Goal: Task Accomplishment & Management: Manage account settings

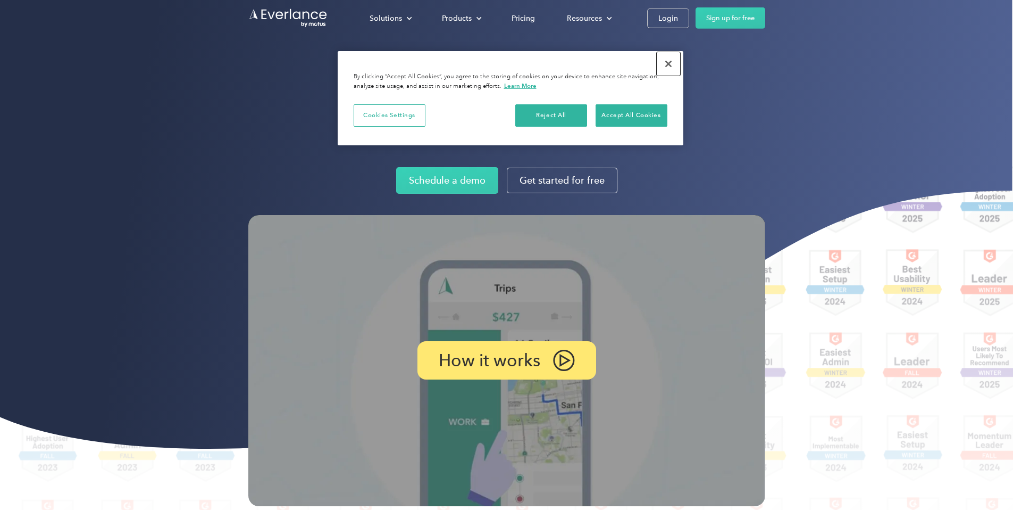
click at [670, 59] on button "Close" at bounding box center [668, 63] width 23 height 23
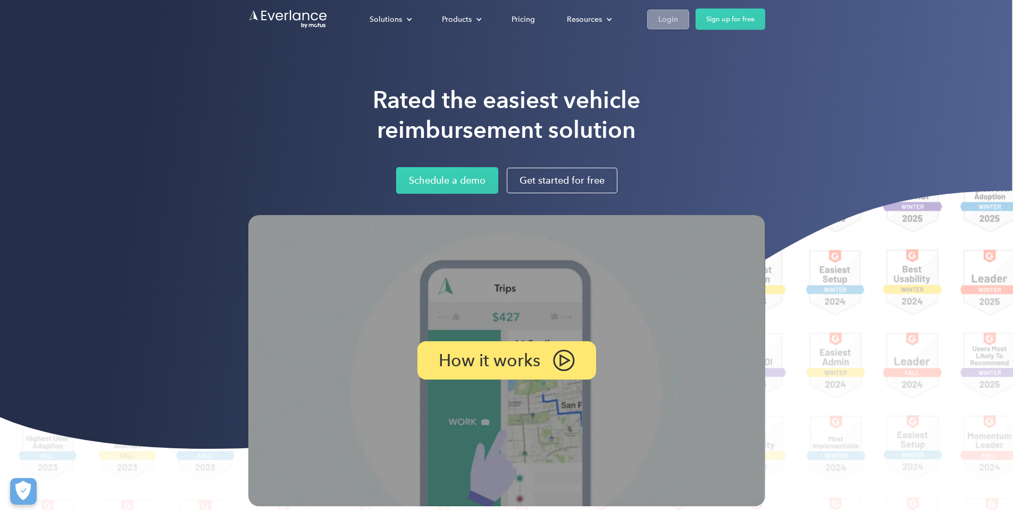
click at [678, 13] on div "Login" at bounding box center [669, 19] width 20 height 13
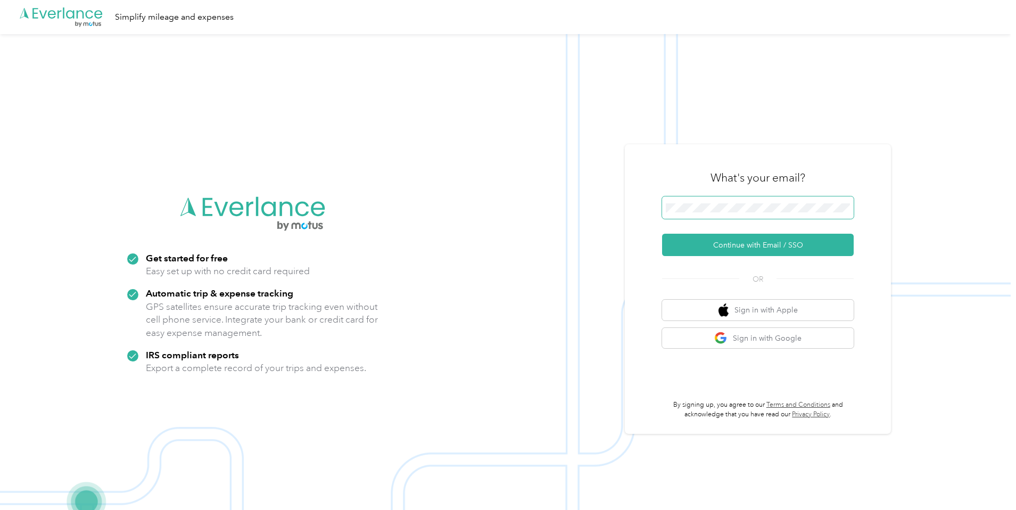
scroll to position [3, 0]
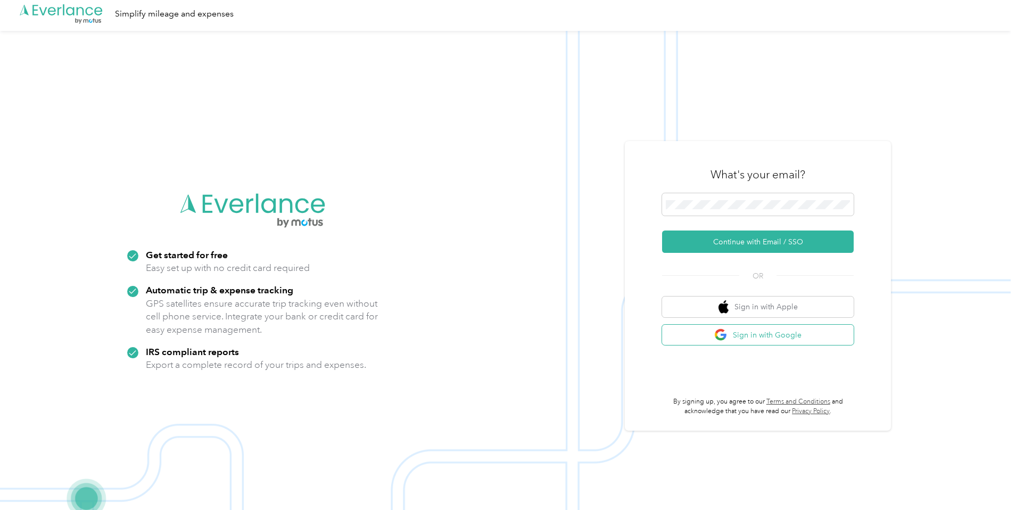
click at [754, 331] on button "Sign in with Google" at bounding box center [758, 334] width 192 height 21
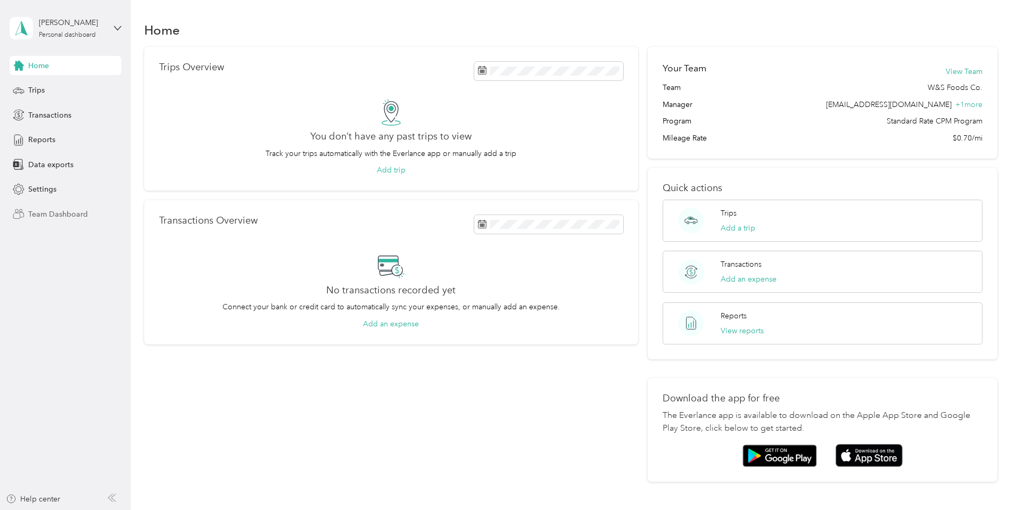
click at [59, 209] on span "Team Dashboard" at bounding box center [58, 214] width 60 height 11
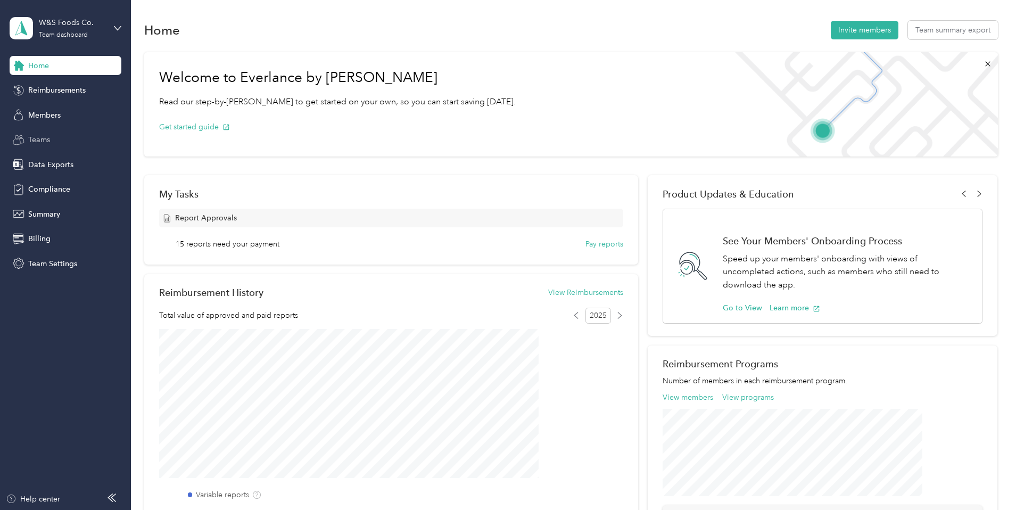
click at [55, 143] on div "Teams" at bounding box center [66, 139] width 112 height 19
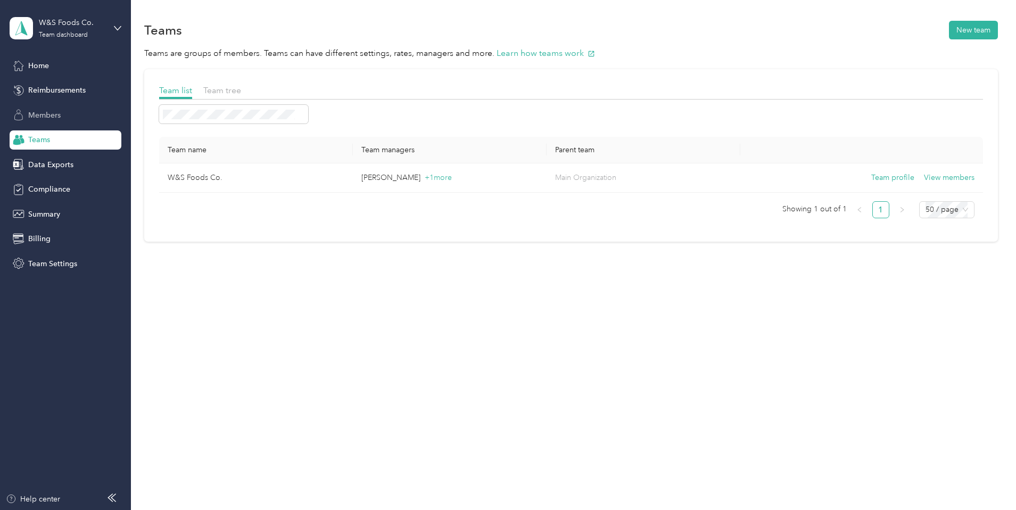
click at [65, 112] on div "Members" at bounding box center [66, 114] width 112 height 19
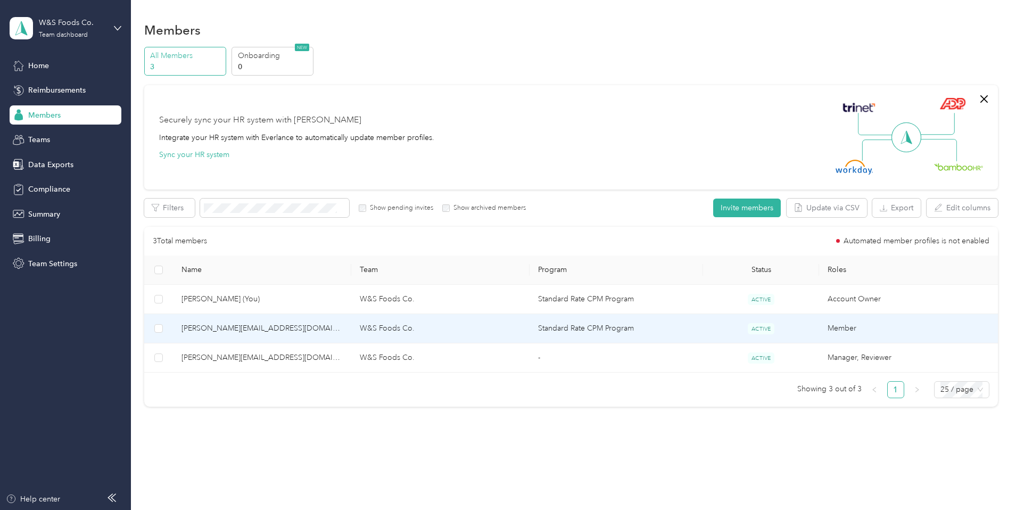
click at [318, 336] on td "[PERSON_NAME][EMAIL_ADDRESS][DOMAIN_NAME]" at bounding box center [262, 328] width 178 height 29
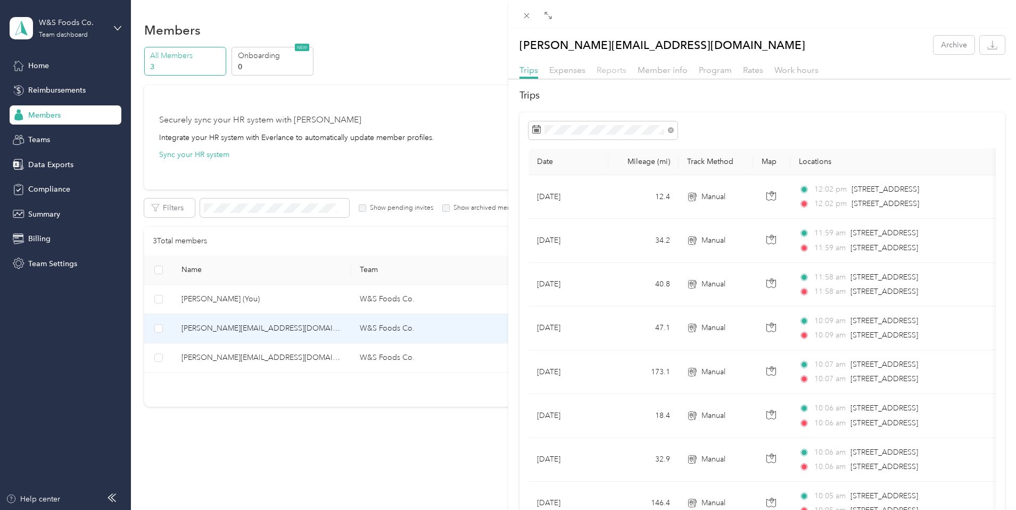
click at [614, 70] on span "Reports" at bounding box center [611, 70] width 30 height 10
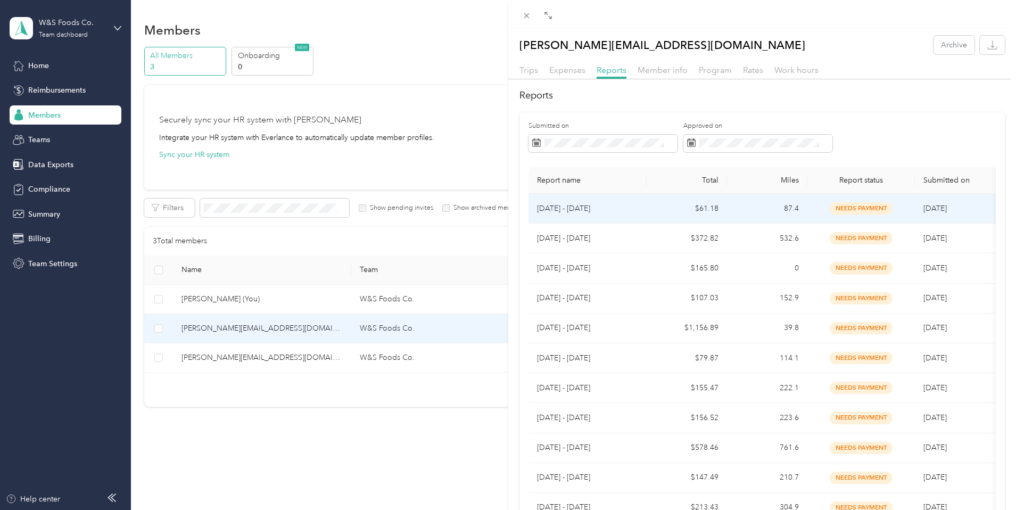
click at [651, 211] on td "$61.18" at bounding box center [686, 209] width 80 height 30
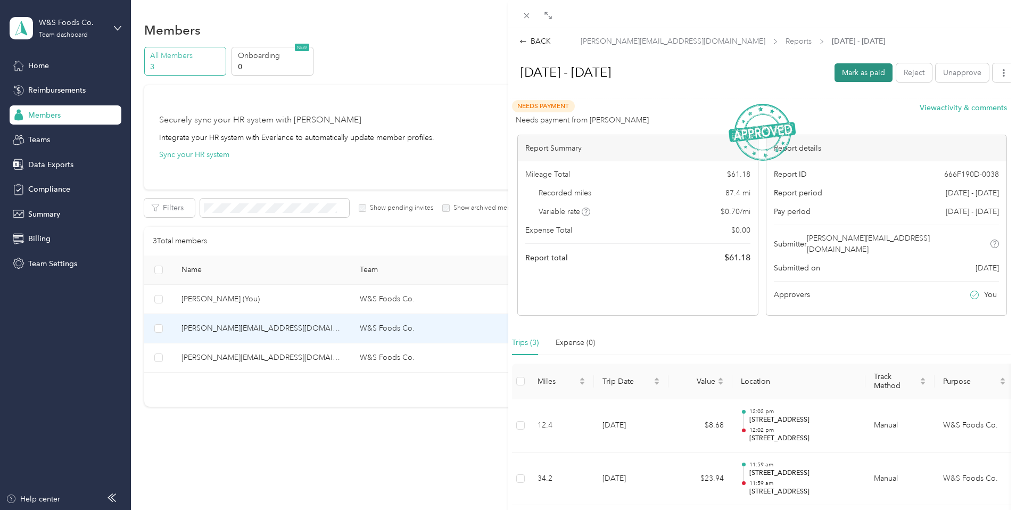
click at [852, 79] on button "Mark as paid" at bounding box center [863, 72] width 58 height 19
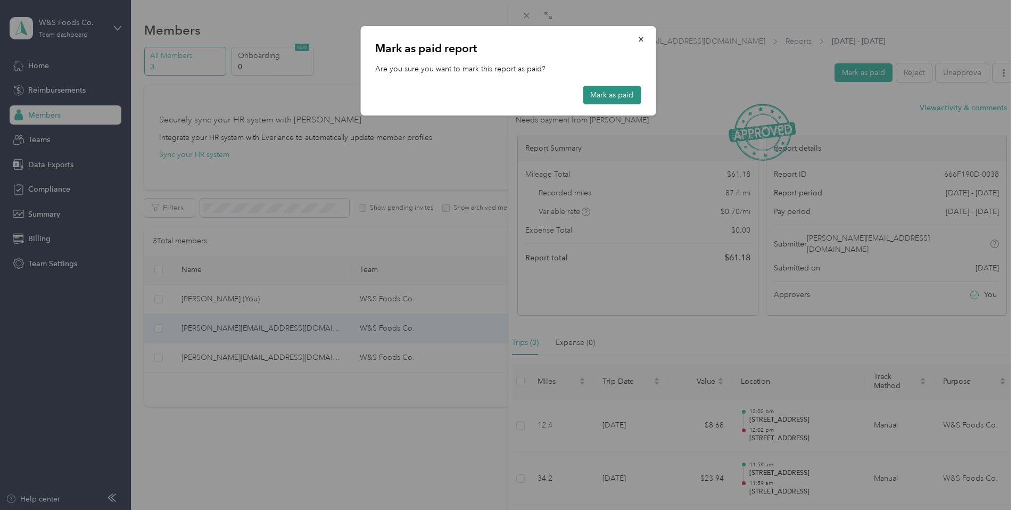
click at [594, 88] on button "Mark as paid" at bounding box center [611, 95] width 58 height 19
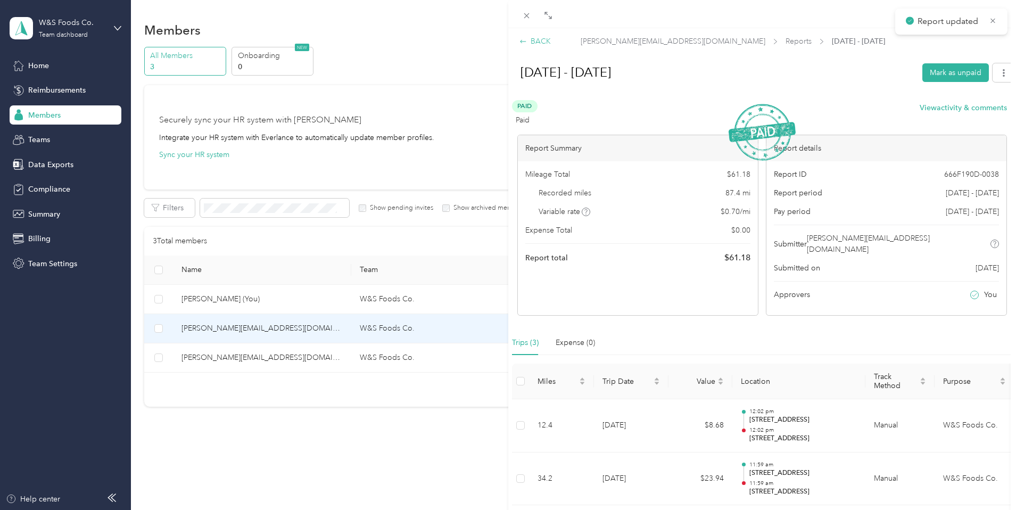
click at [534, 38] on div "BACK" at bounding box center [534, 41] width 31 height 11
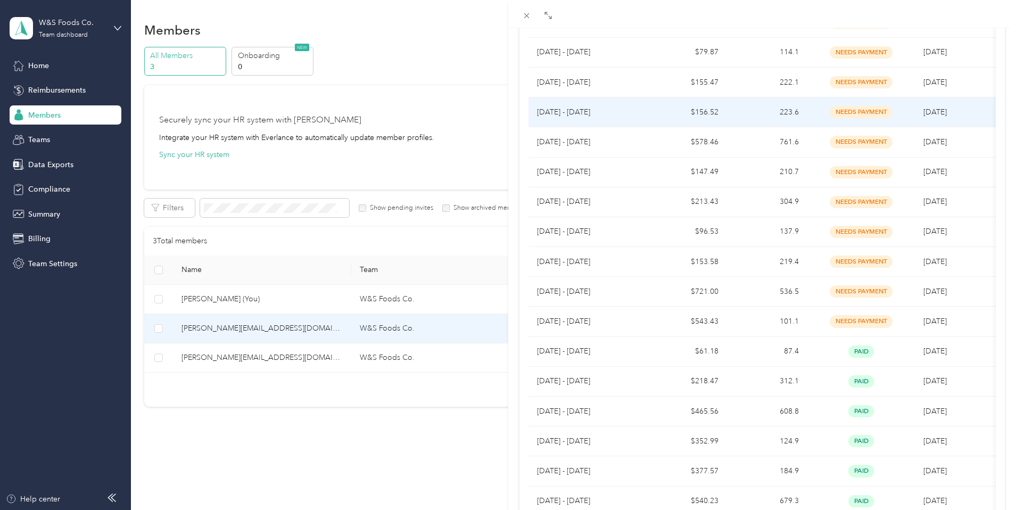
scroll to position [270, 0]
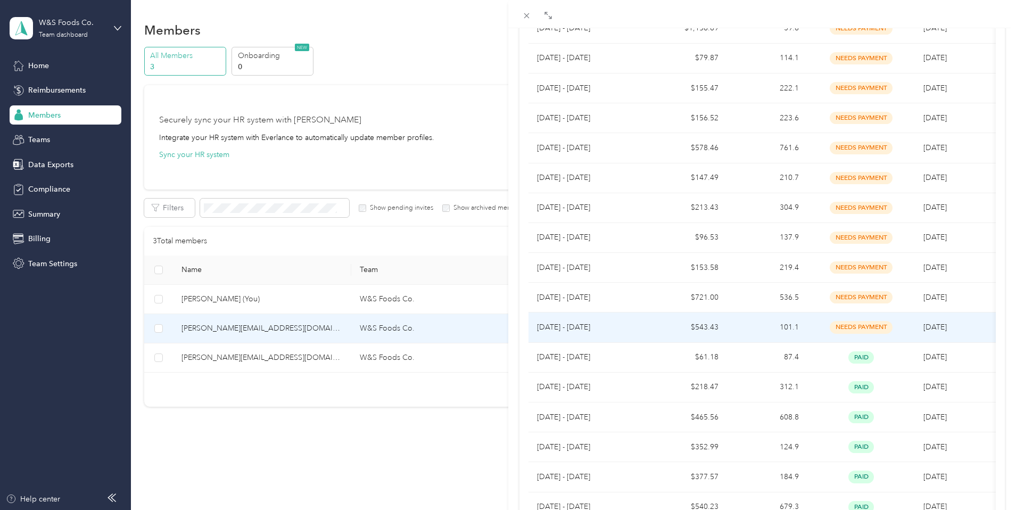
click at [672, 320] on td "$543.43" at bounding box center [686, 327] width 80 height 30
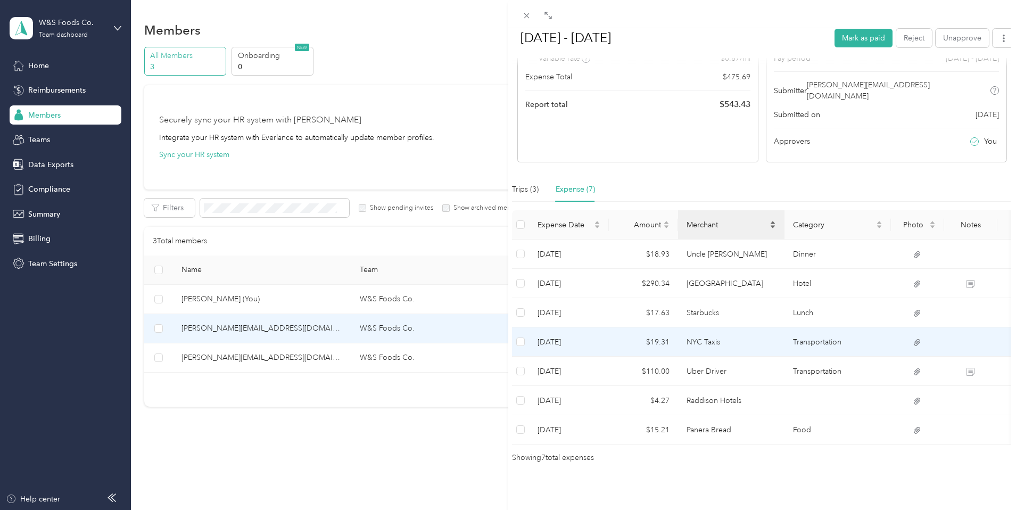
scroll to position [158, 0]
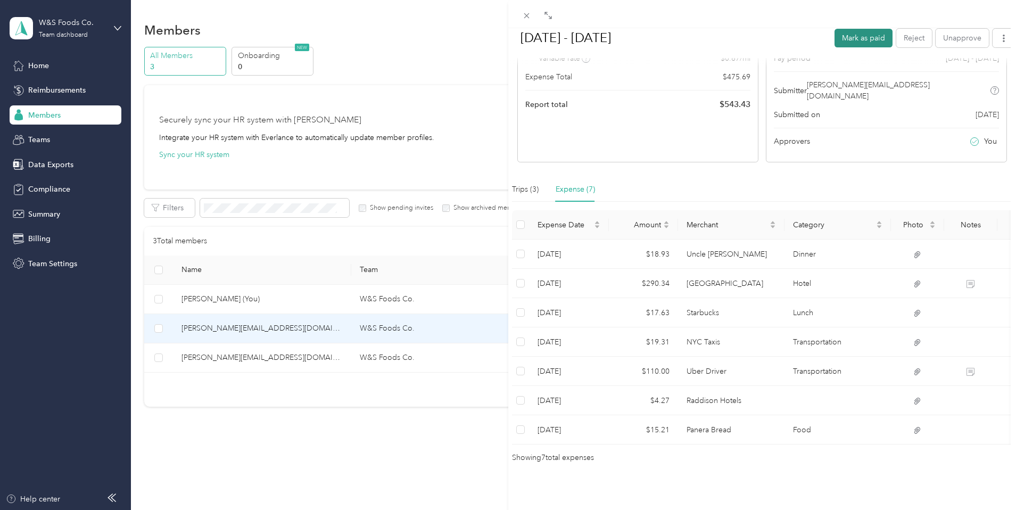
click at [862, 34] on button "Mark as paid" at bounding box center [863, 37] width 58 height 19
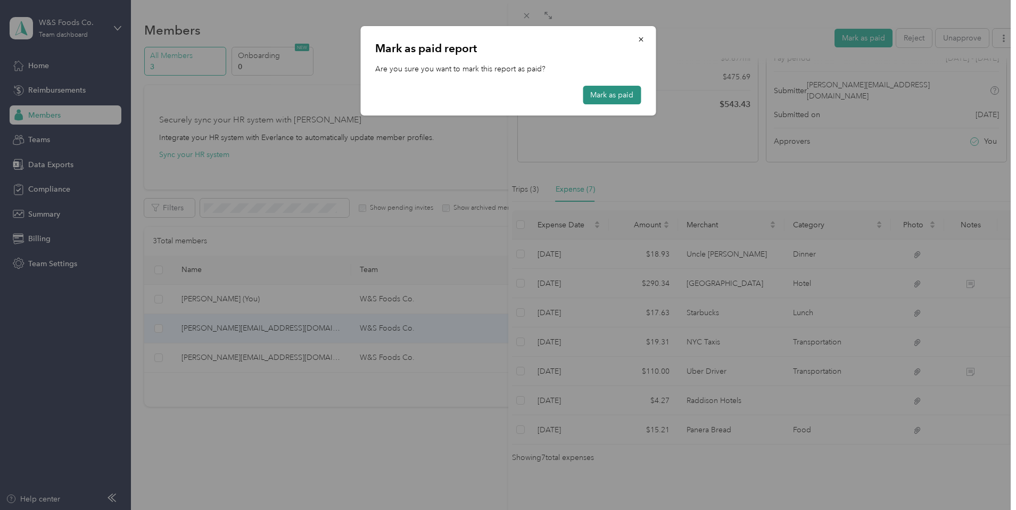
click at [618, 95] on button "Mark as paid" at bounding box center [611, 95] width 58 height 19
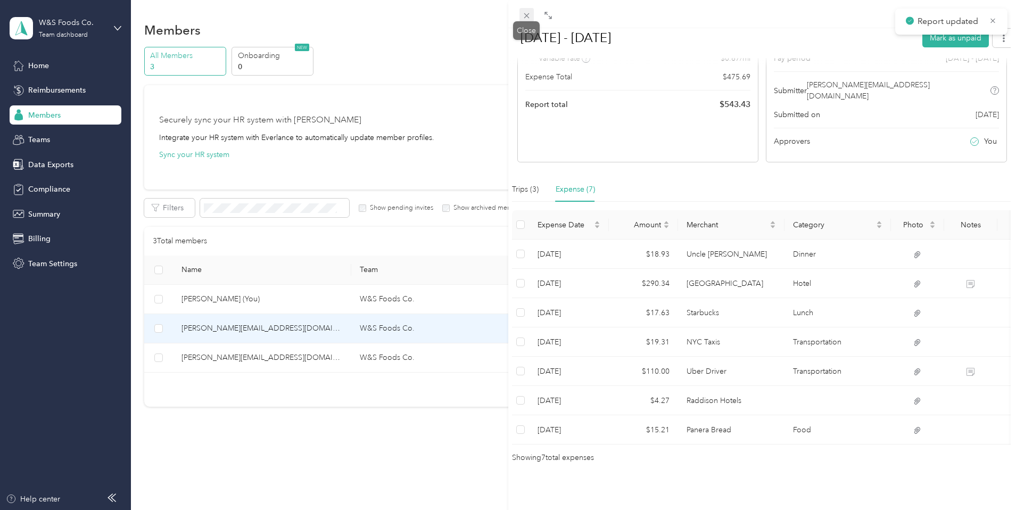
click at [529, 17] on icon at bounding box center [526, 15] width 9 height 9
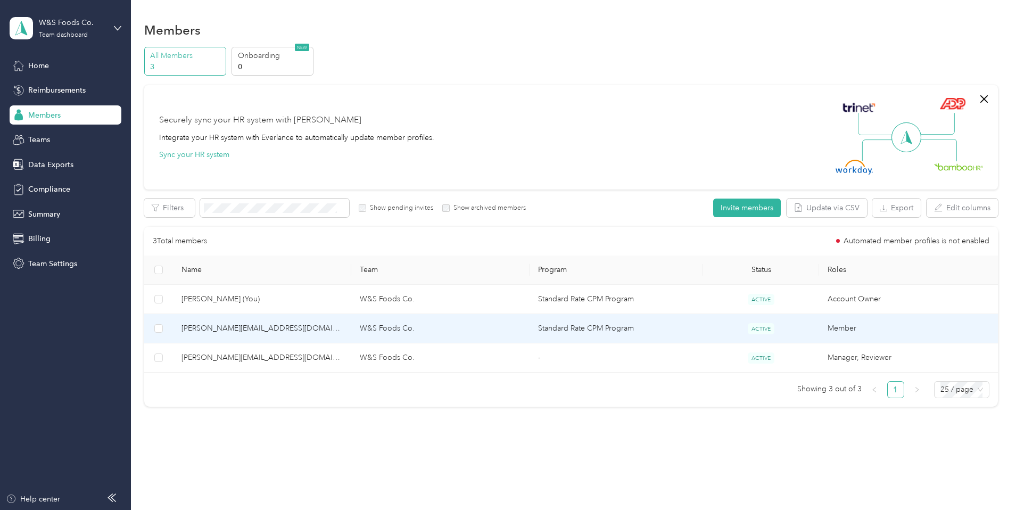
click at [308, 326] on span "[PERSON_NAME][EMAIL_ADDRESS][DOMAIN_NAME]" at bounding box center [261, 328] width 161 height 12
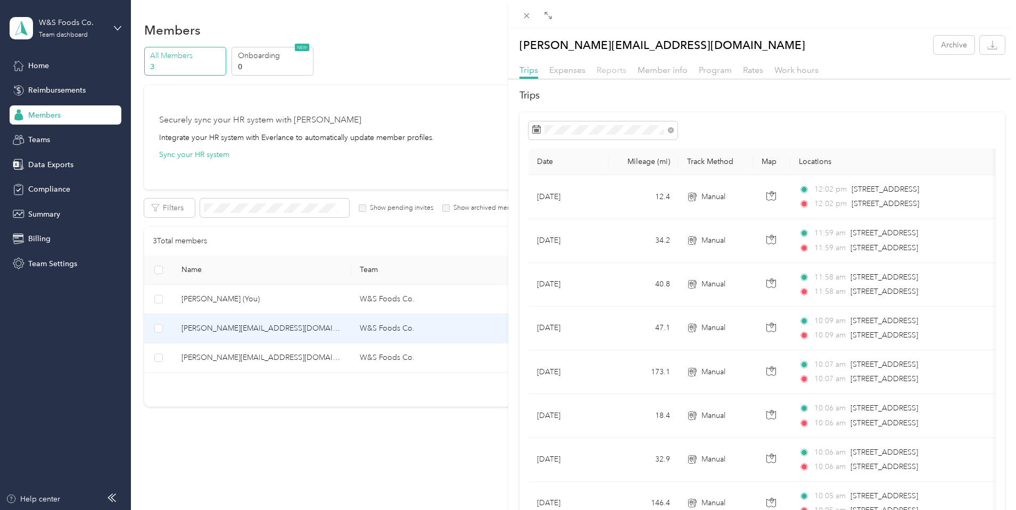
click at [614, 70] on span "Reports" at bounding box center [611, 70] width 30 height 10
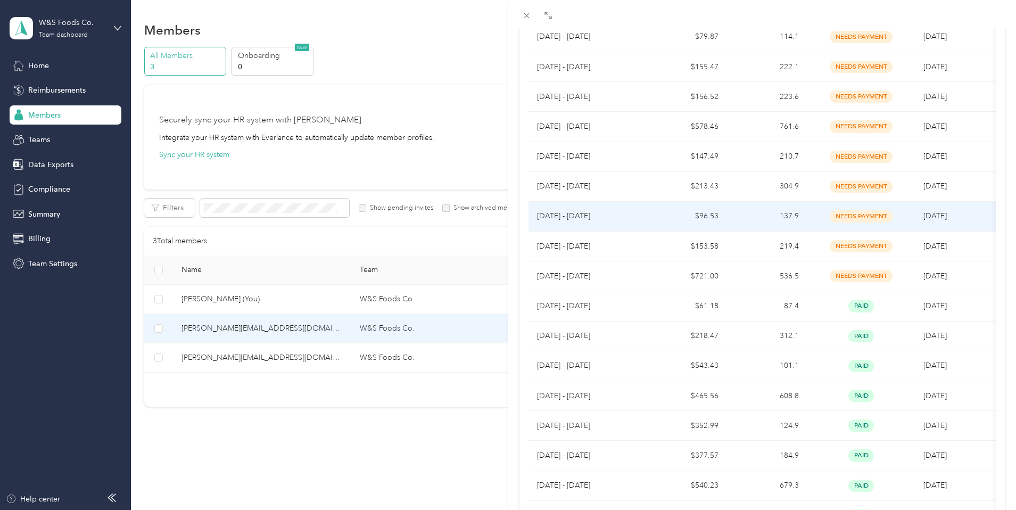
scroll to position [284, 0]
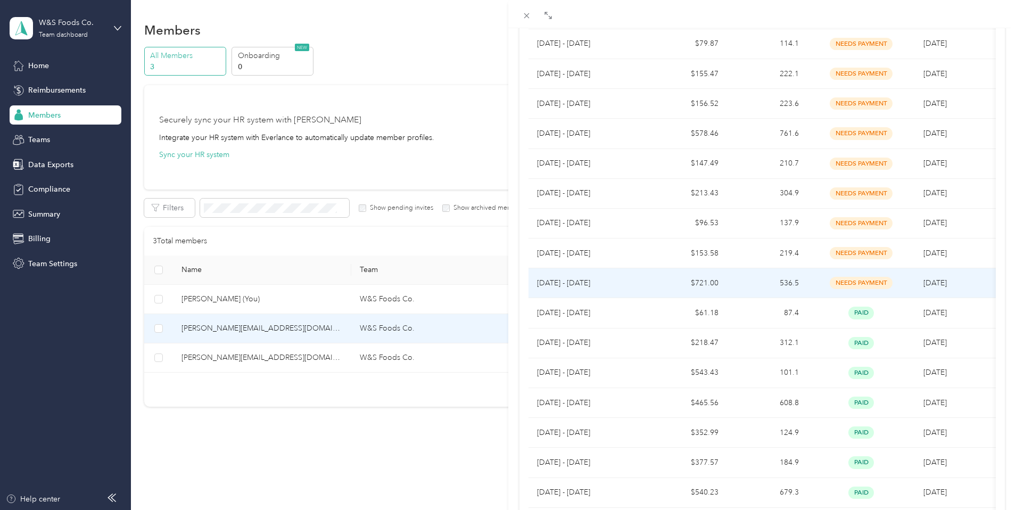
click at [661, 281] on td "$721.00" at bounding box center [686, 283] width 80 height 30
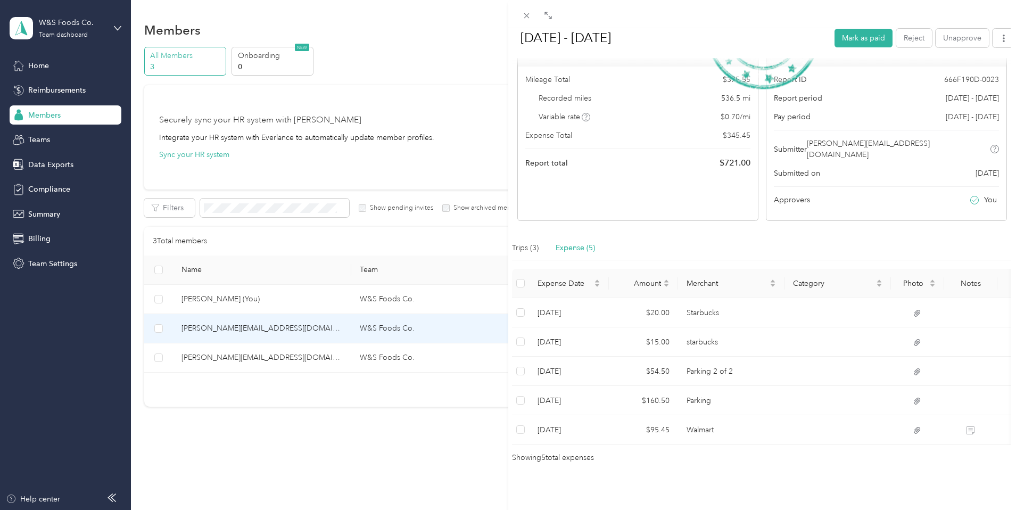
scroll to position [99, 0]
click at [875, 39] on button "Mark as paid" at bounding box center [863, 37] width 58 height 19
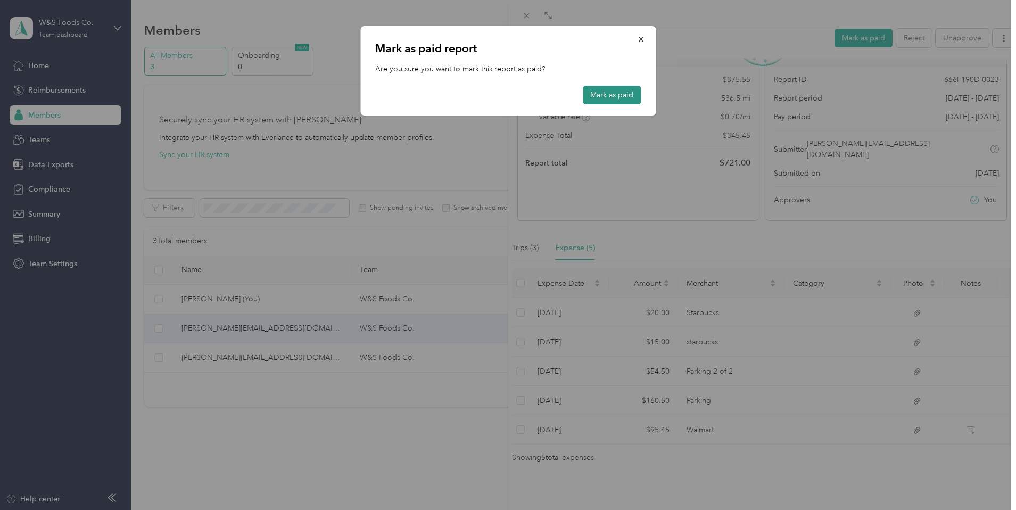
click at [600, 93] on button "Mark as paid" at bounding box center [611, 95] width 58 height 19
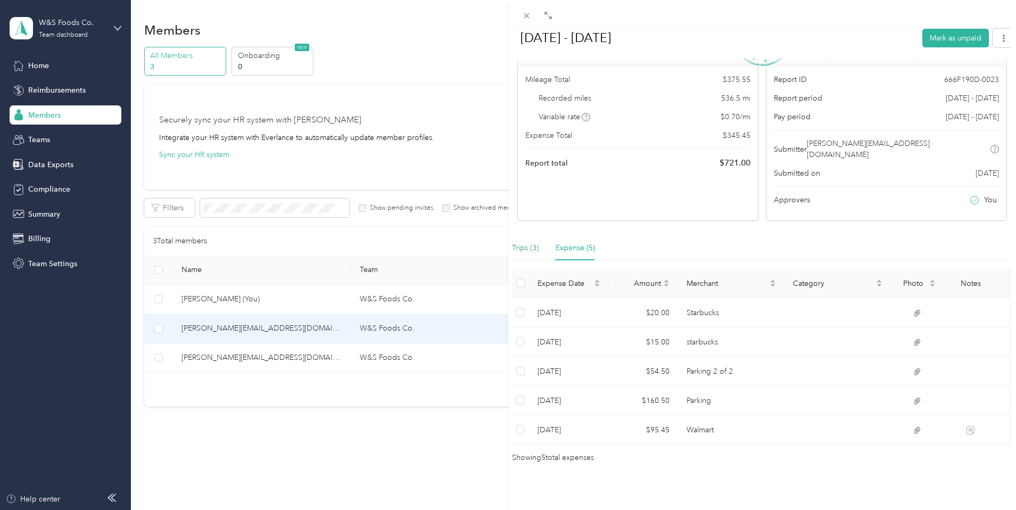
click at [534, 242] on div "Trips (3)" at bounding box center [525, 248] width 27 height 12
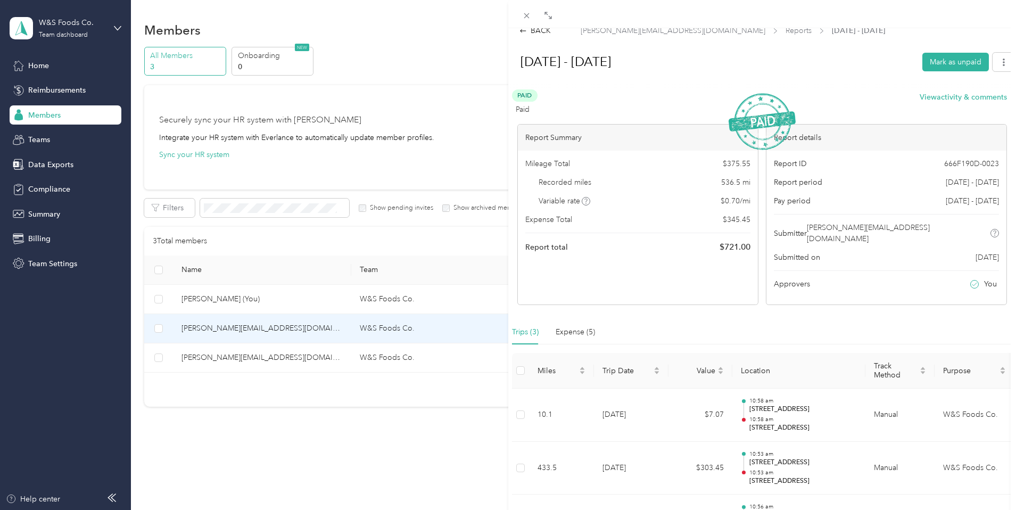
scroll to position [0, 0]
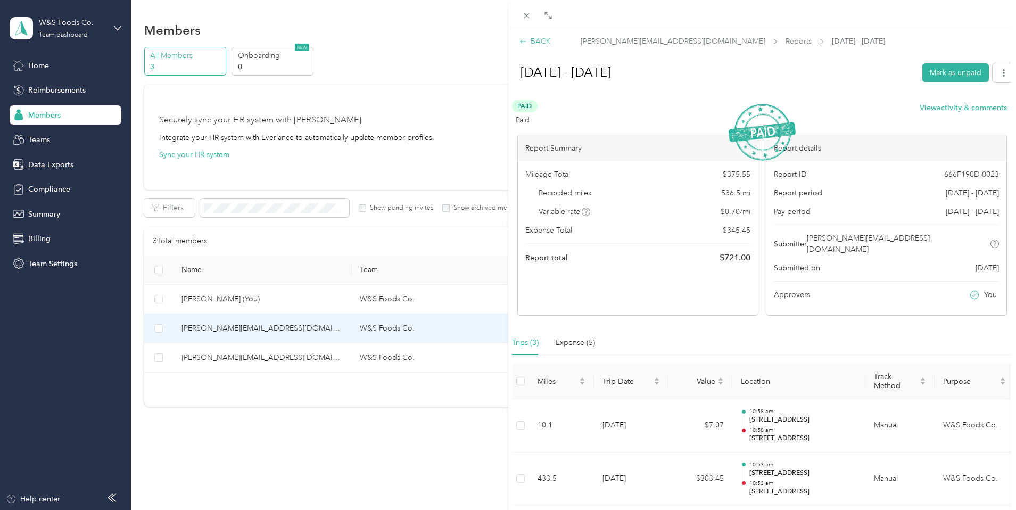
click at [541, 39] on div "BACK" at bounding box center [534, 41] width 31 height 11
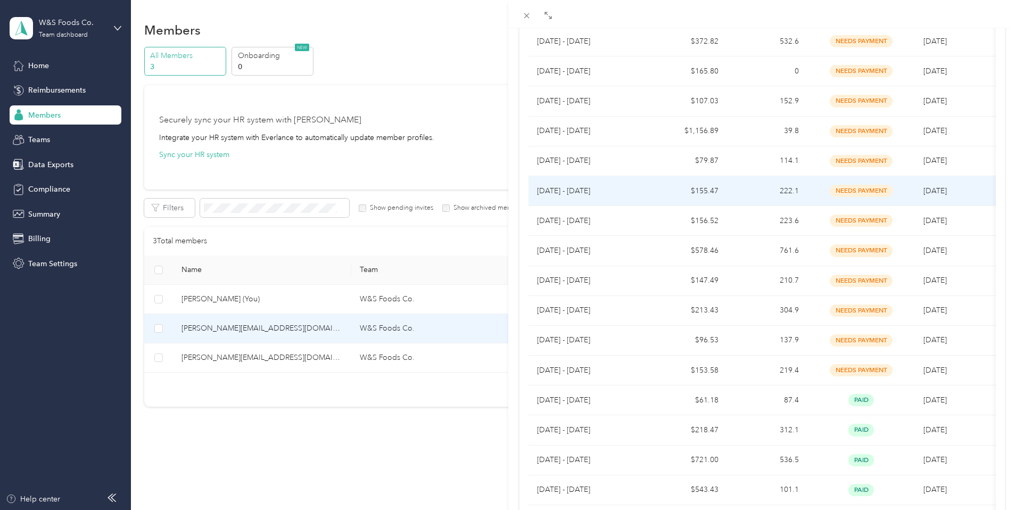
scroll to position [165, 0]
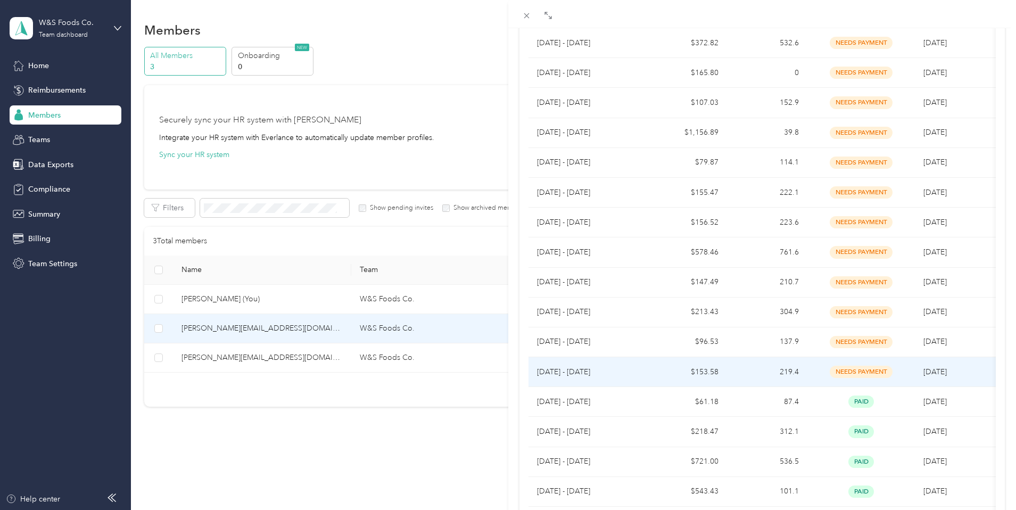
click at [881, 370] on span "needs payment" at bounding box center [860, 371] width 63 height 12
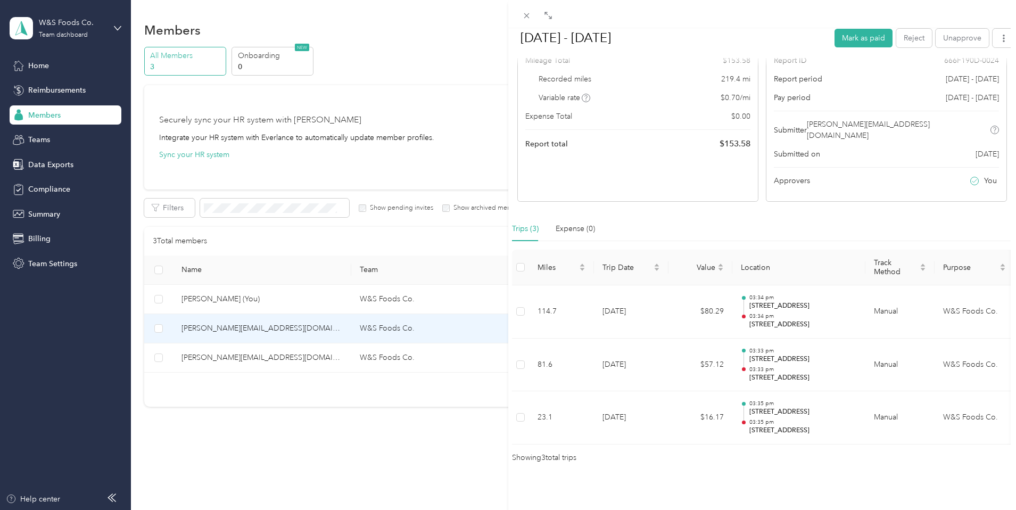
scroll to position [0, 0]
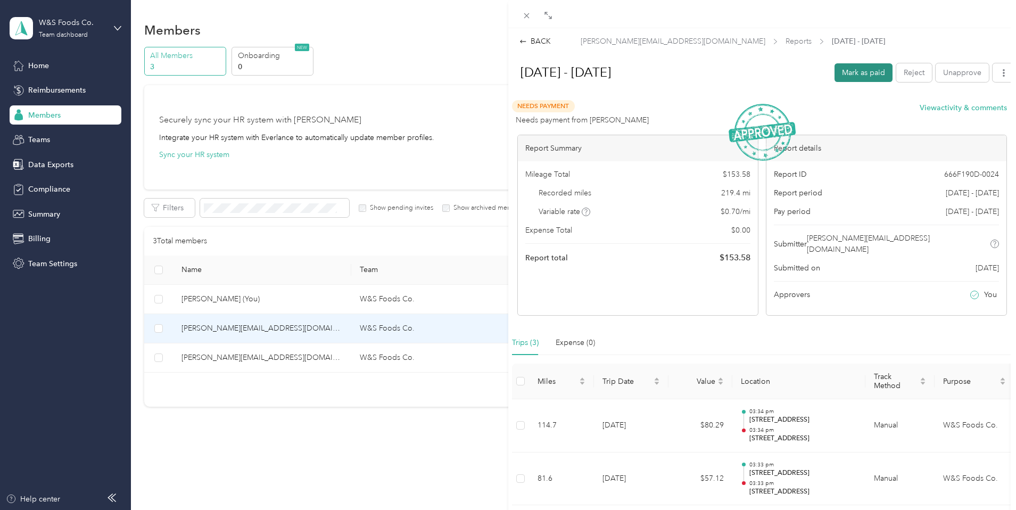
click at [854, 77] on button "Mark as paid" at bounding box center [863, 72] width 58 height 19
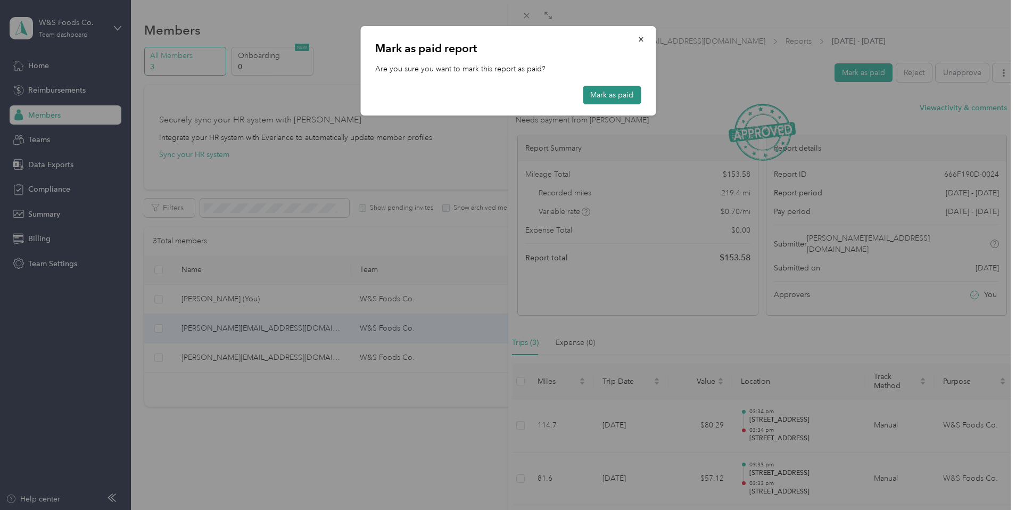
click at [623, 95] on button "Mark as paid" at bounding box center [611, 95] width 58 height 19
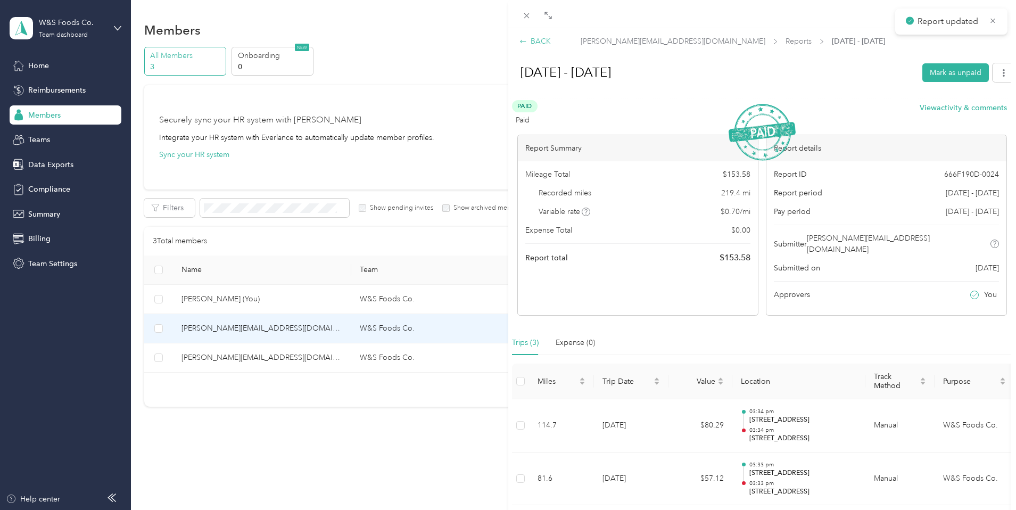
click at [519, 41] on icon at bounding box center [522, 41] width 7 height 7
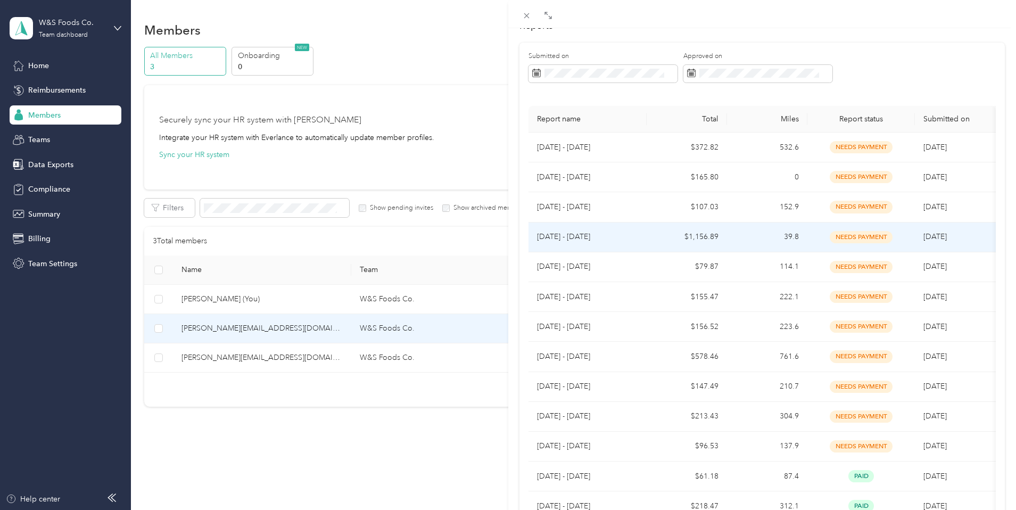
scroll to position [267, 0]
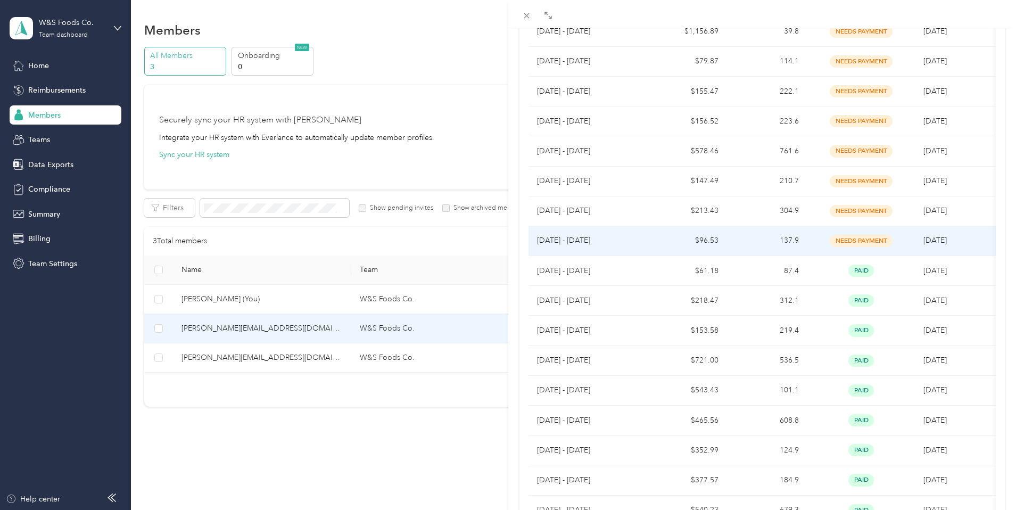
click at [843, 242] on span "needs payment" at bounding box center [860, 241] width 63 height 12
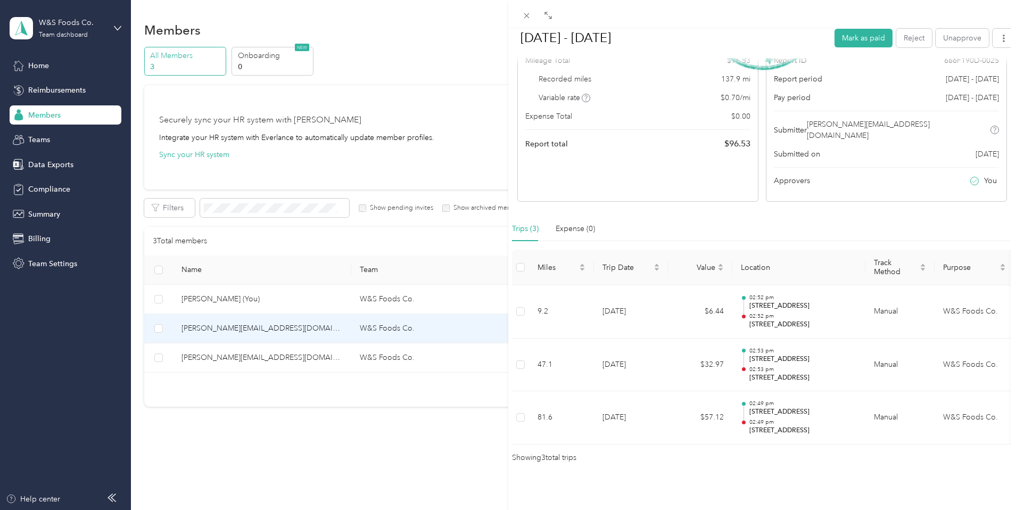
scroll to position [0, 0]
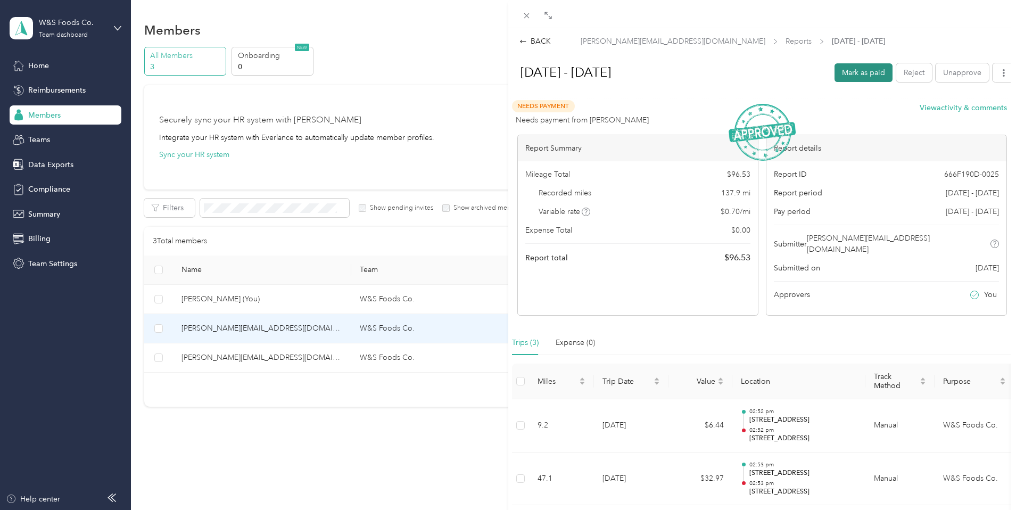
click at [864, 70] on button "Mark as paid" at bounding box center [863, 72] width 58 height 19
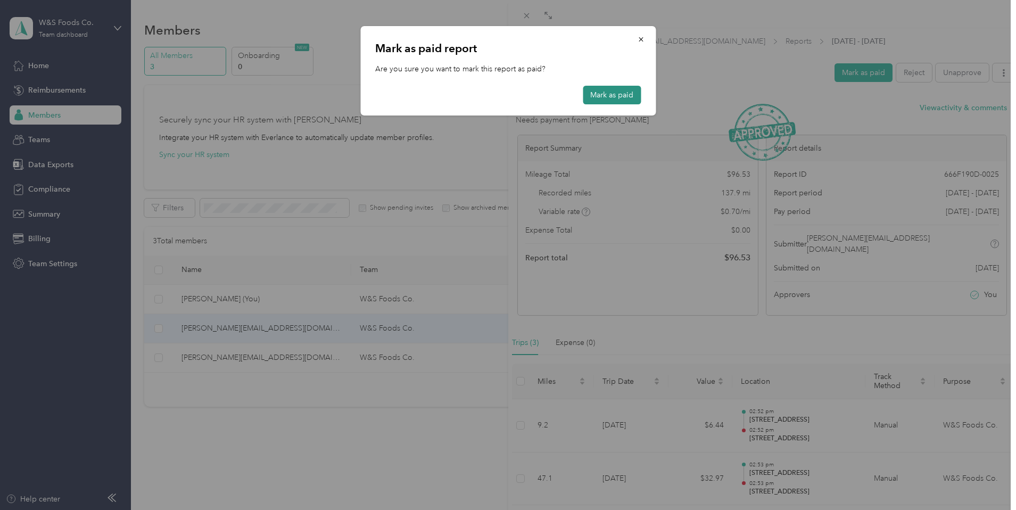
click at [597, 93] on button "Mark as paid" at bounding box center [611, 95] width 58 height 19
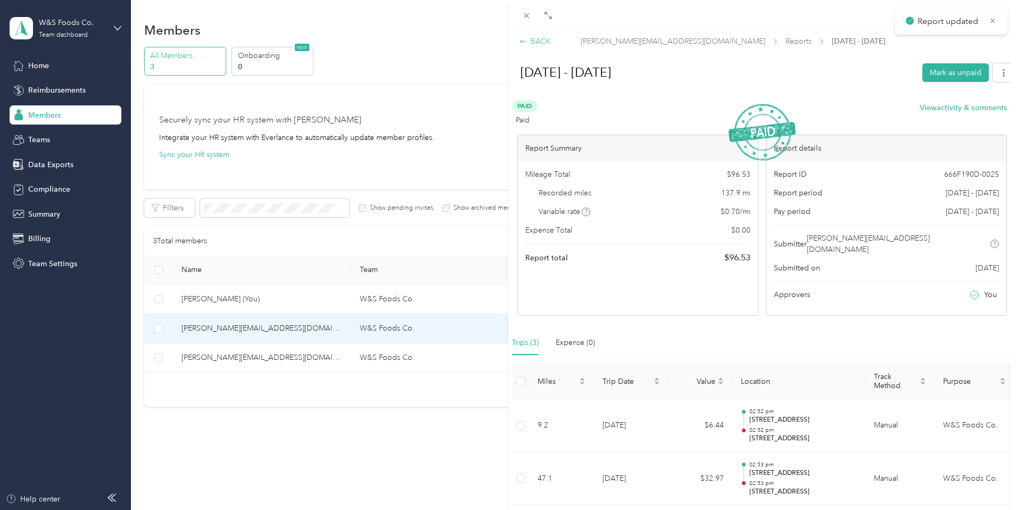
click at [529, 45] on div "BACK" at bounding box center [534, 41] width 31 height 11
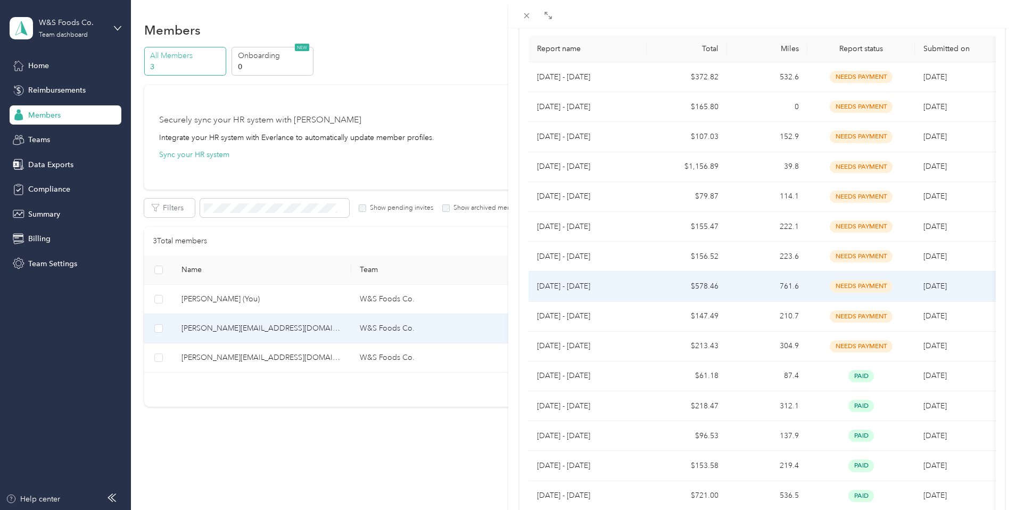
scroll to position [132, 0]
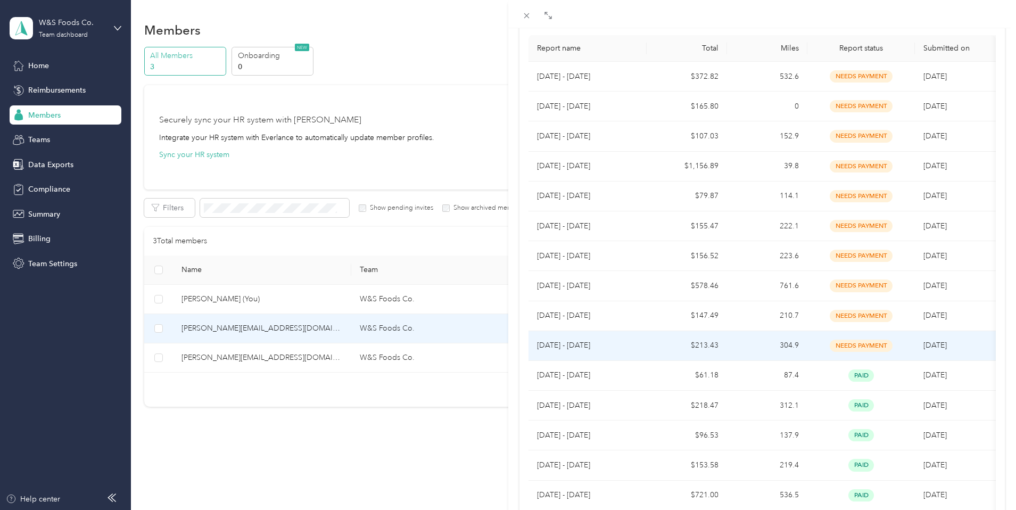
click at [829, 348] on span "needs payment" at bounding box center [860, 345] width 63 height 12
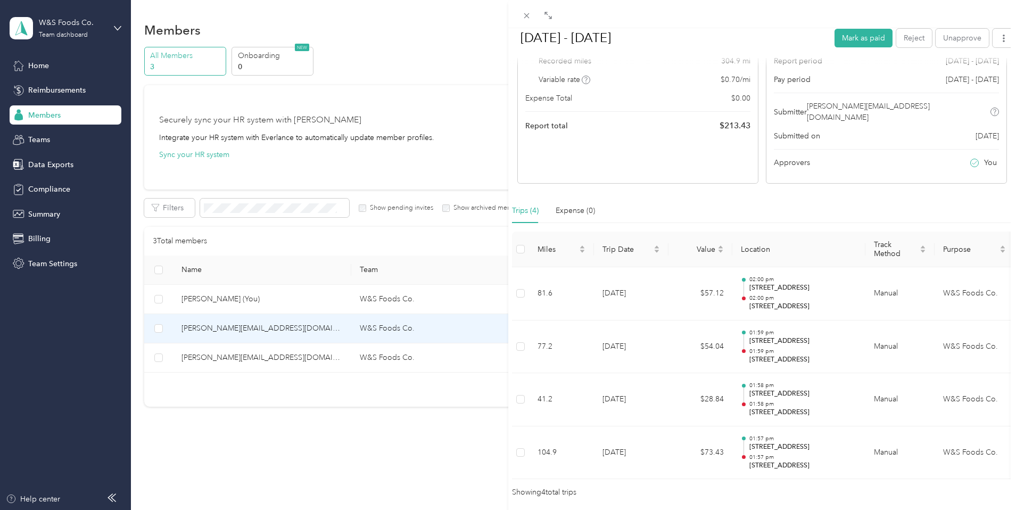
scroll to position [0, 0]
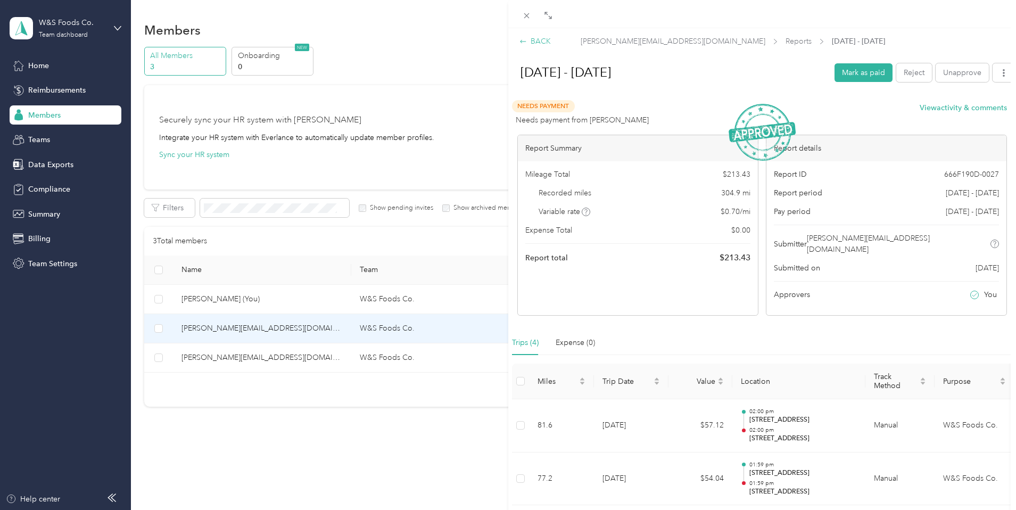
click at [525, 45] on div "BACK" at bounding box center [534, 41] width 31 height 11
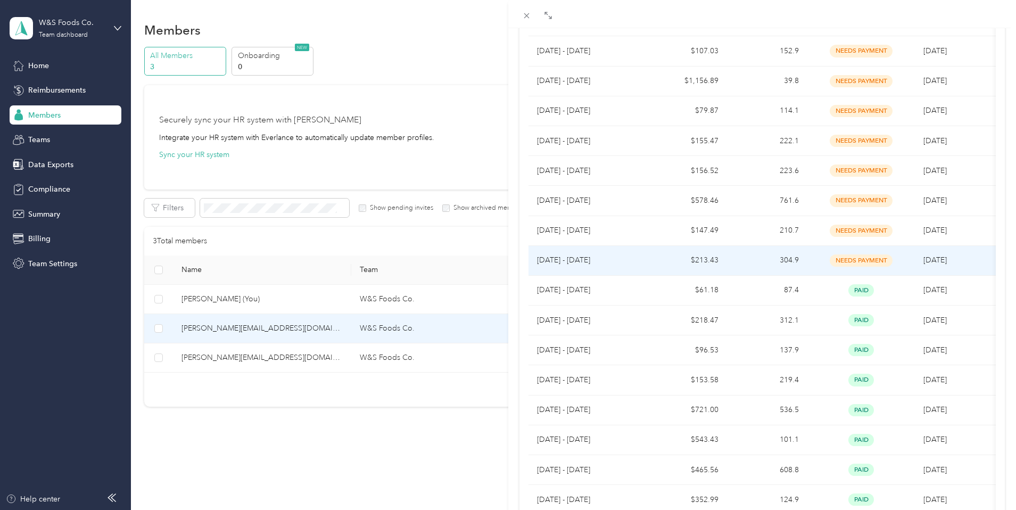
click at [856, 259] on span "needs payment" at bounding box center [860, 260] width 63 height 12
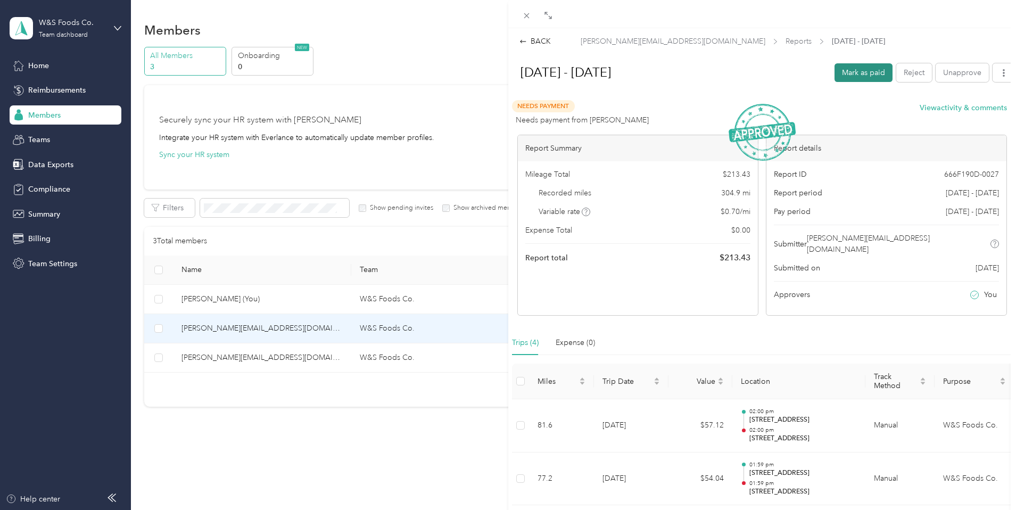
click at [850, 70] on button "Mark as paid" at bounding box center [863, 72] width 58 height 19
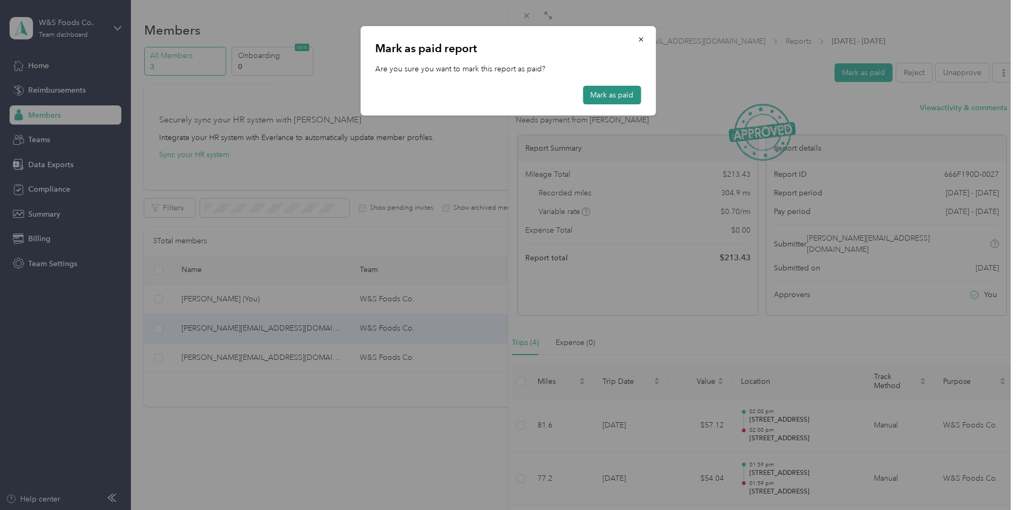
click at [593, 95] on button "Mark as paid" at bounding box center [611, 95] width 58 height 19
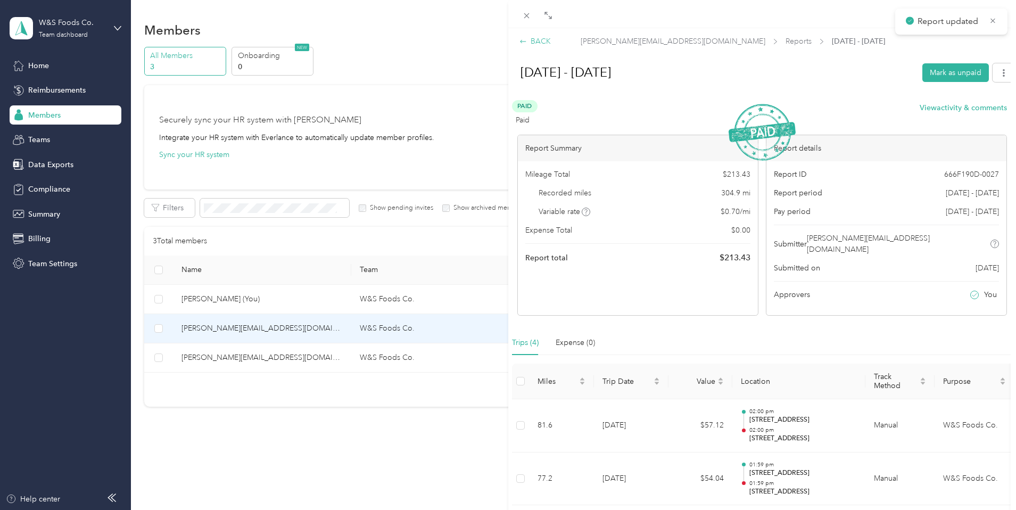
click at [523, 40] on icon at bounding box center [522, 41] width 7 height 7
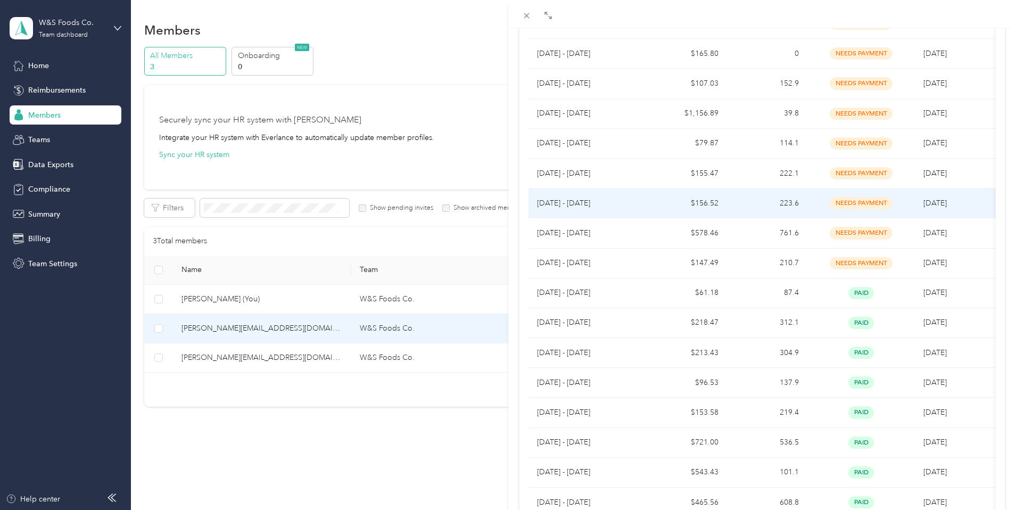
scroll to position [182, 0]
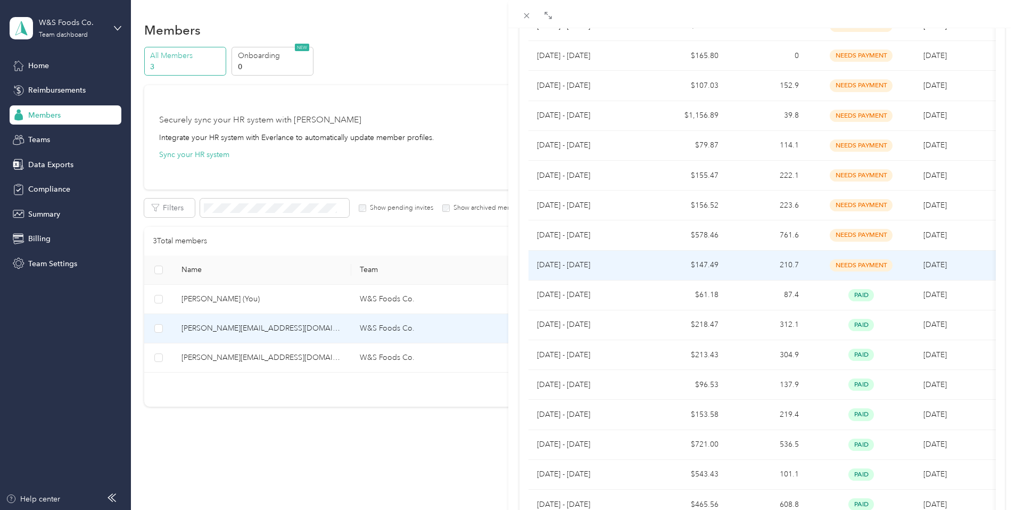
click at [844, 259] on span "needs payment" at bounding box center [860, 265] width 63 height 12
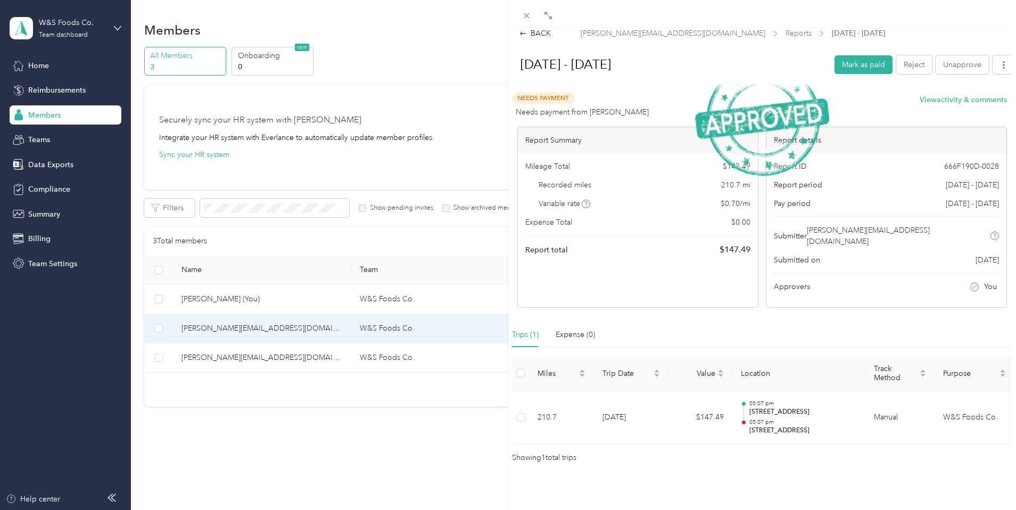
scroll to position [0, 0]
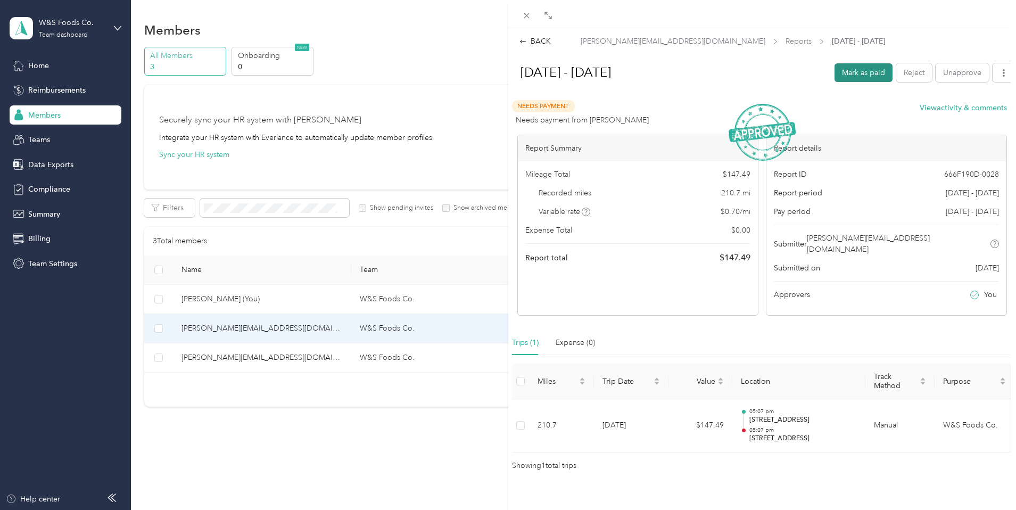
click at [869, 73] on button "Mark as paid" at bounding box center [863, 72] width 58 height 19
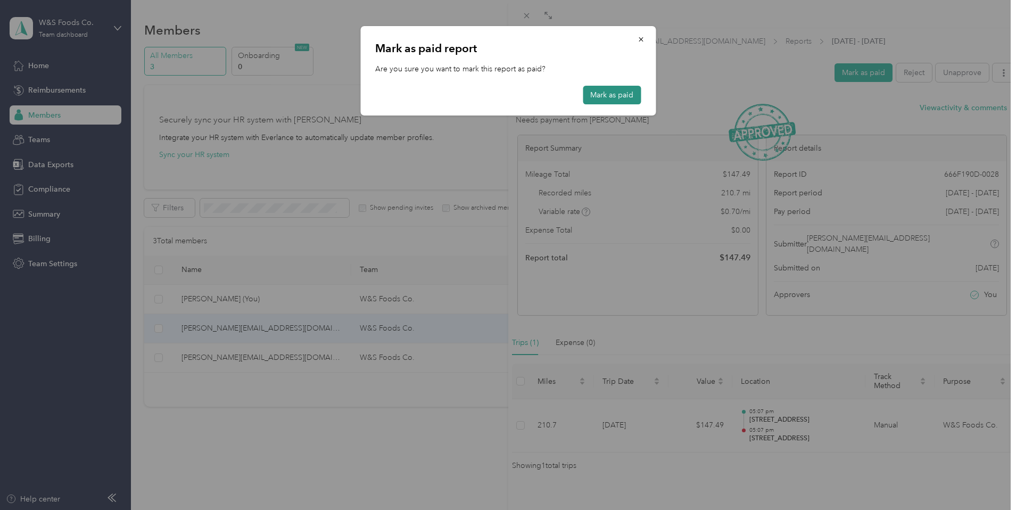
click at [634, 98] on button "Mark as paid" at bounding box center [611, 95] width 58 height 19
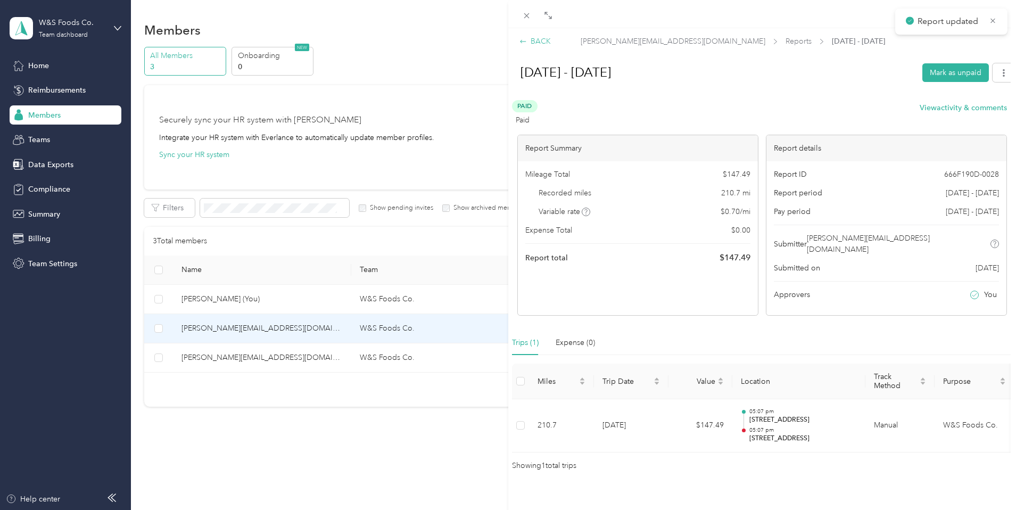
click at [527, 41] on div "BACK" at bounding box center [534, 41] width 31 height 11
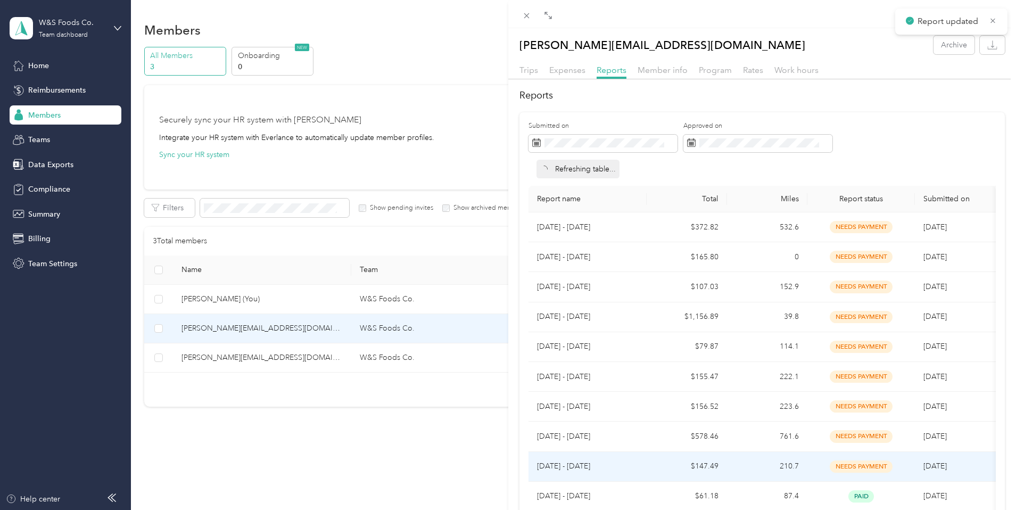
click at [855, 465] on span "needs payment" at bounding box center [860, 466] width 63 height 12
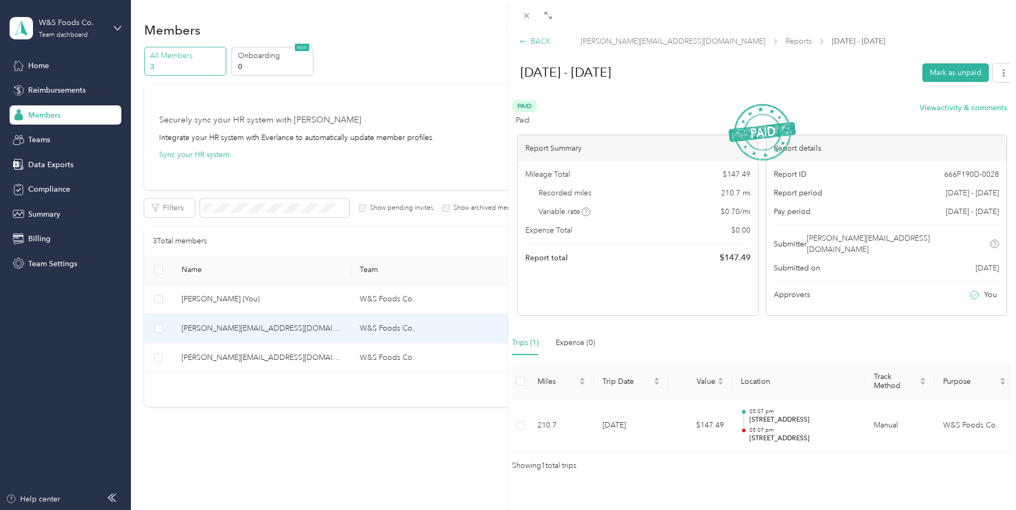
click at [522, 38] on icon at bounding box center [522, 41] width 7 height 7
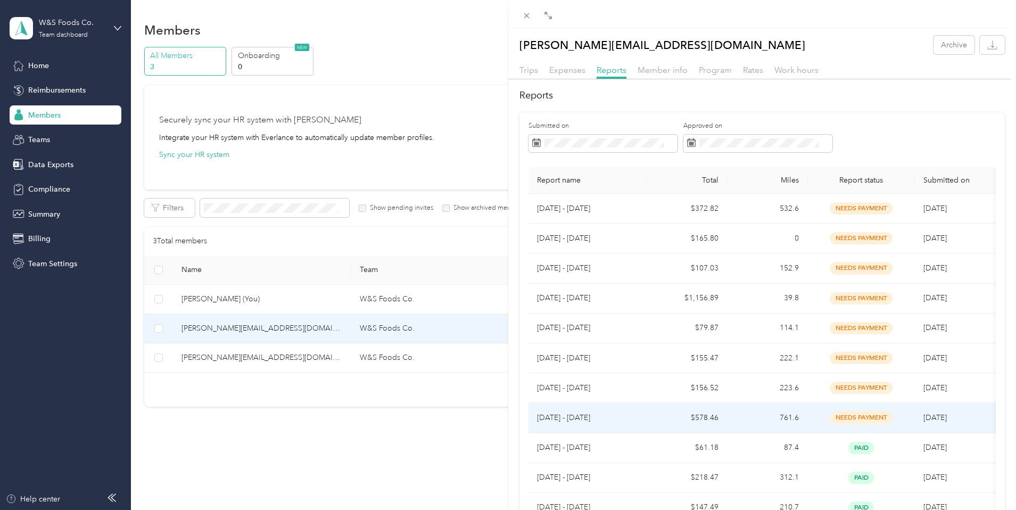
click at [862, 418] on span "needs payment" at bounding box center [860, 417] width 63 height 12
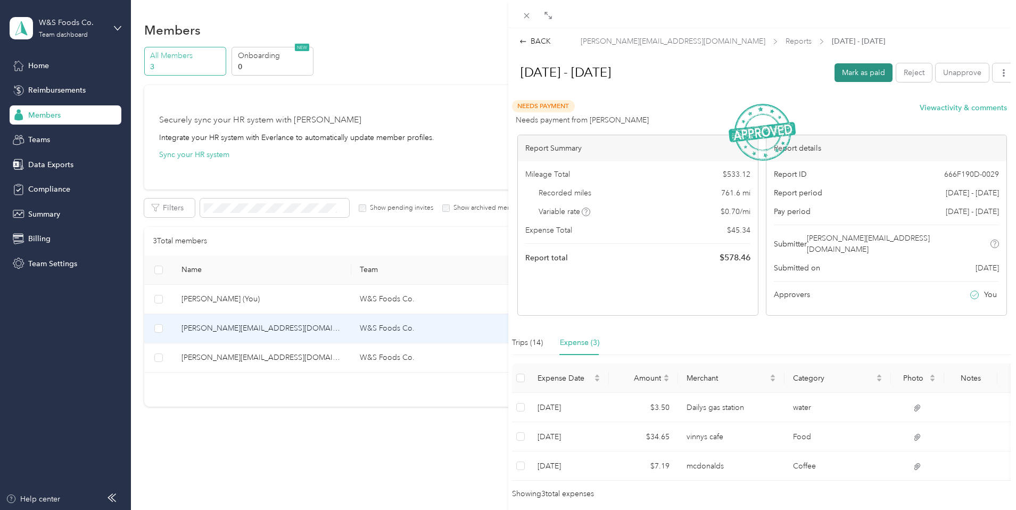
click at [859, 70] on button "Mark as paid" at bounding box center [863, 72] width 58 height 19
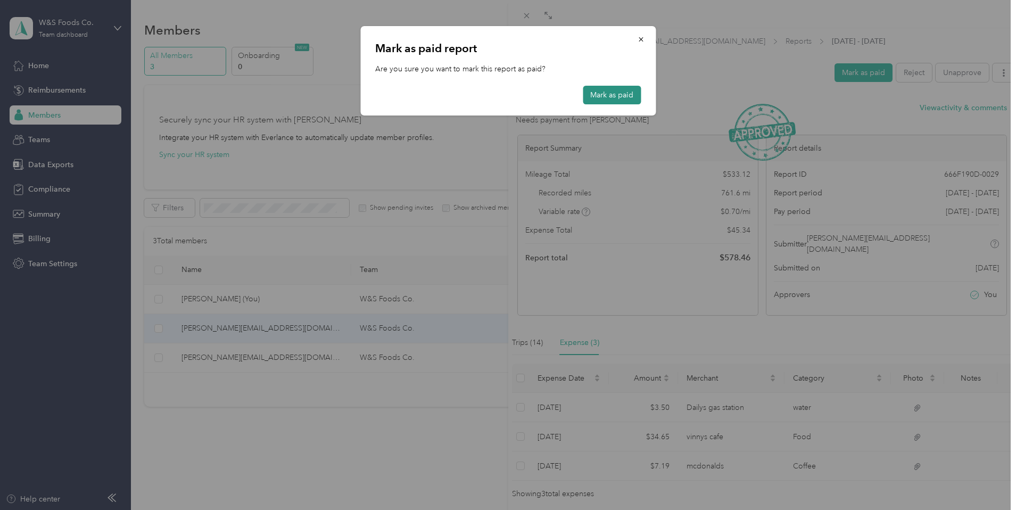
click at [628, 98] on button "Mark as paid" at bounding box center [611, 95] width 58 height 19
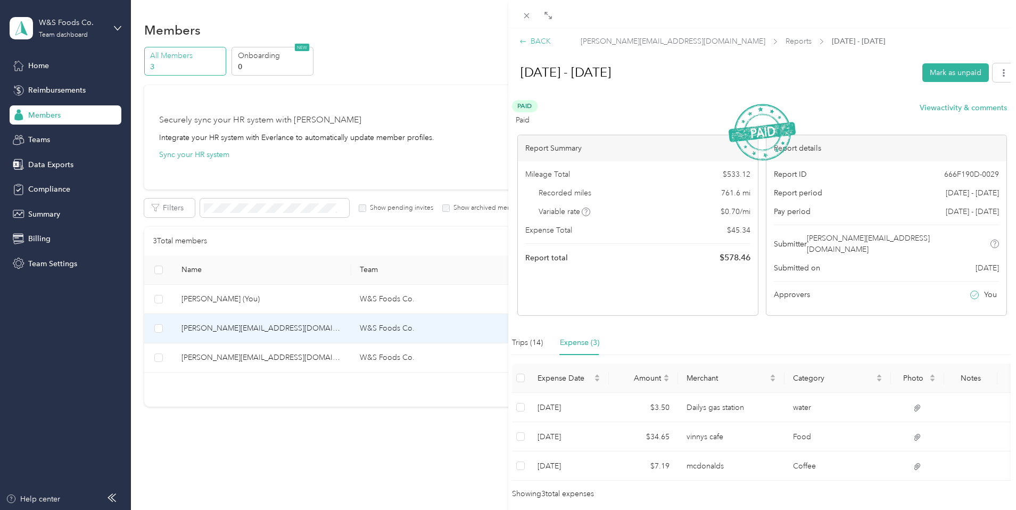
click at [525, 44] on icon at bounding box center [522, 41] width 7 height 7
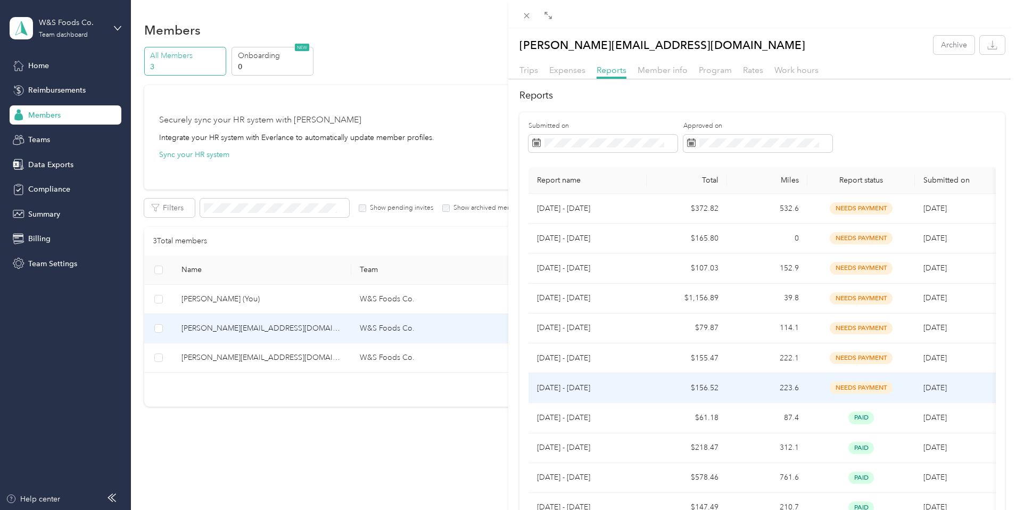
click at [868, 388] on span "needs payment" at bounding box center [860, 387] width 63 height 12
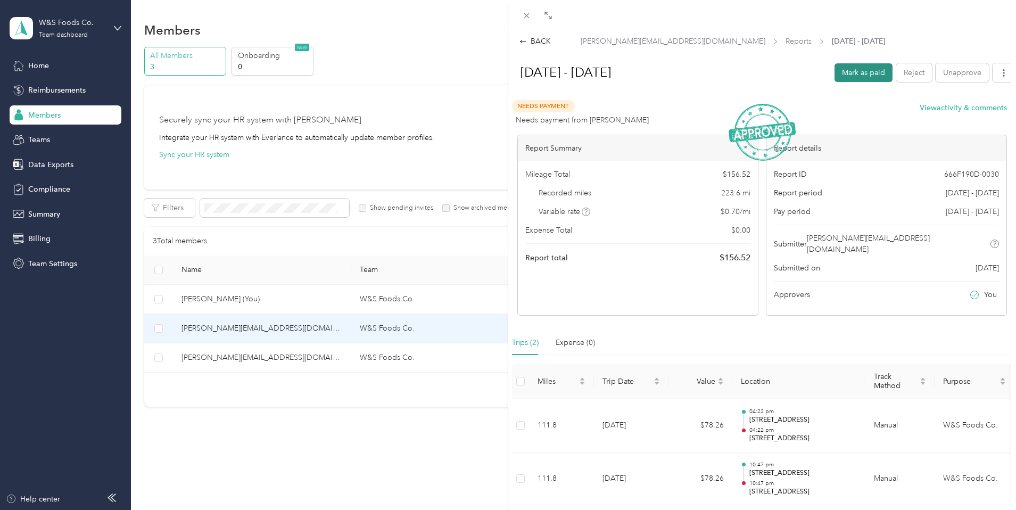
click at [875, 68] on button "Mark as paid" at bounding box center [863, 72] width 58 height 19
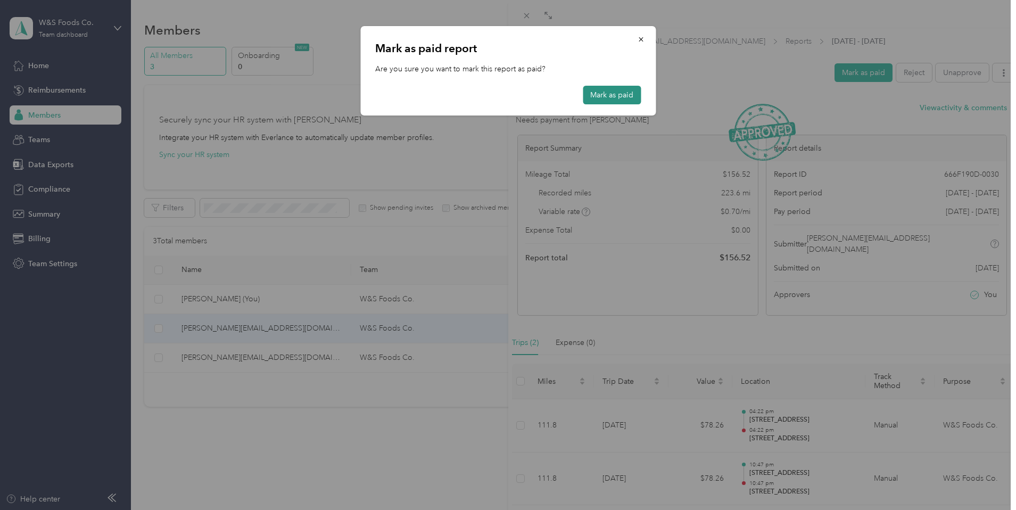
click at [611, 87] on button "Mark as paid" at bounding box center [611, 95] width 58 height 19
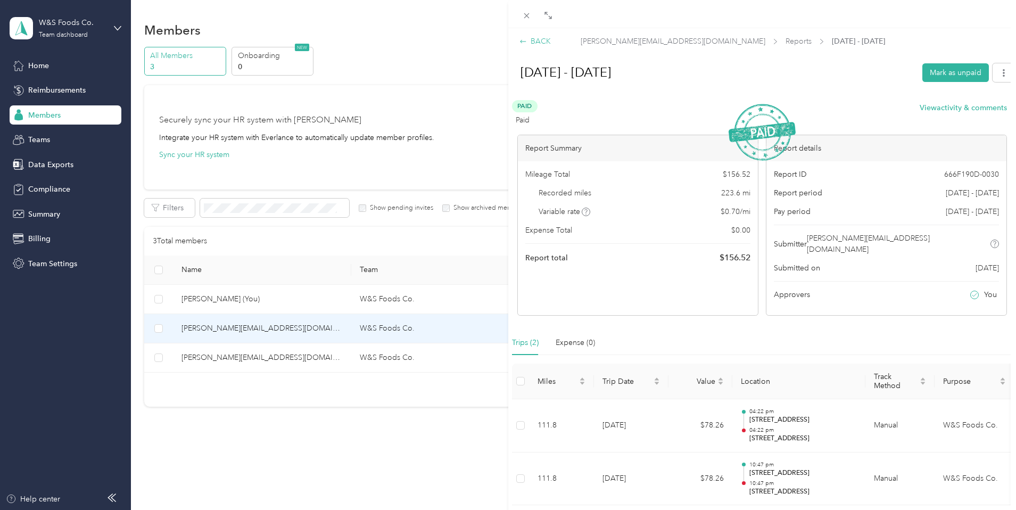
click at [529, 43] on div "BACK" at bounding box center [534, 41] width 31 height 11
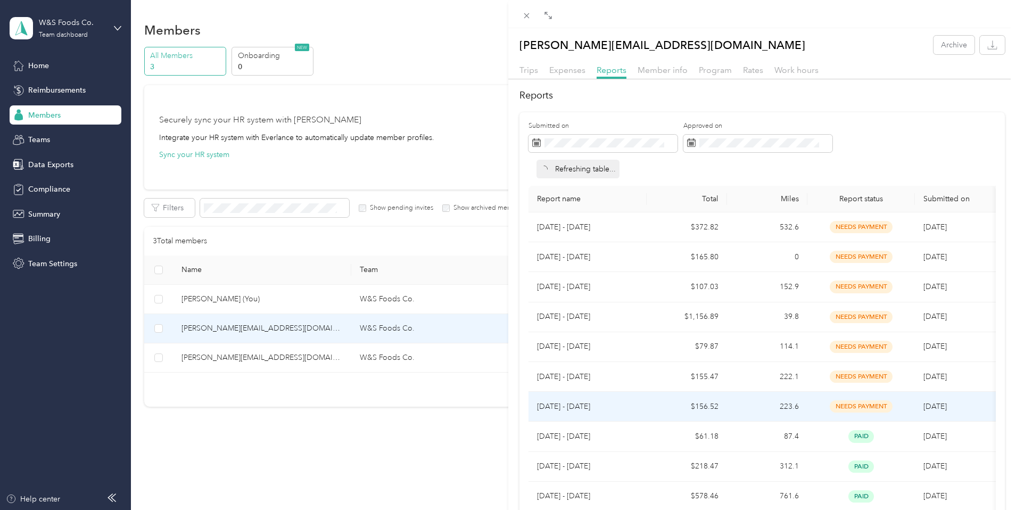
click at [860, 407] on span "needs payment" at bounding box center [860, 406] width 63 height 12
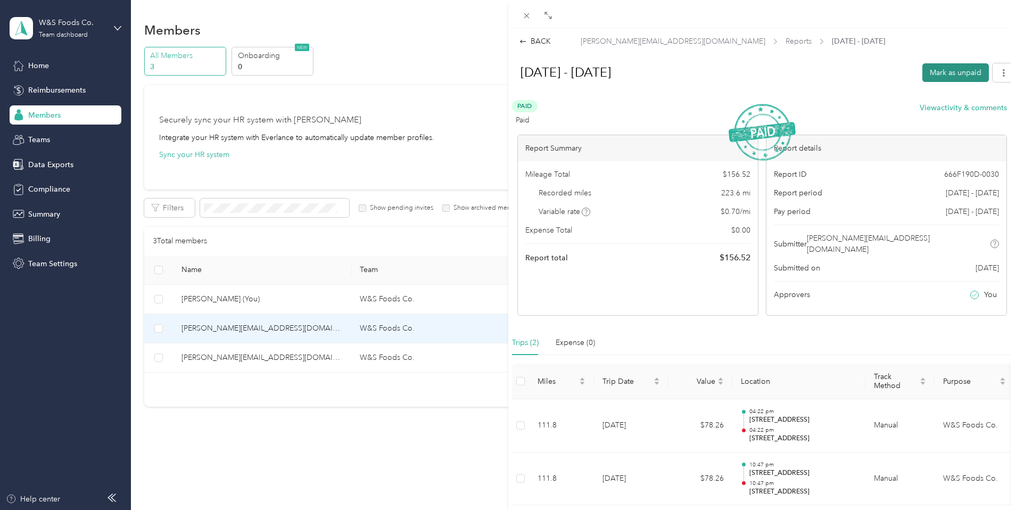
click at [943, 76] on button "Mark as unpaid" at bounding box center [955, 72] width 66 height 19
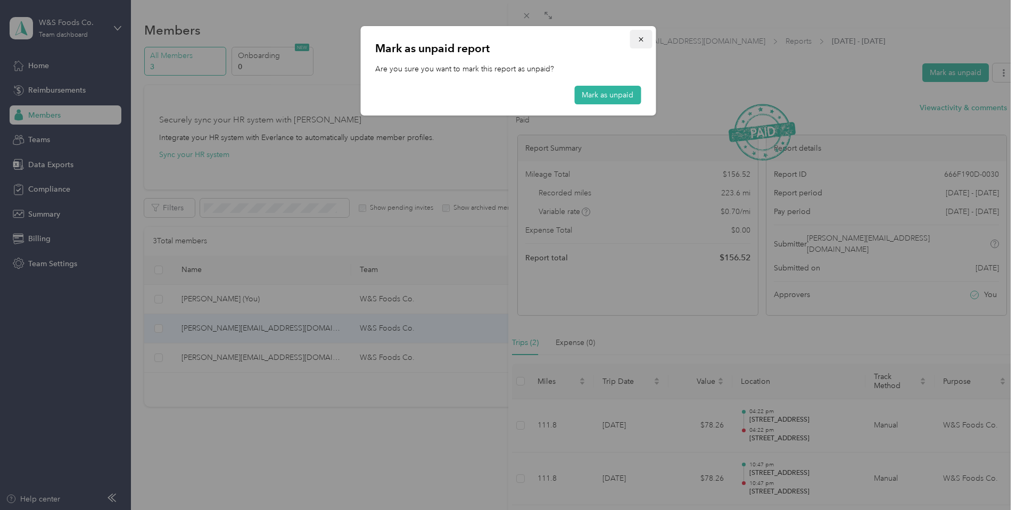
click at [638, 39] on icon "button" at bounding box center [640, 39] width 7 height 7
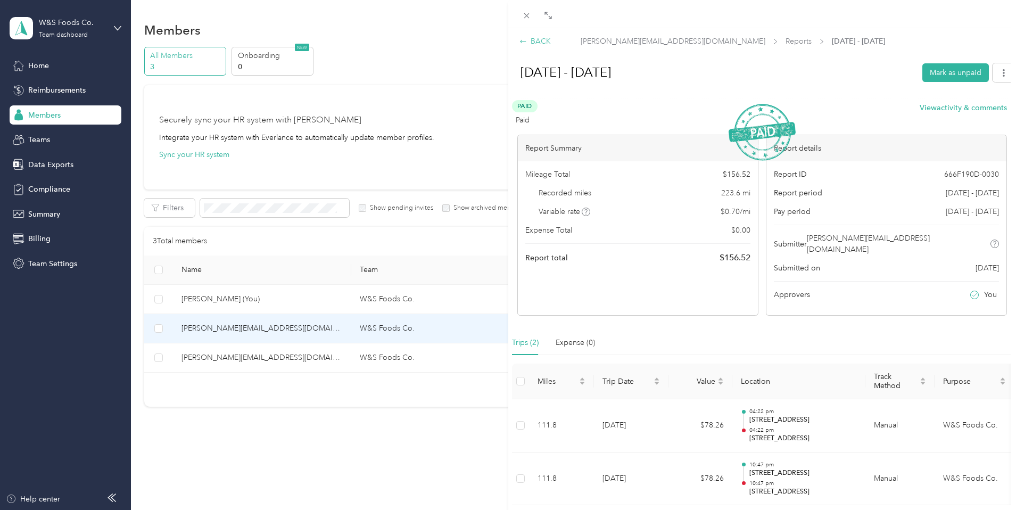
click at [543, 37] on div "BACK" at bounding box center [534, 41] width 31 height 11
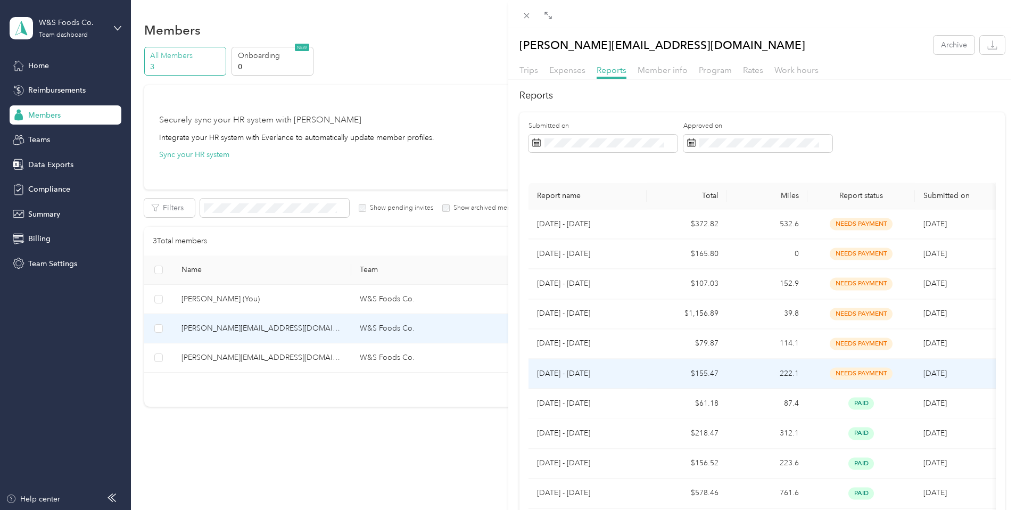
click at [864, 377] on td "needs payment" at bounding box center [860, 374] width 107 height 30
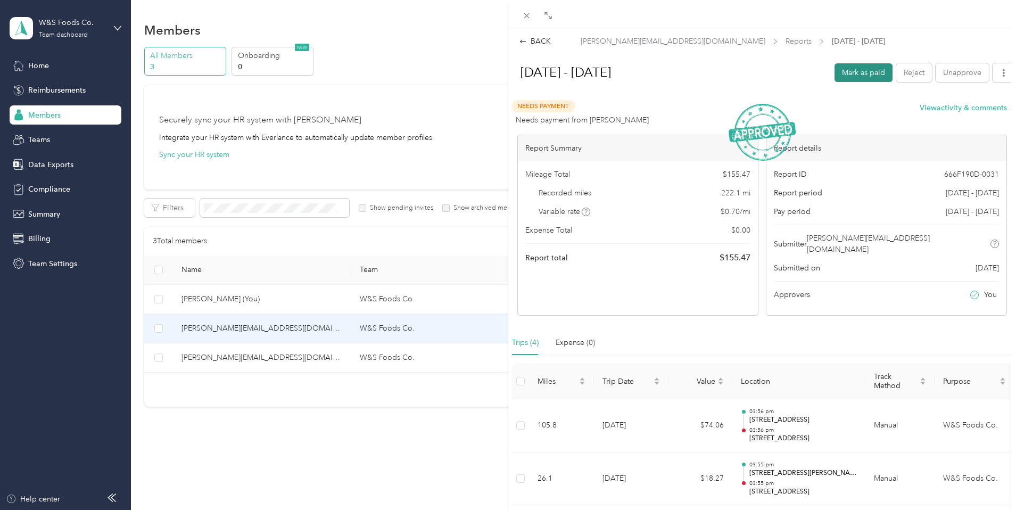
click at [859, 71] on button "Mark as paid" at bounding box center [863, 72] width 58 height 19
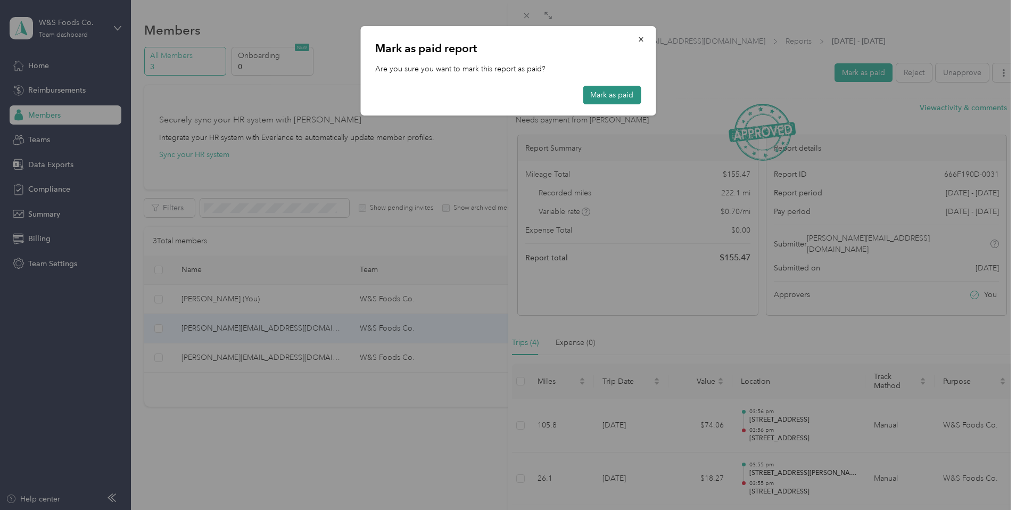
click at [609, 101] on button "Mark as paid" at bounding box center [611, 95] width 58 height 19
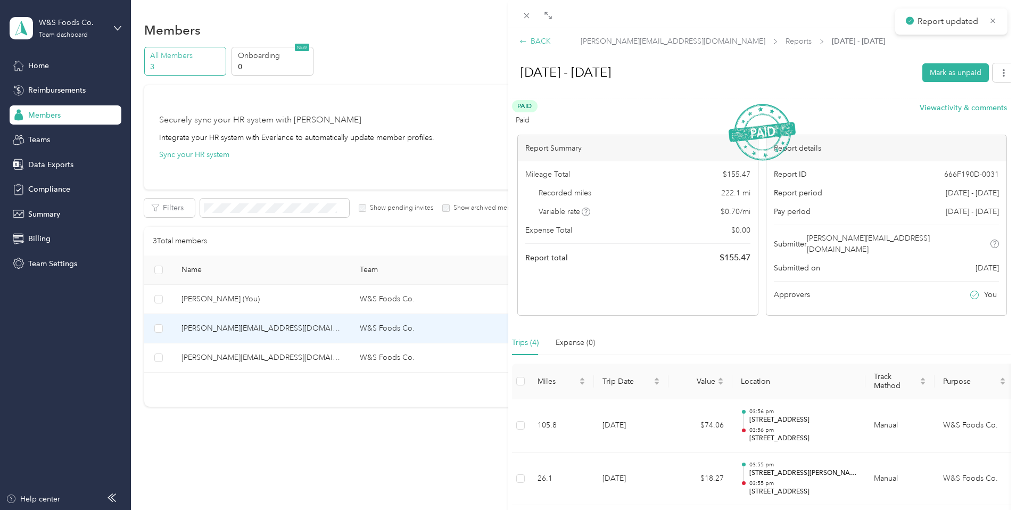
click at [528, 41] on div "BACK" at bounding box center [534, 41] width 31 height 11
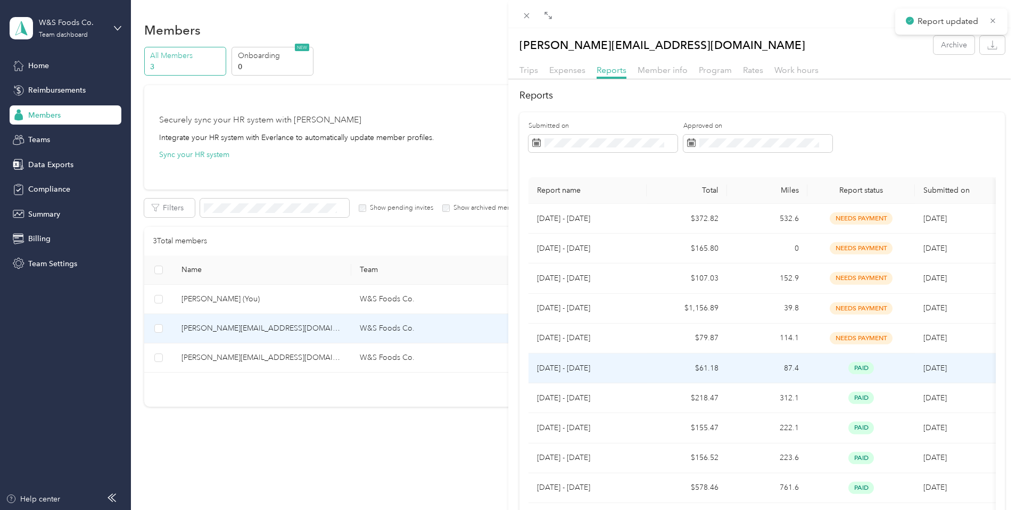
click at [854, 383] on td "paid" at bounding box center [860, 398] width 107 height 30
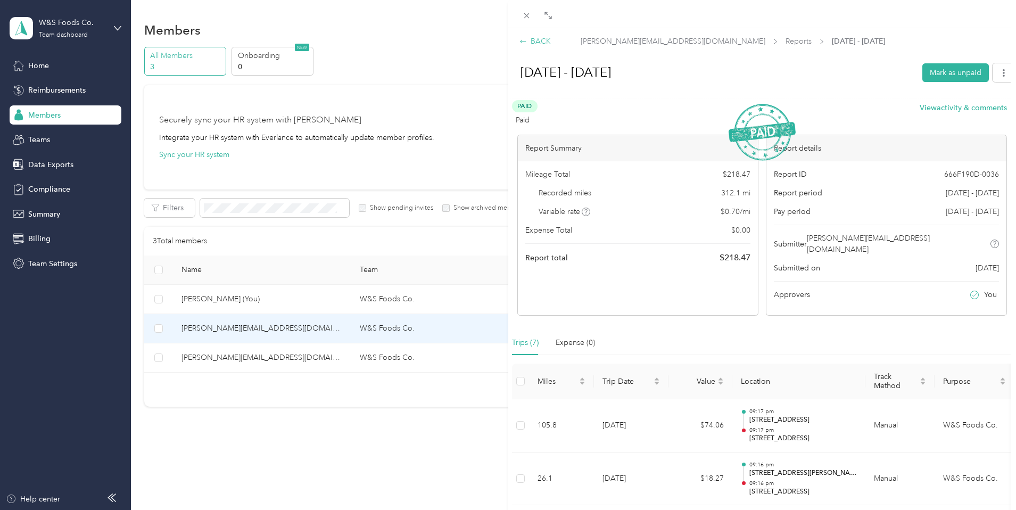
click at [521, 42] on icon at bounding box center [522, 41] width 7 height 7
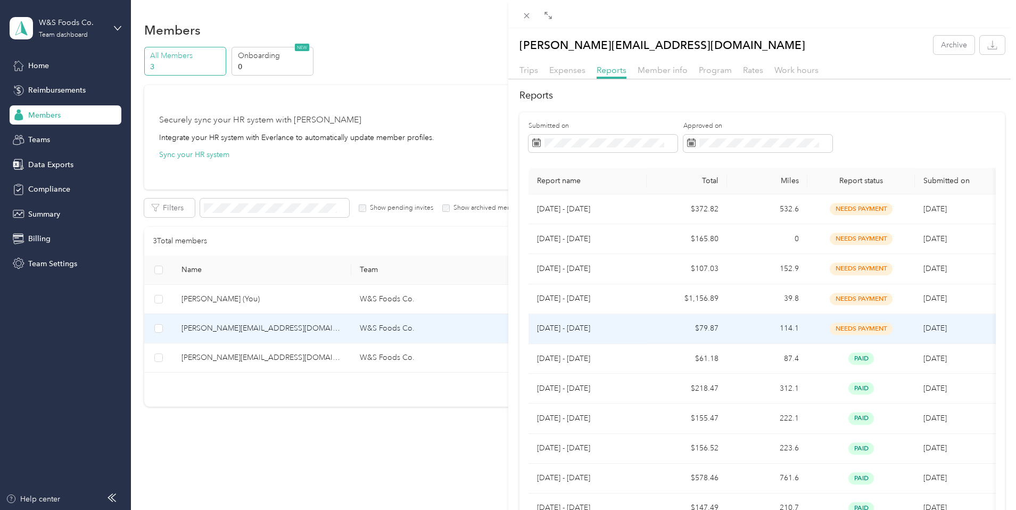
click at [868, 329] on span "needs payment" at bounding box center [860, 328] width 63 height 12
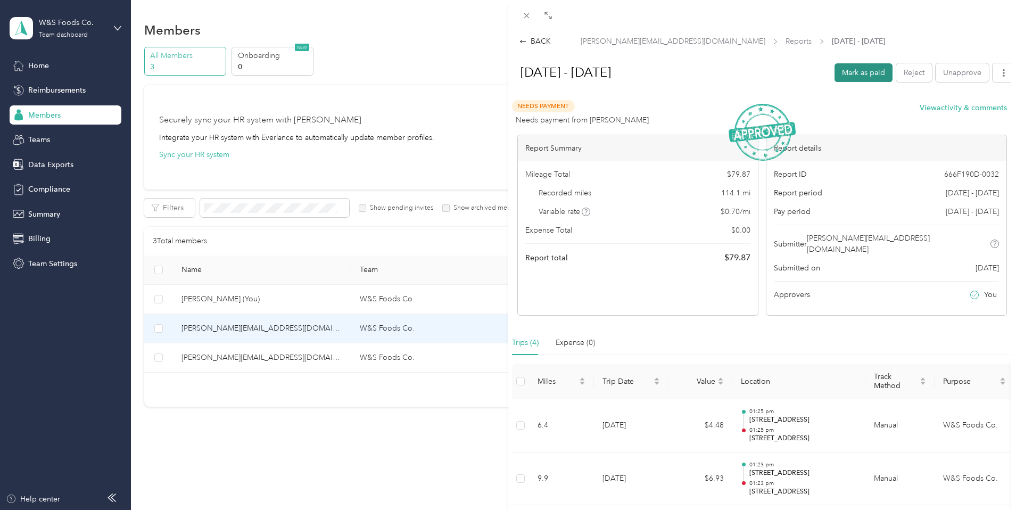
click at [858, 76] on button "Mark as paid" at bounding box center [863, 72] width 58 height 19
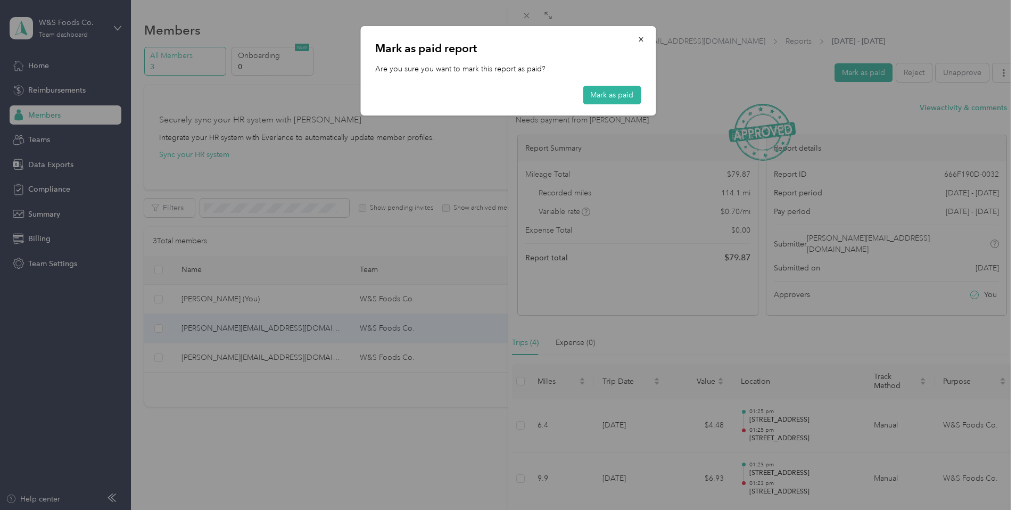
click at [651, 92] on div "[PERSON_NAME] as paid report Are you sure you want to mark this report as paid?…" at bounding box center [507, 70] width 295 height 89
click at [614, 94] on button "Mark as paid" at bounding box center [611, 95] width 58 height 19
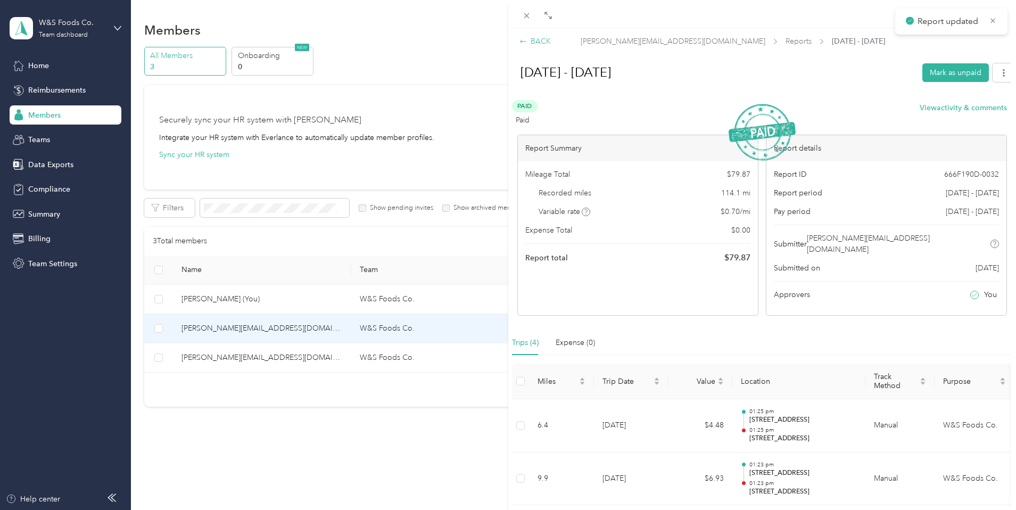
click at [523, 45] on icon at bounding box center [522, 41] width 7 height 7
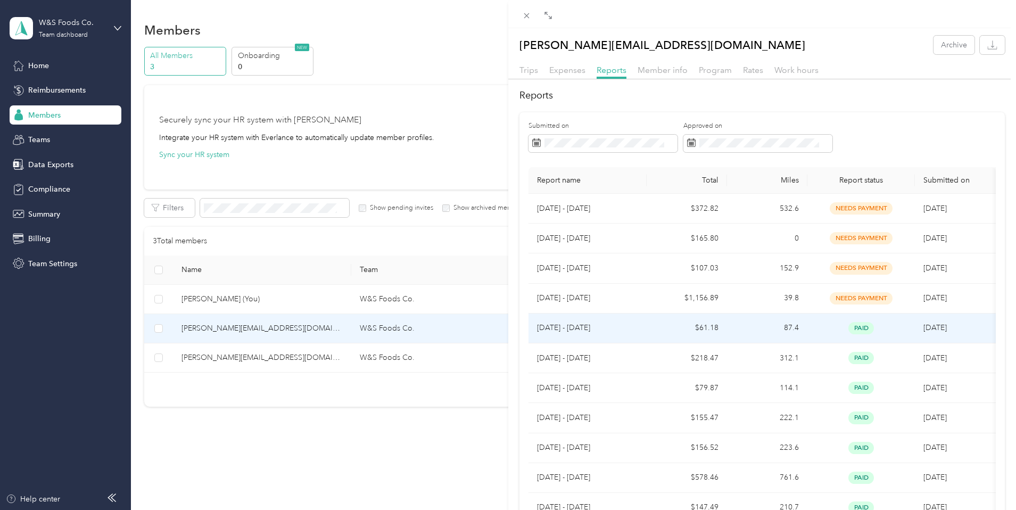
click at [837, 342] on td "paid" at bounding box center [860, 328] width 107 height 30
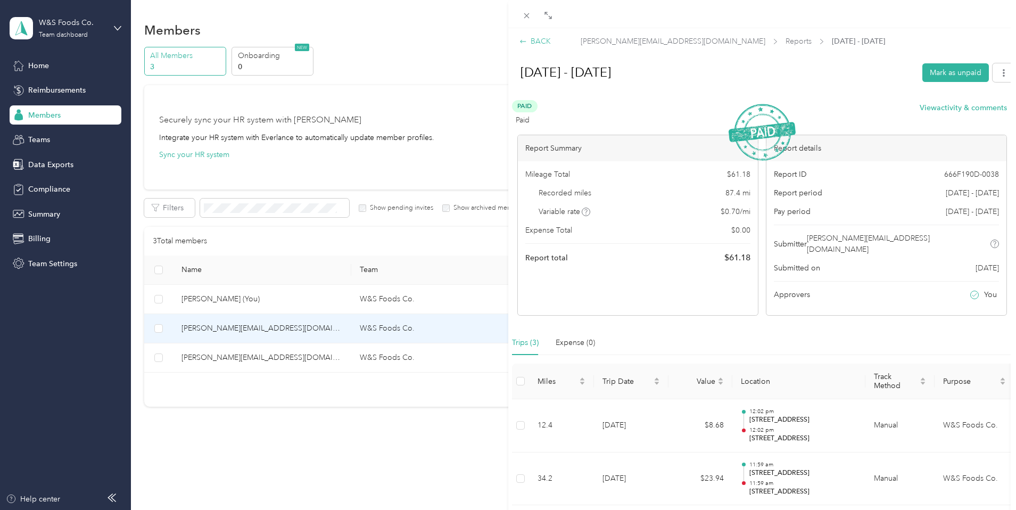
click at [527, 43] on div "BACK" at bounding box center [534, 41] width 31 height 11
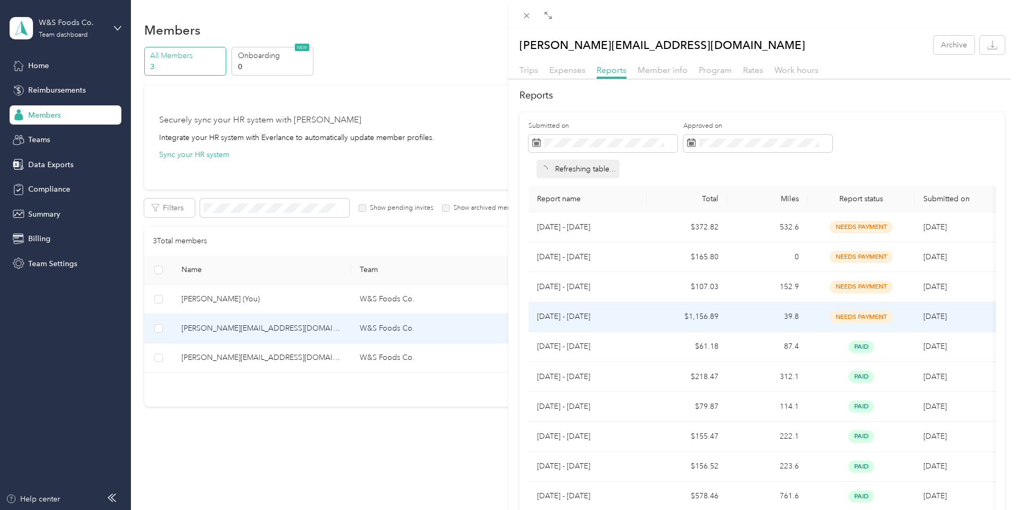
click at [848, 309] on td "needs payment" at bounding box center [860, 317] width 107 height 30
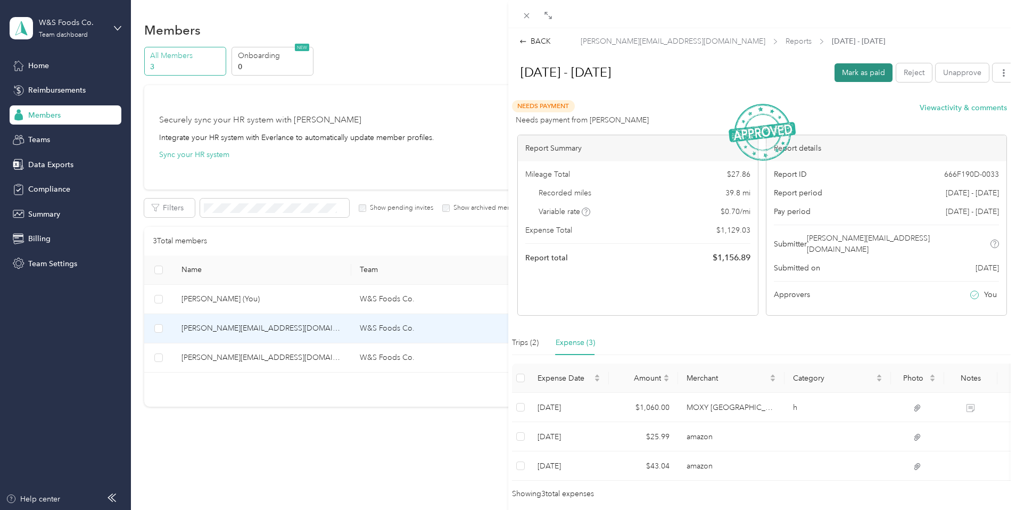
click at [846, 70] on button "Mark as paid" at bounding box center [863, 72] width 58 height 19
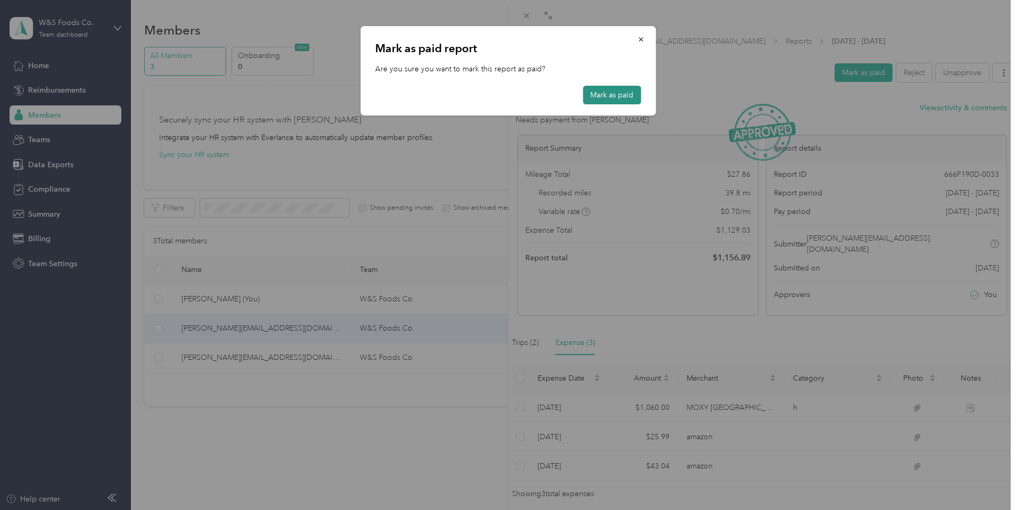
click at [616, 98] on button "Mark as paid" at bounding box center [611, 95] width 58 height 19
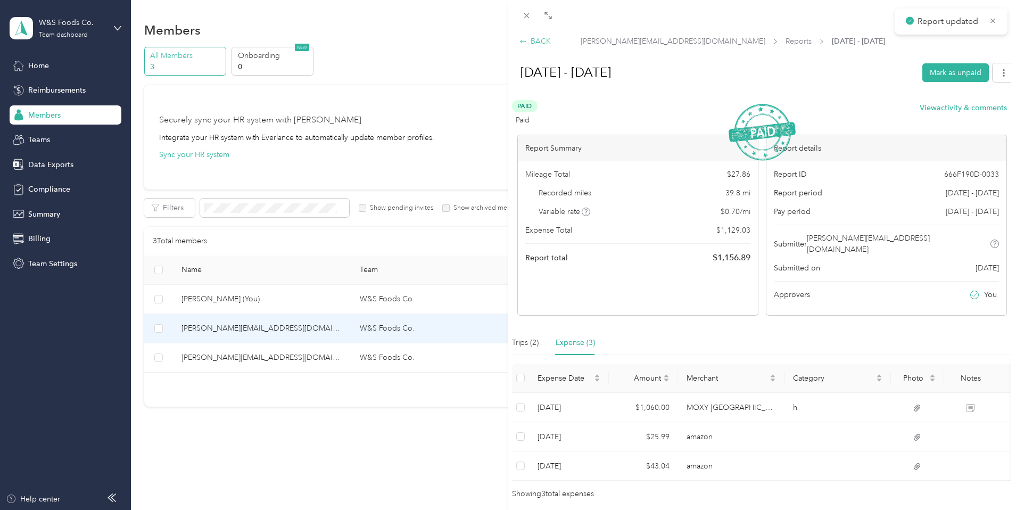
click at [523, 43] on icon at bounding box center [522, 41] width 7 height 7
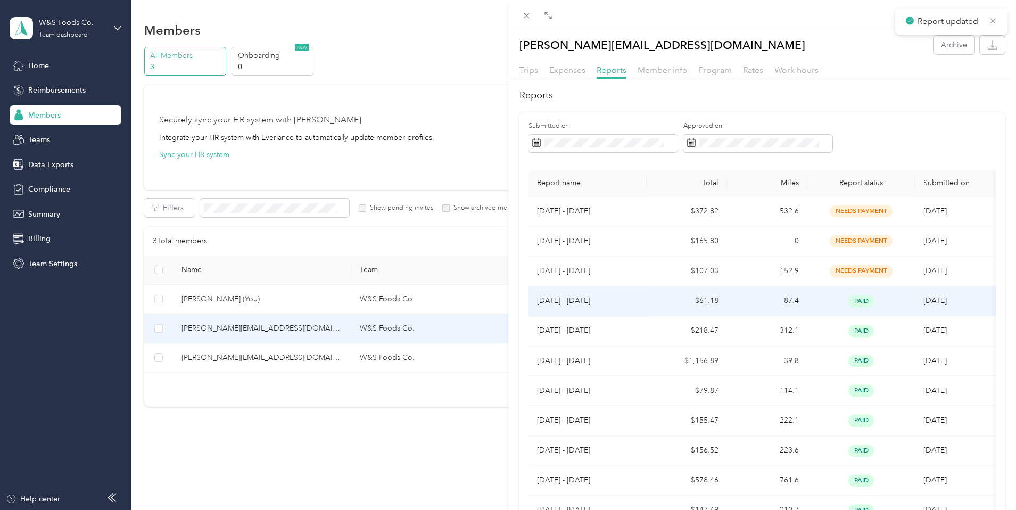
click at [848, 310] on td "paid" at bounding box center [860, 301] width 107 height 30
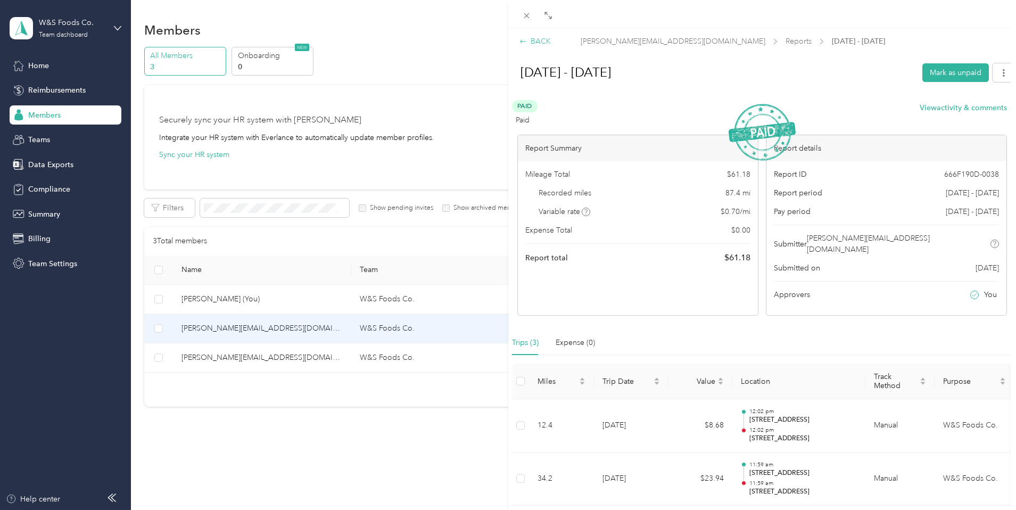
click at [522, 43] on icon at bounding box center [522, 41] width 7 height 7
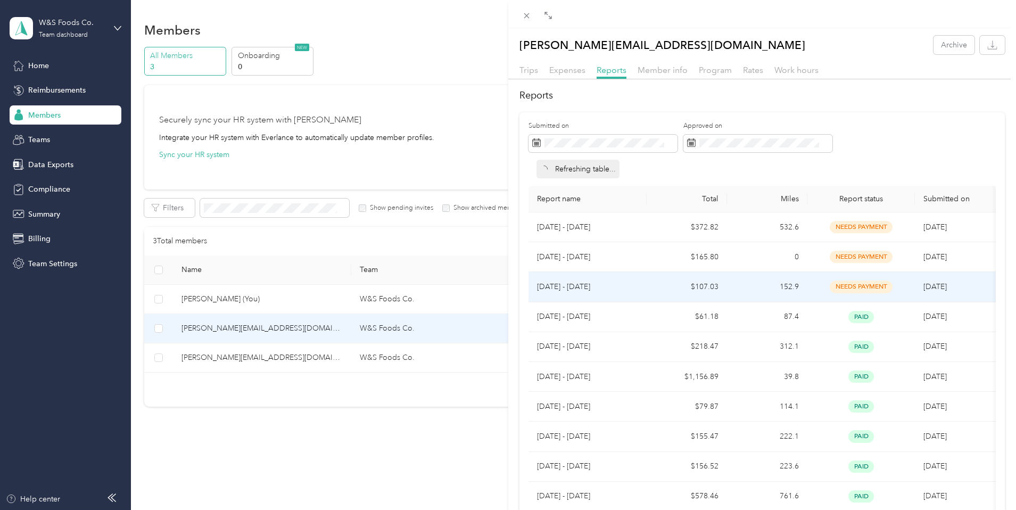
click at [856, 285] on span "needs payment" at bounding box center [860, 286] width 63 height 12
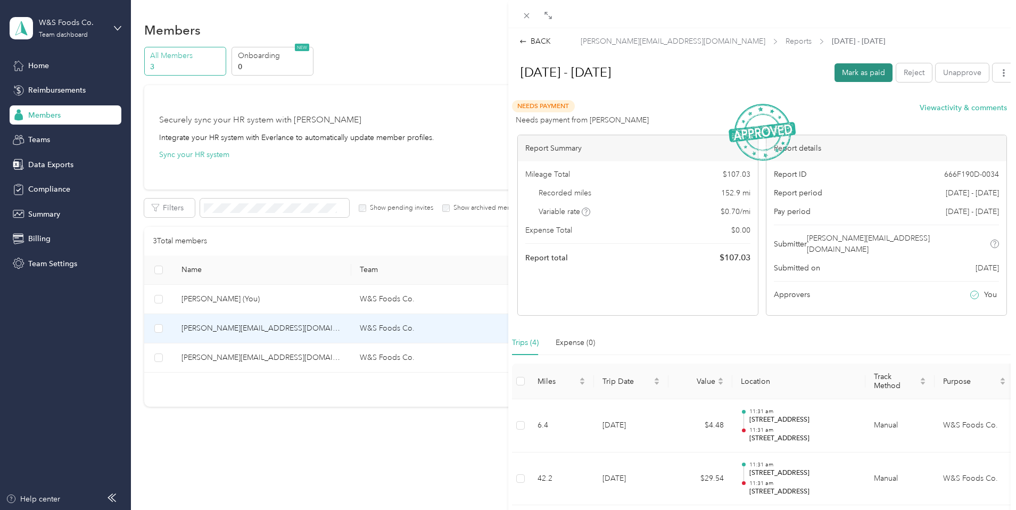
click at [865, 72] on button "Mark as paid" at bounding box center [863, 72] width 58 height 19
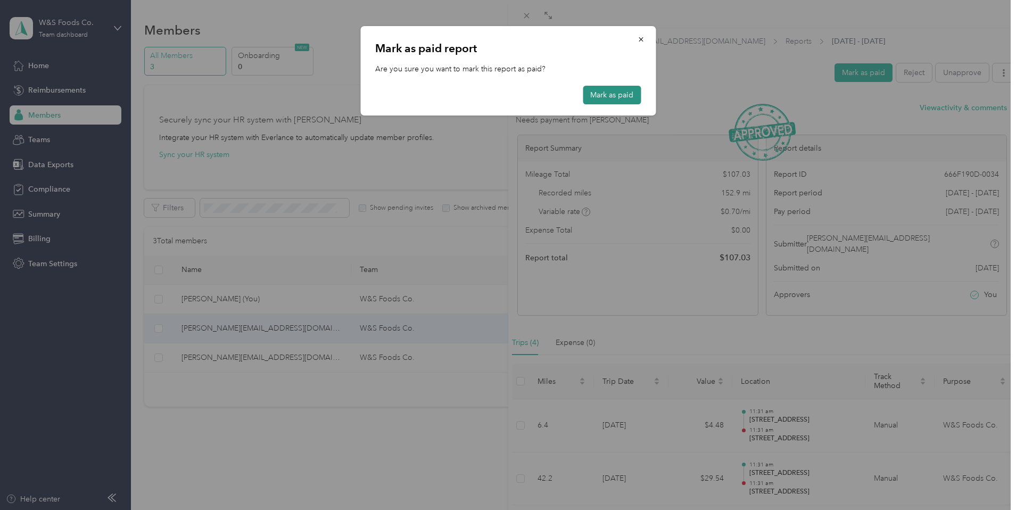
click at [606, 94] on button "Mark as paid" at bounding box center [611, 95] width 58 height 19
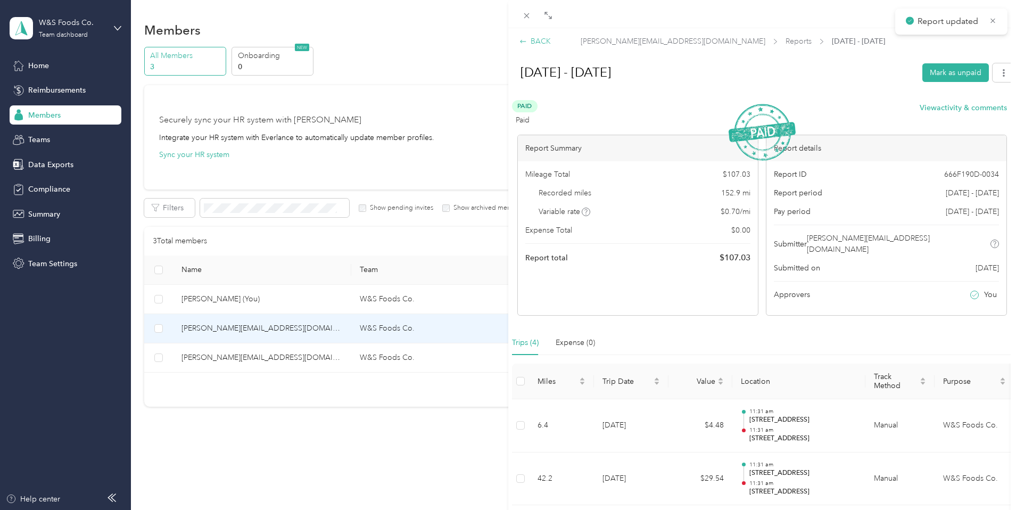
click at [525, 41] on icon at bounding box center [522, 41] width 7 height 7
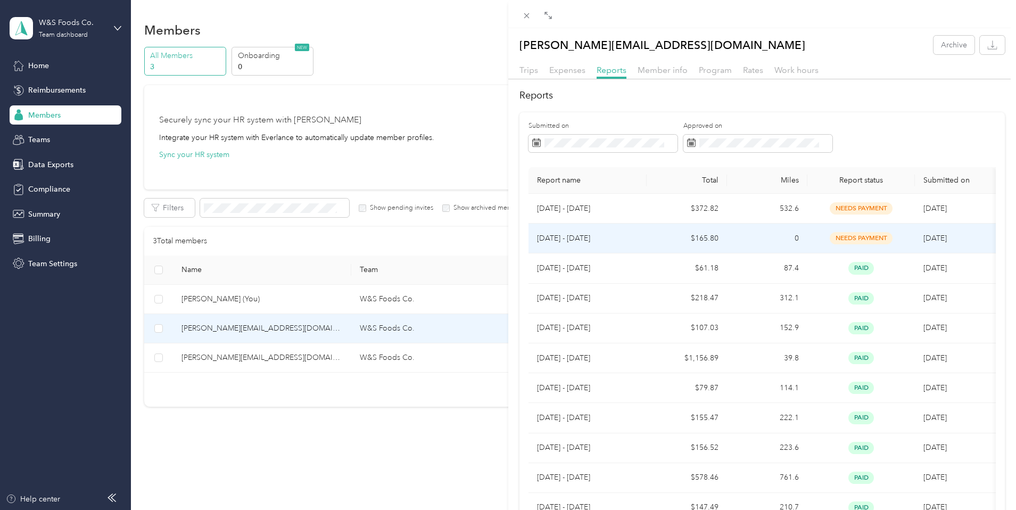
click at [849, 240] on span "needs payment" at bounding box center [860, 238] width 63 height 12
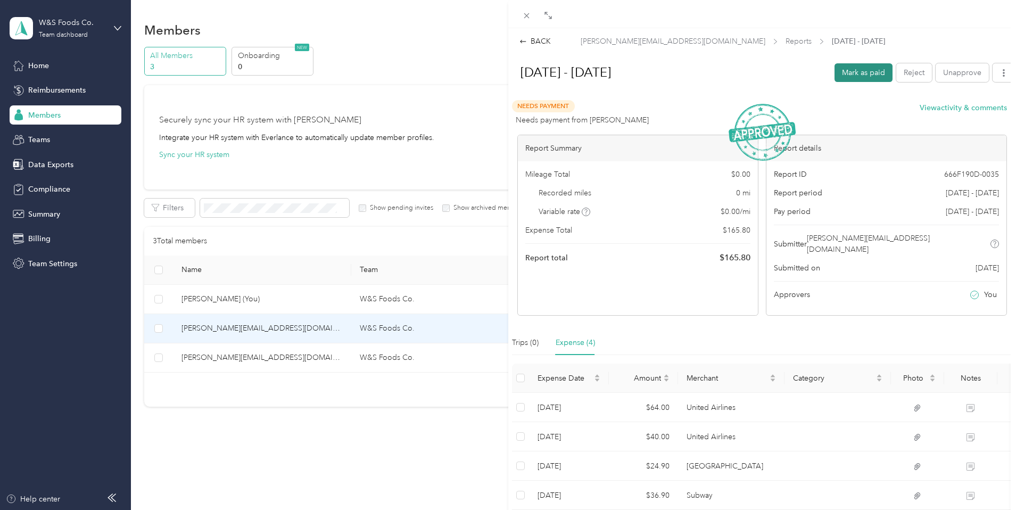
click at [848, 78] on button "Mark as paid" at bounding box center [863, 72] width 58 height 19
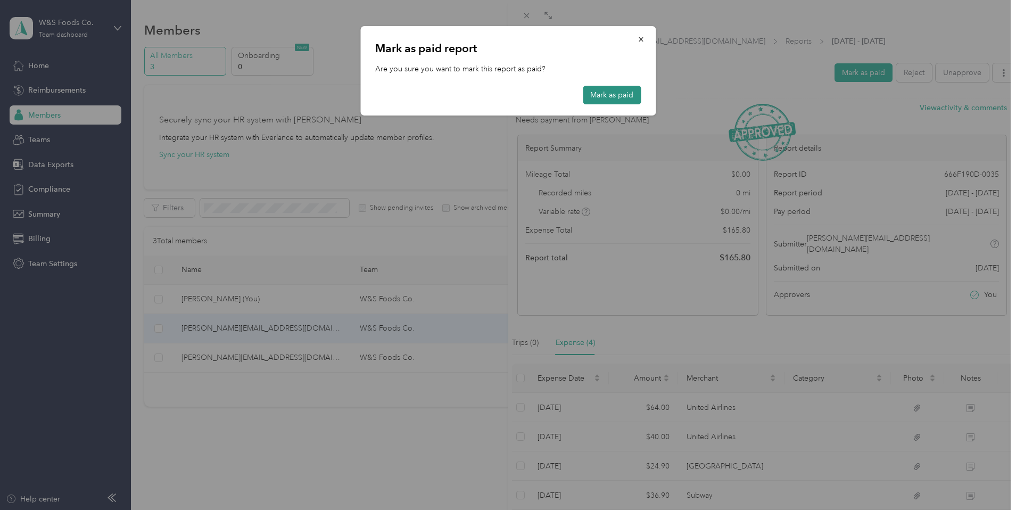
click at [625, 96] on button "Mark as paid" at bounding box center [611, 95] width 58 height 19
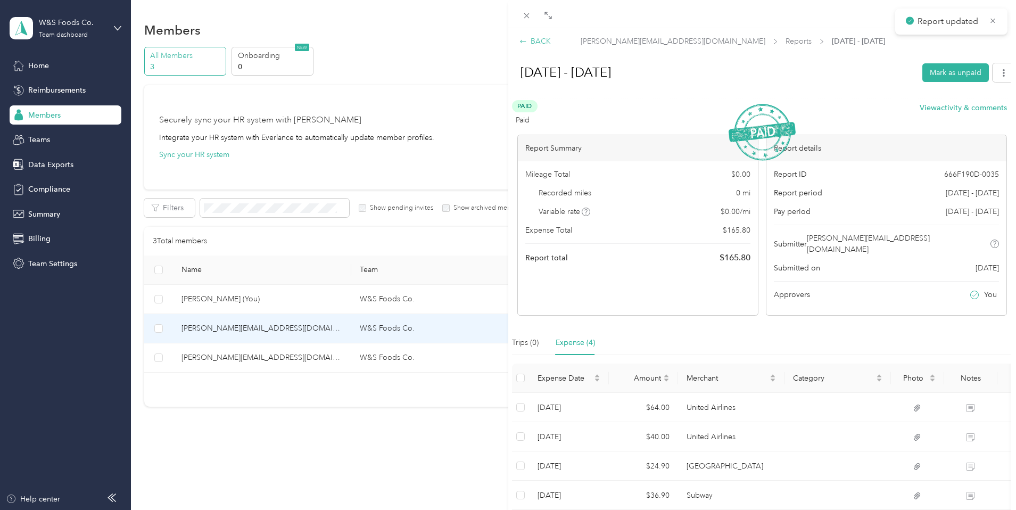
click at [522, 38] on icon at bounding box center [522, 41] width 7 height 7
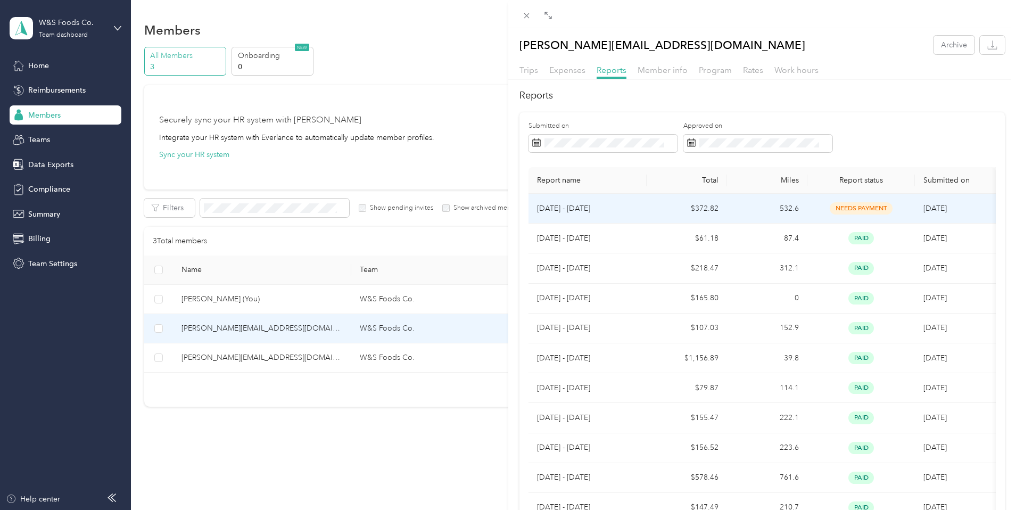
click at [854, 210] on span "needs payment" at bounding box center [860, 208] width 63 height 12
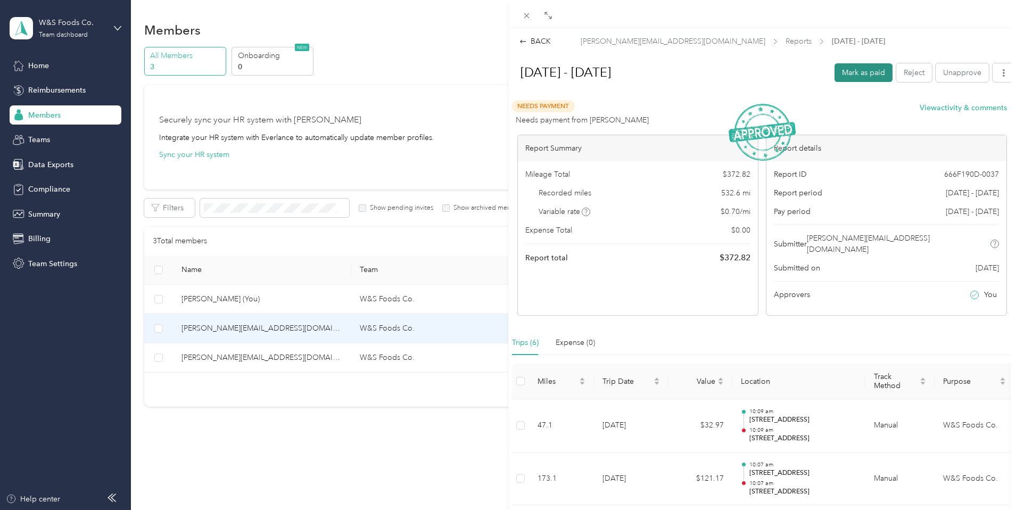
click at [858, 71] on button "Mark as paid" at bounding box center [863, 72] width 58 height 19
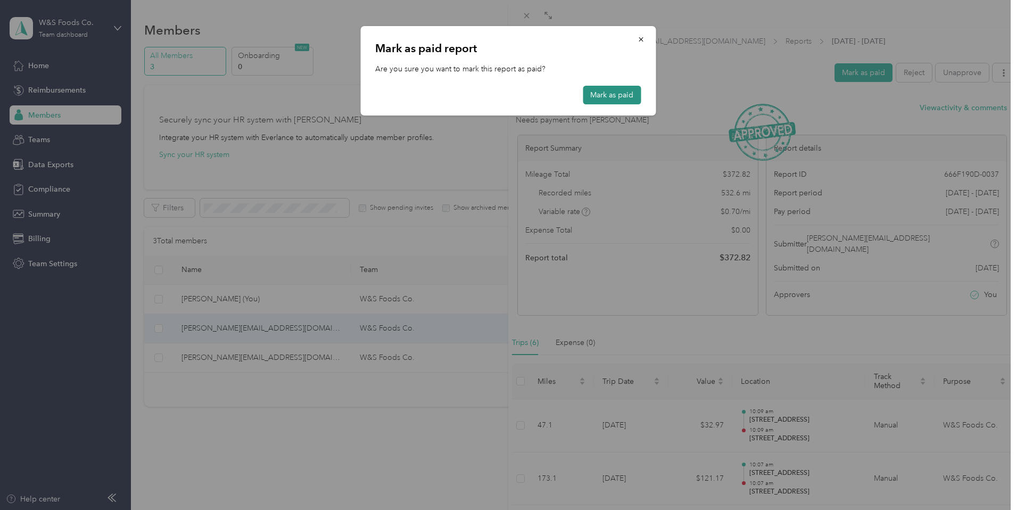
click at [594, 94] on button "Mark as paid" at bounding box center [611, 95] width 58 height 19
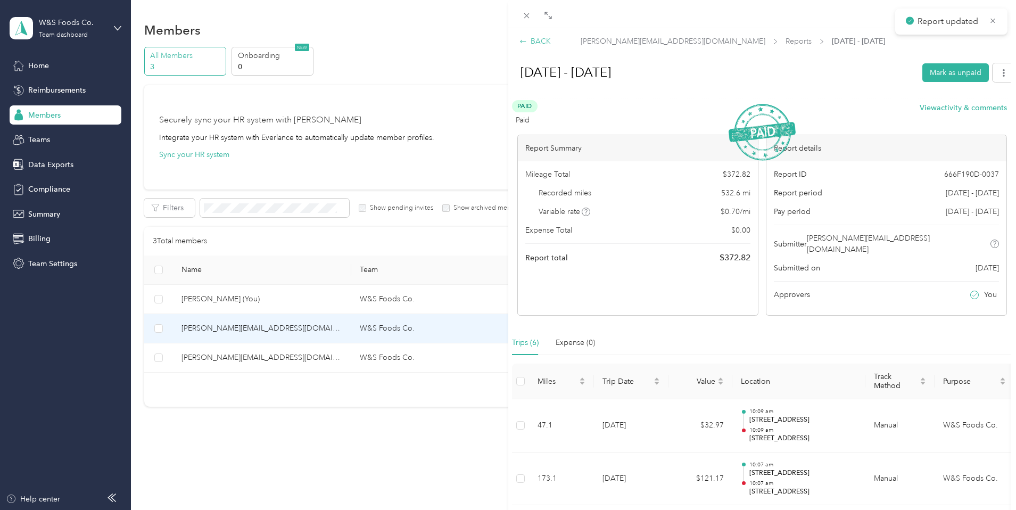
click at [521, 39] on icon at bounding box center [522, 41] width 7 height 7
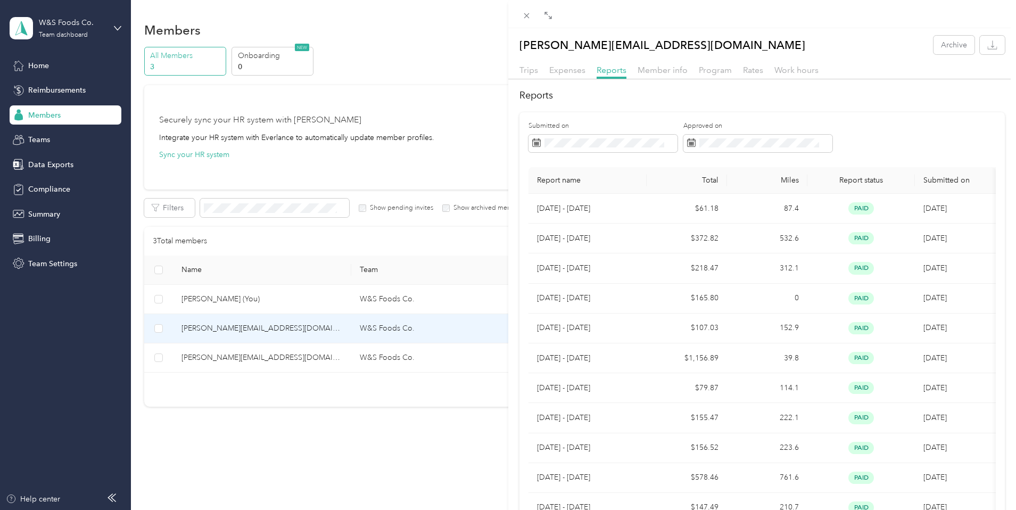
click at [82, 89] on div "[PERSON_NAME][EMAIL_ADDRESS][DOMAIN_NAME] Archive Trips Expenses Reports Member…" at bounding box center [508, 255] width 1016 height 510
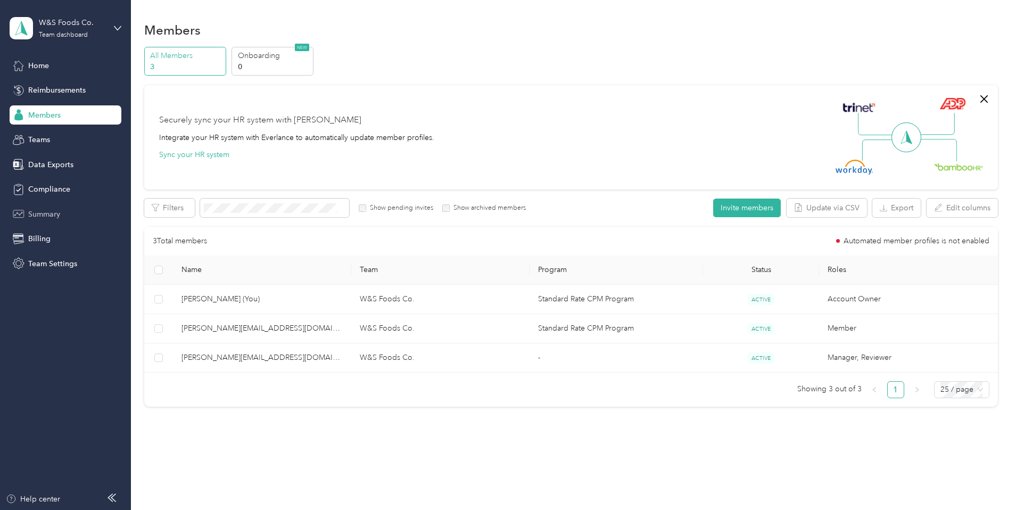
click at [61, 220] on div "Summary" at bounding box center [66, 213] width 112 height 19
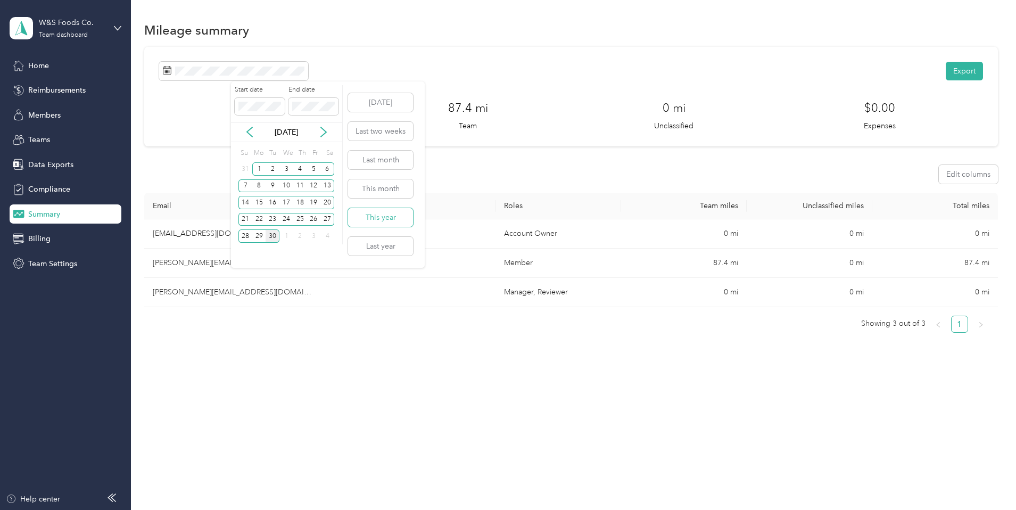
click at [395, 213] on button "This year" at bounding box center [380, 217] width 65 height 19
click at [254, 136] on icon at bounding box center [249, 132] width 11 height 11
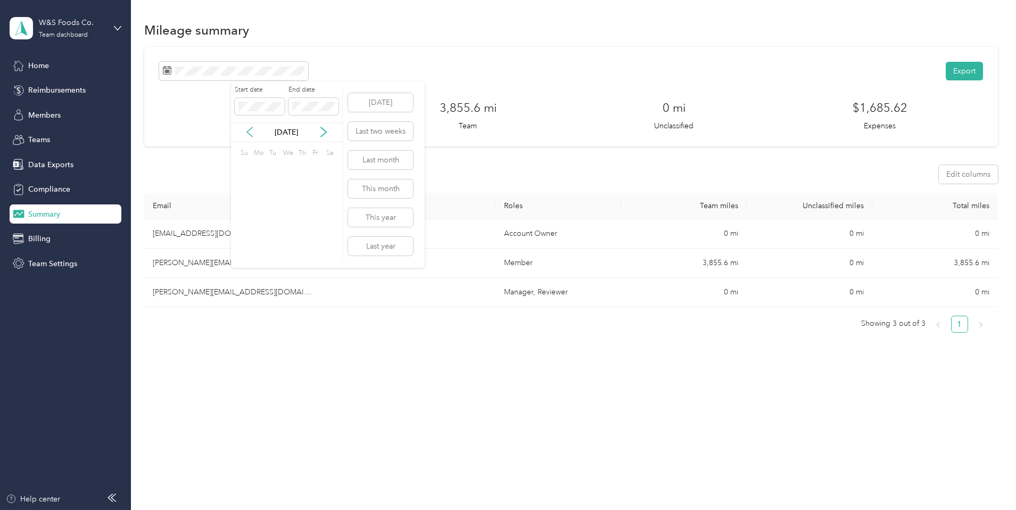
click at [254, 136] on icon at bounding box center [249, 132] width 11 height 11
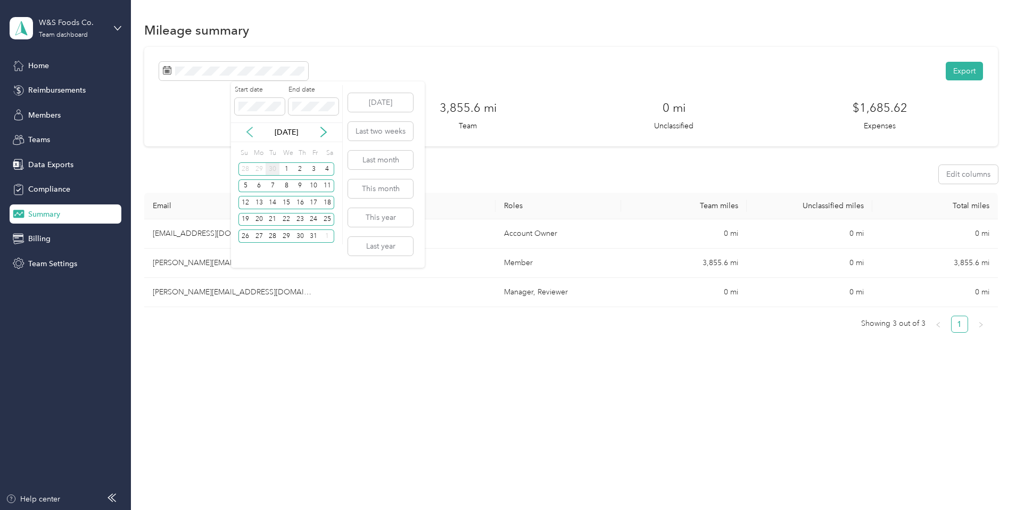
click at [254, 136] on icon at bounding box center [249, 132] width 11 height 11
click at [274, 238] on div "30" at bounding box center [272, 235] width 14 height 13
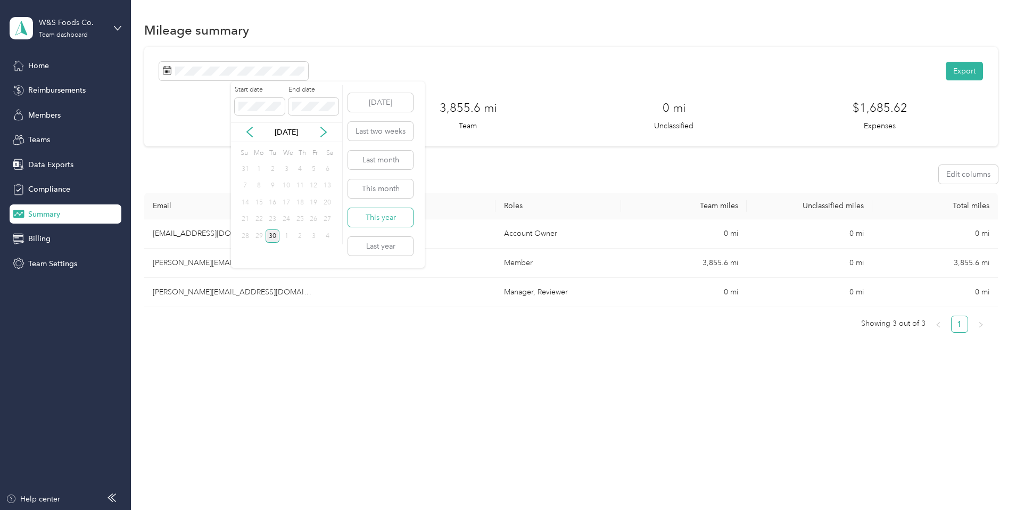
click at [393, 222] on button "This year" at bounding box center [380, 217] width 65 height 19
click at [308, 75] on span at bounding box center [233, 71] width 149 height 19
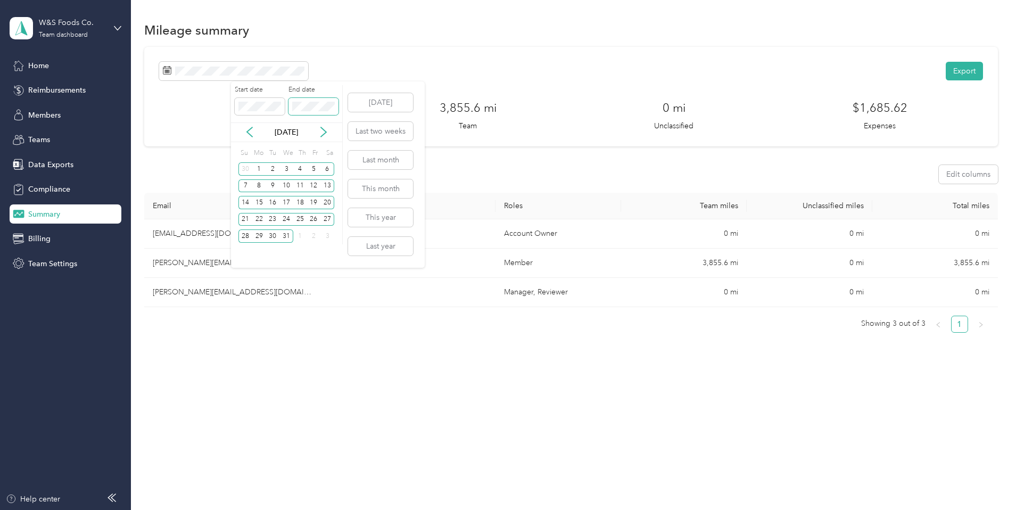
click at [337, 111] on span at bounding box center [313, 106] width 50 height 17
click at [280, 107] on div "Start date End date" at bounding box center [286, 103] width 111 height 37
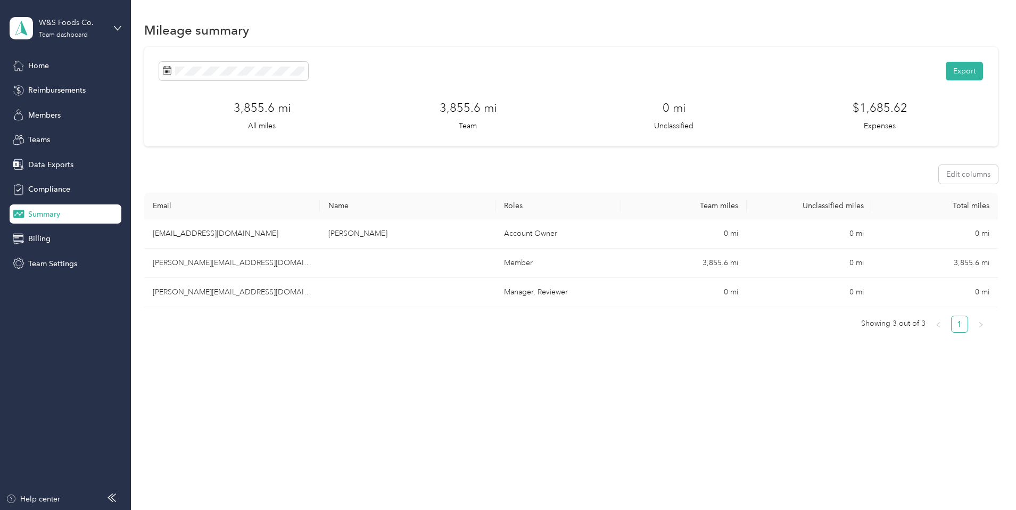
click at [435, 62] on div "Export" at bounding box center [570, 71] width 823 height 19
click at [105, 163] on div "Data Exports" at bounding box center [66, 164] width 112 height 19
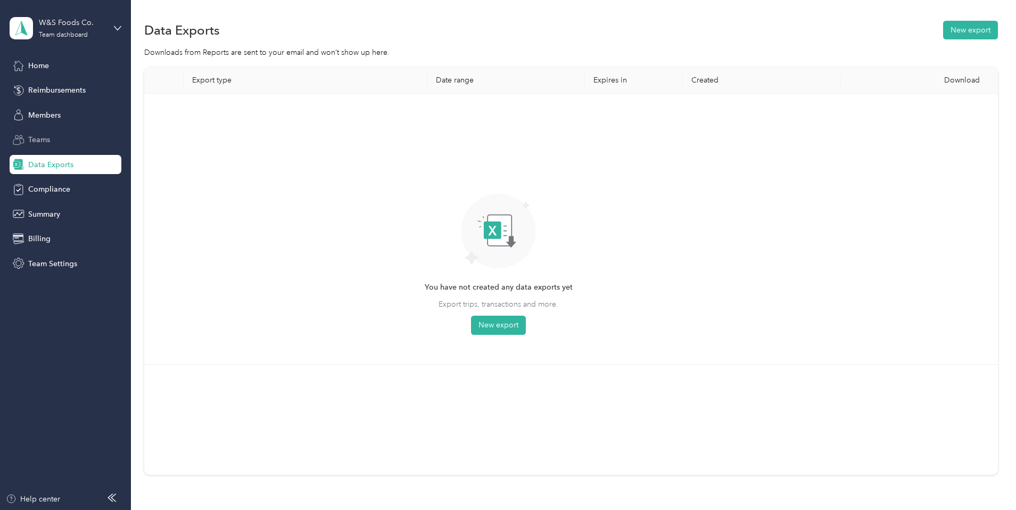
click at [77, 143] on div "Teams" at bounding box center [66, 139] width 112 height 19
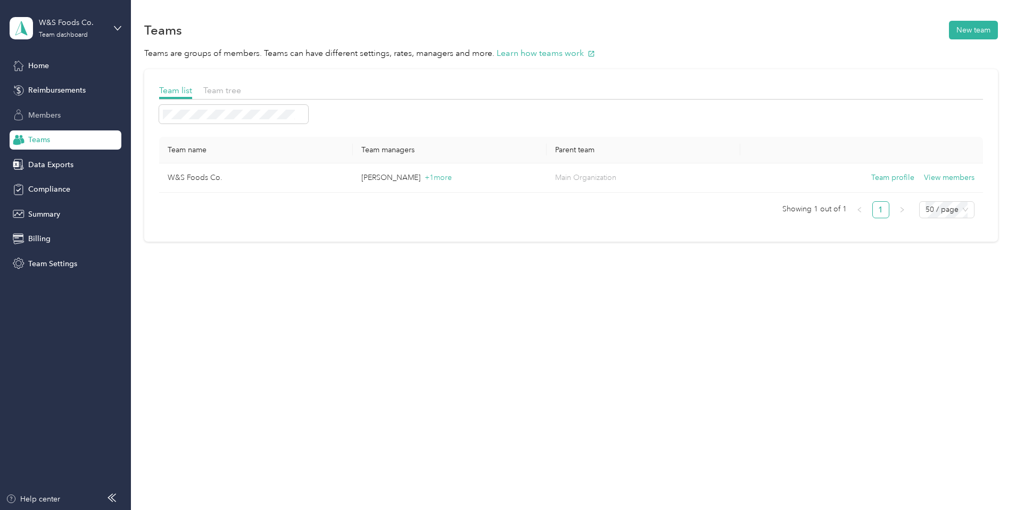
click at [78, 119] on div "Members" at bounding box center [66, 114] width 112 height 19
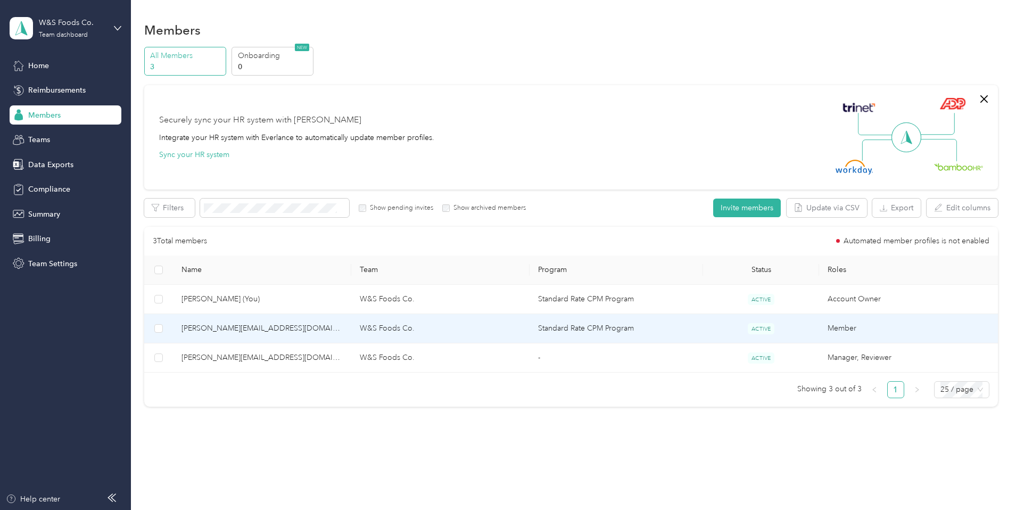
click at [404, 332] on td "W&S Foods Co." at bounding box center [440, 328] width 178 height 29
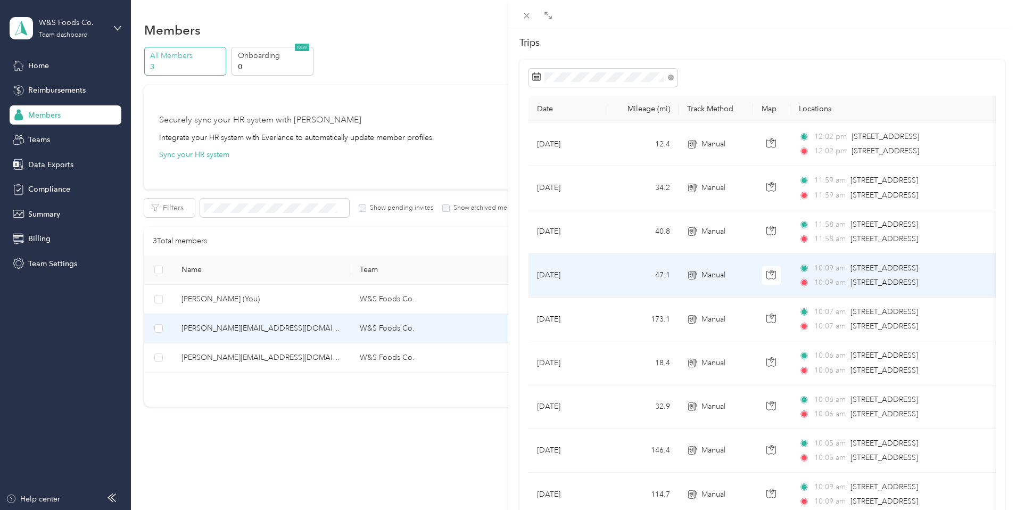
scroll to position [53, 0]
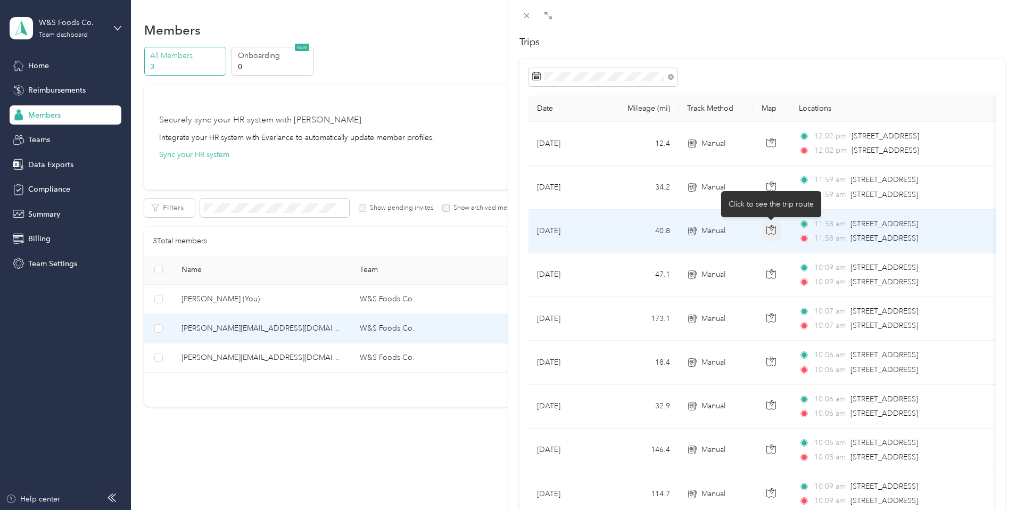
click at [773, 227] on icon "button" at bounding box center [771, 230] width 10 height 10
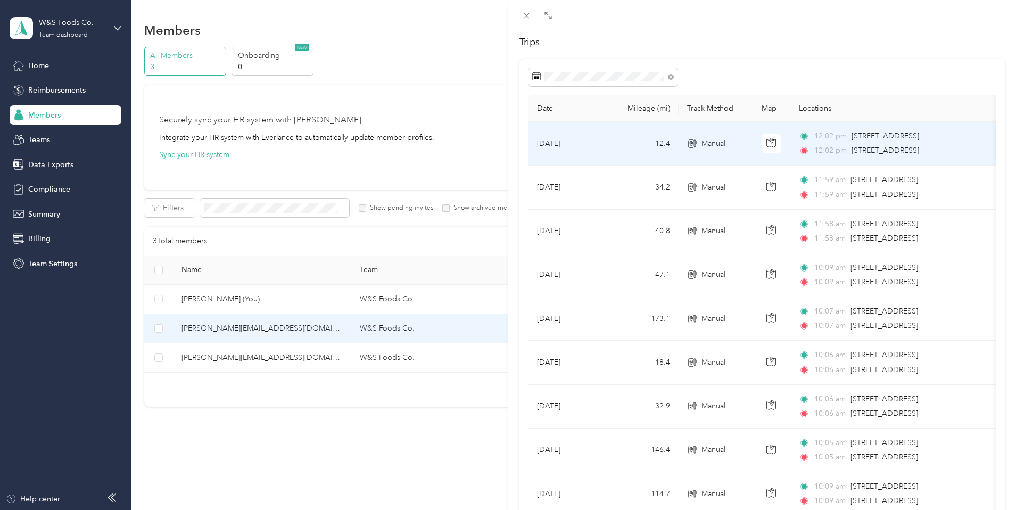
scroll to position [0, 0]
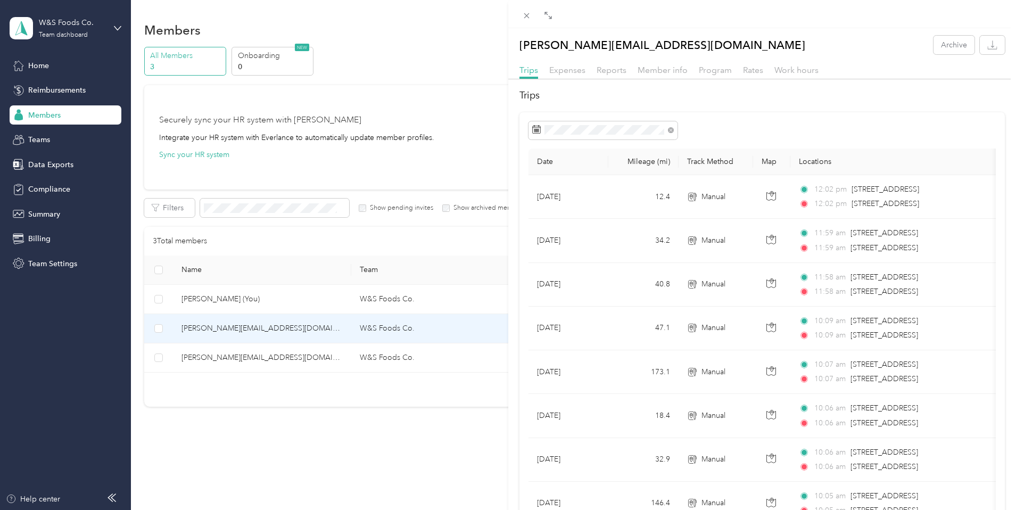
click at [794, 75] on div "Work hours" at bounding box center [796, 70] width 44 height 13
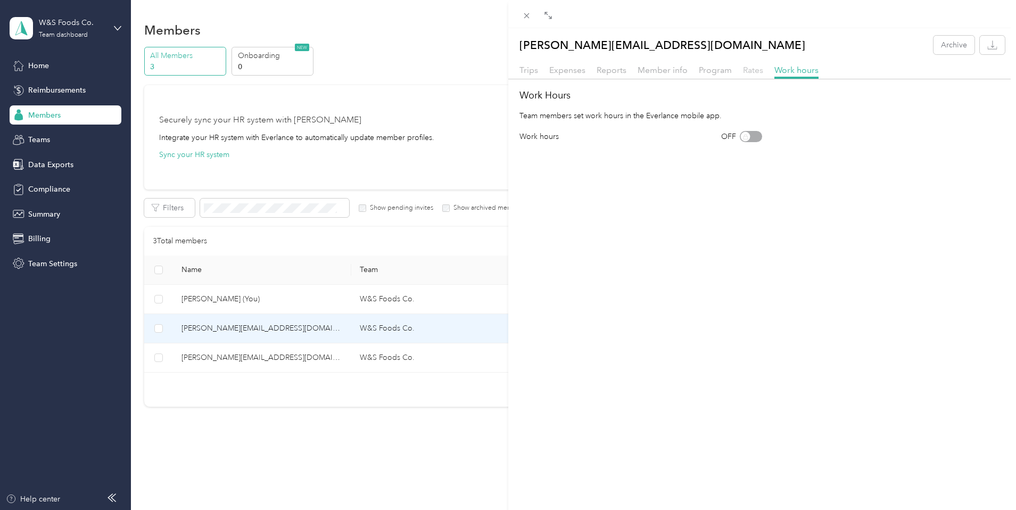
click at [744, 69] on span "Rates" at bounding box center [753, 70] width 20 height 10
click at [714, 71] on span "Program" at bounding box center [714, 70] width 33 height 10
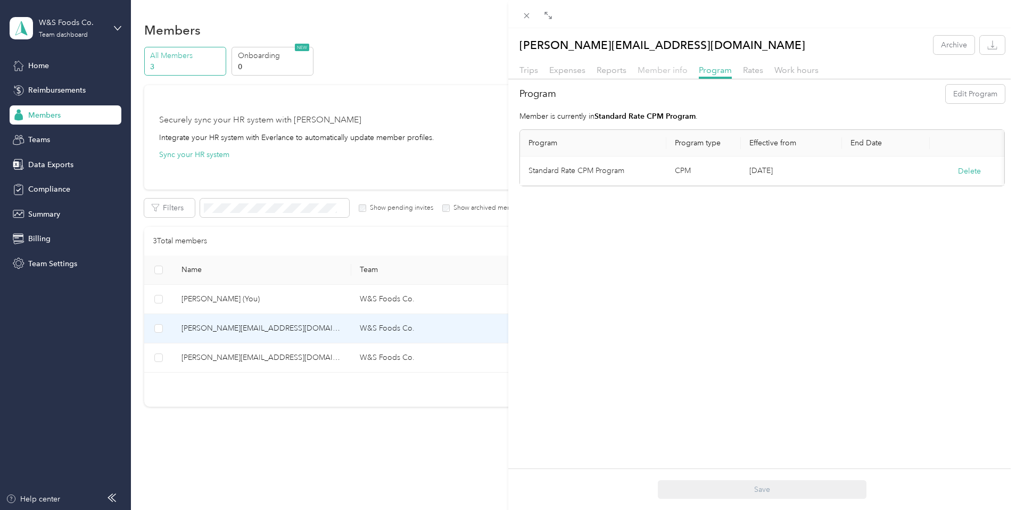
click at [681, 72] on span "Member info" at bounding box center [662, 70] width 50 height 10
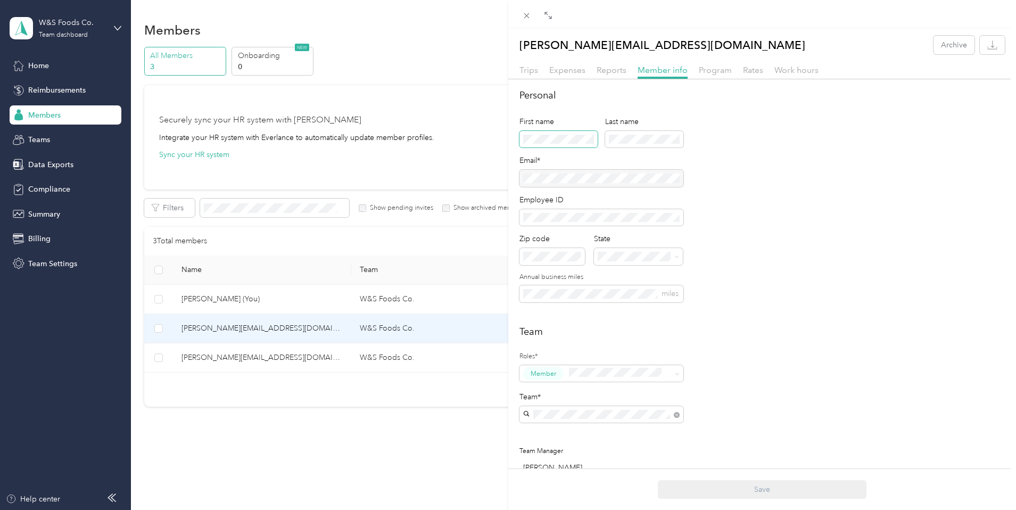
click at [585, 141] on body "W&S Foods Co. Team dashboard Home Reimbursements Members Teams Data Exports Com…" at bounding box center [505, 255] width 1010 height 510
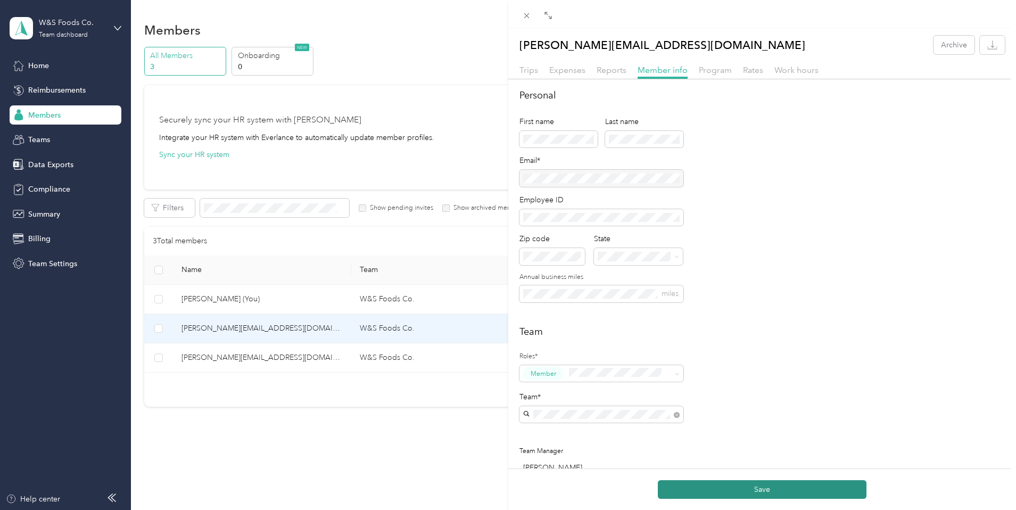
click at [771, 490] on button "Save" at bounding box center [761, 489] width 209 height 19
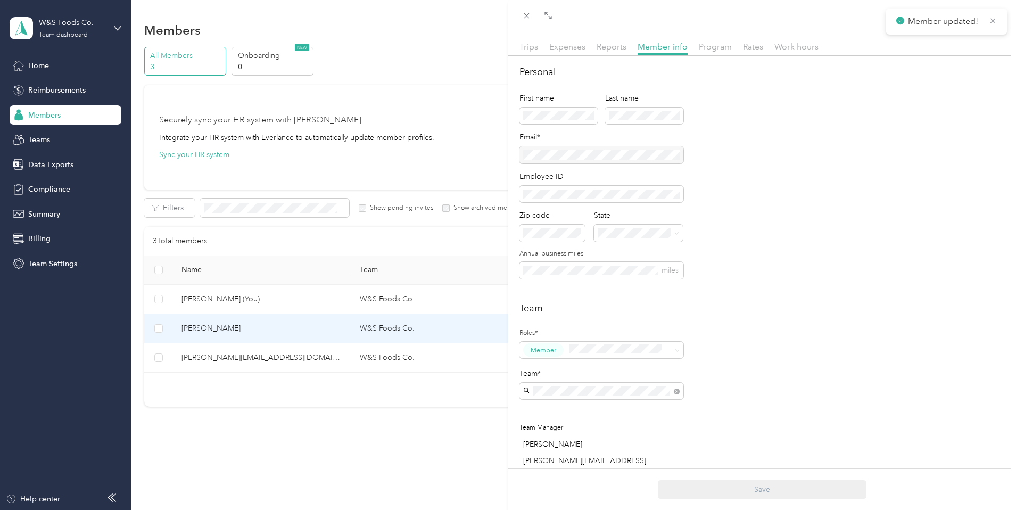
scroll to position [24, 0]
click at [318, 355] on div "[PERSON_NAME] Archive Trips Expenses Reports Member info Program Rates Work hou…" at bounding box center [508, 255] width 1016 height 510
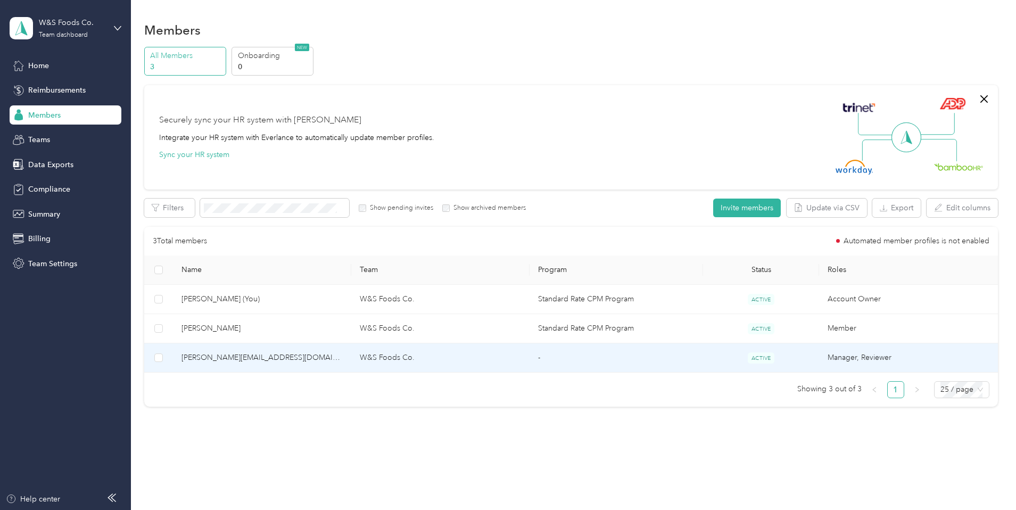
click at [318, 356] on span "[PERSON_NAME][EMAIL_ADDRESS][DOMAIN_NAME]" at bounding box center [261, 358] width 161 height 12
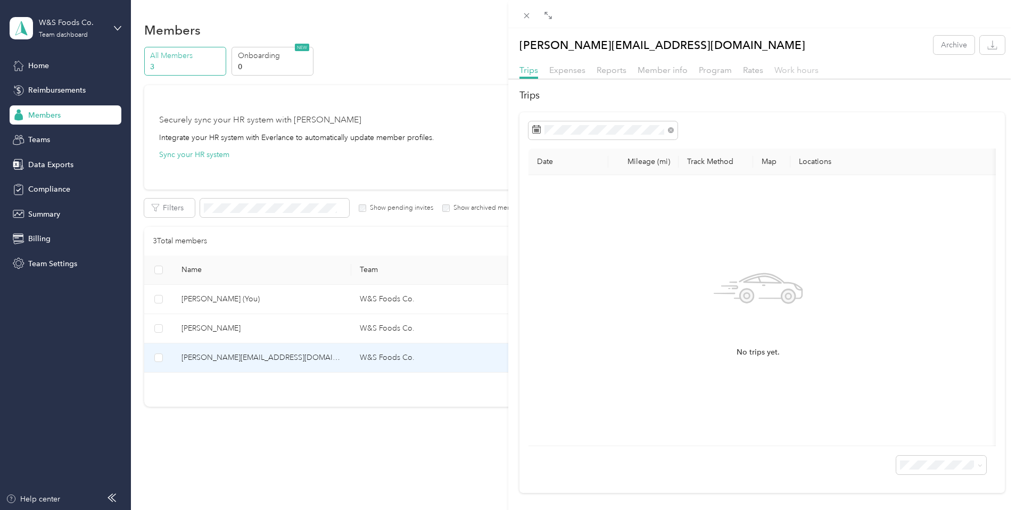
click at [800, 71] on span "Work hours" at bounding box center [796, 70] width 44 height 10
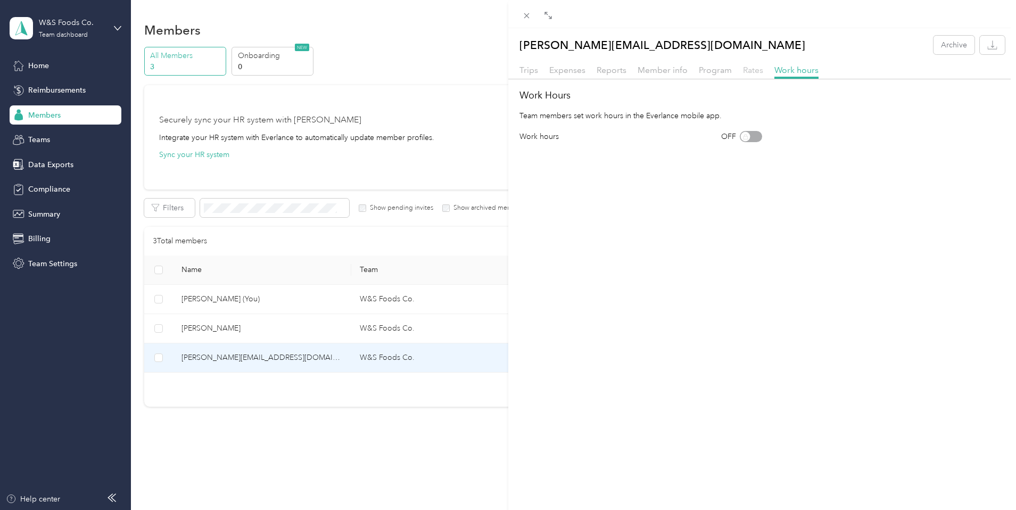
click at [756, 71] on span "Rates" at bounding box center [753, 70] width 20 height 10
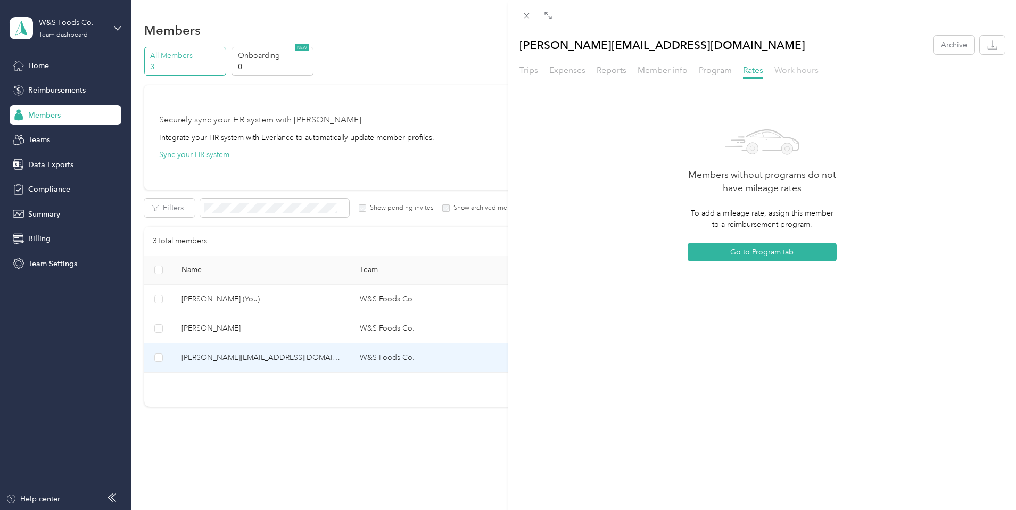
click at [789, 67] on span "Work hours" at bounding box center [796, 70] width 44 height 10
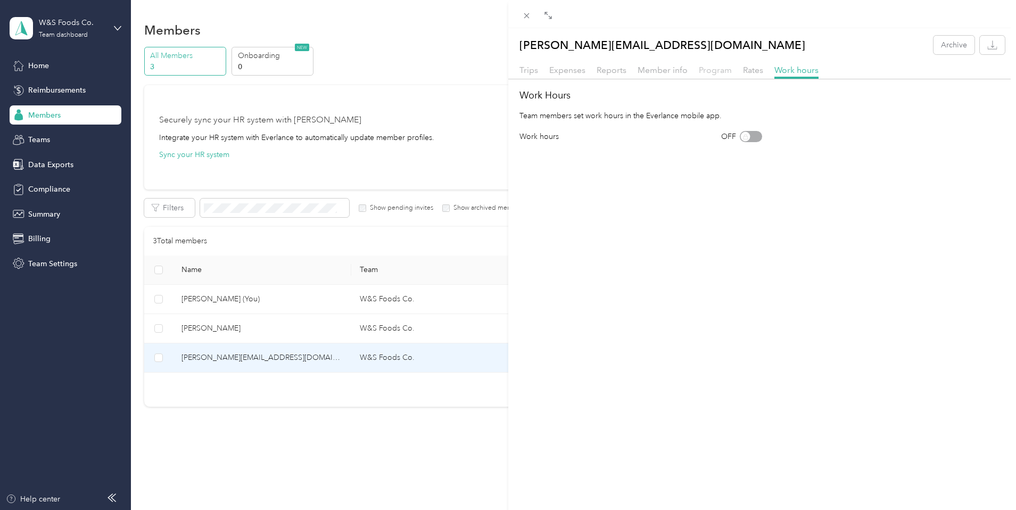
click at [721, 69] on span "Program" at bounding box center [714, 70] width 33 height 10
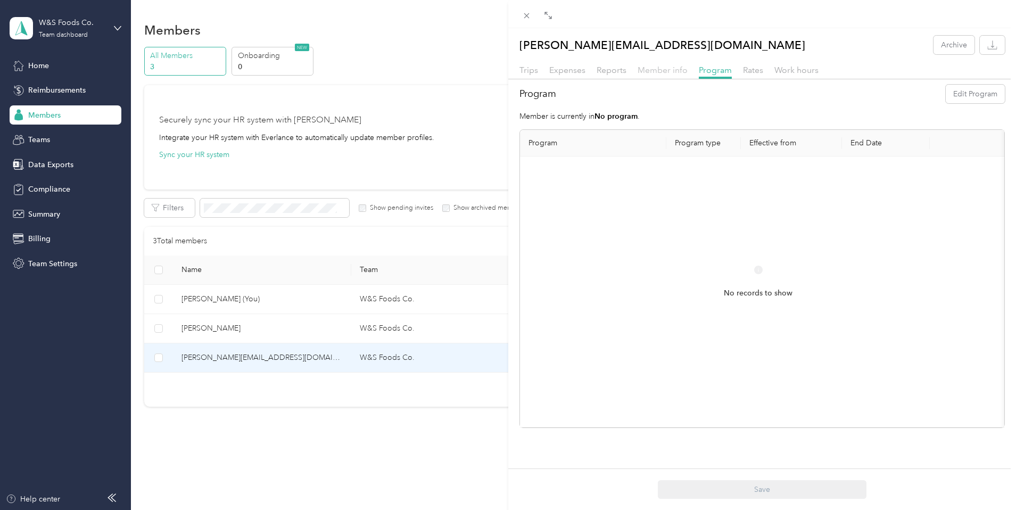
click at [679, 69] on span "Member info" at bounding box center [662, 70] width 50 height 10
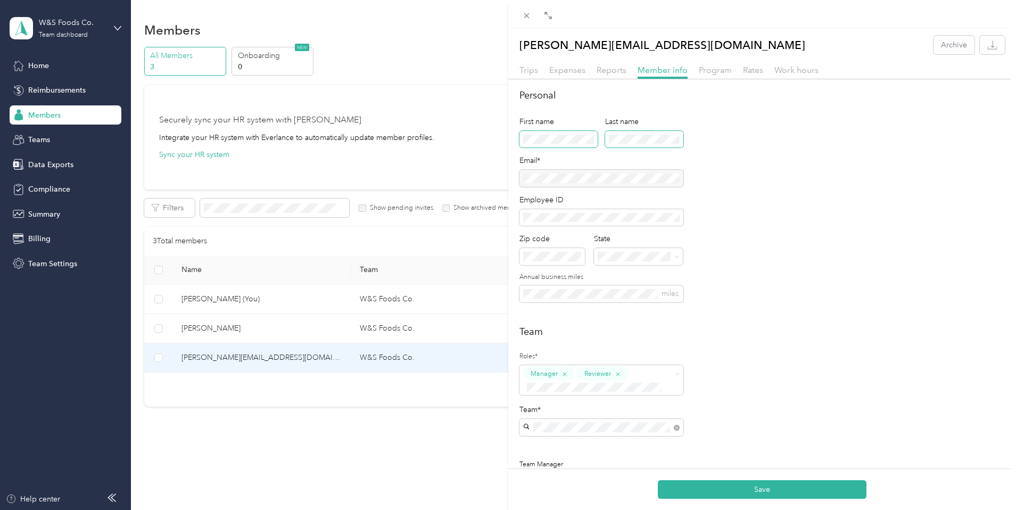
click at [657, 480] on button "Save" at bounding box center [761, 489] width 209 height 19
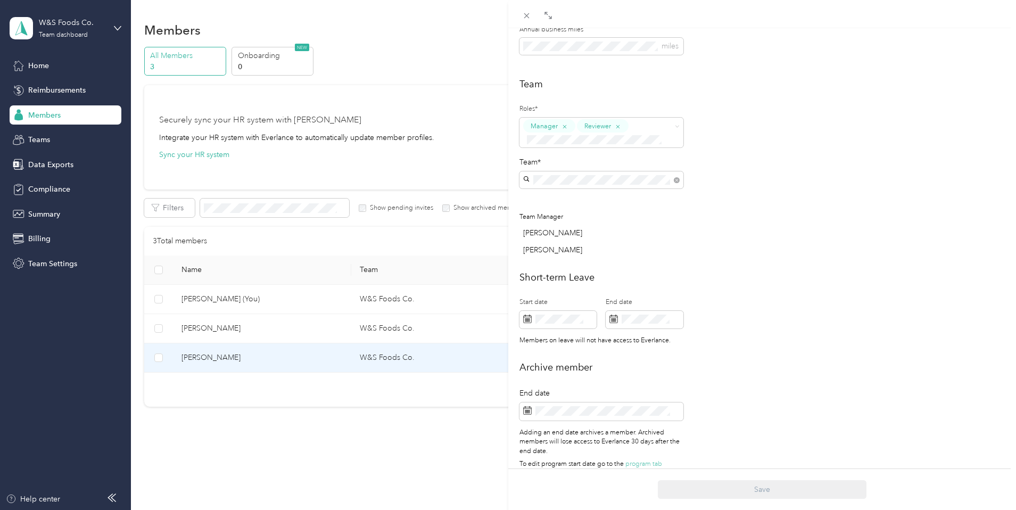
scroll to position [267, 0]
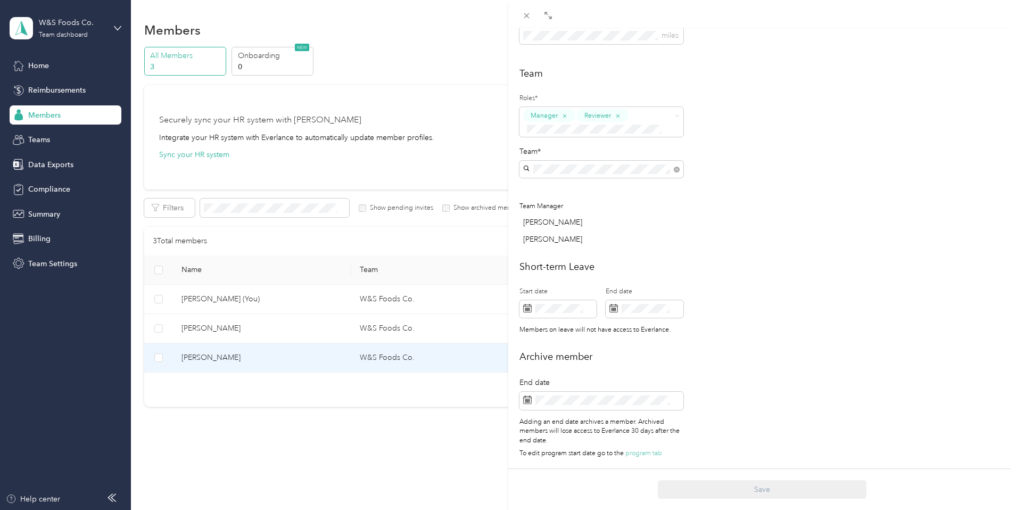
click at [68, 77] on div "[PERSON_NAME] Archive Trips Expenses Reports Member info Program Rates Work hou…" at bounding box center [508, 255] width 1016 height 510
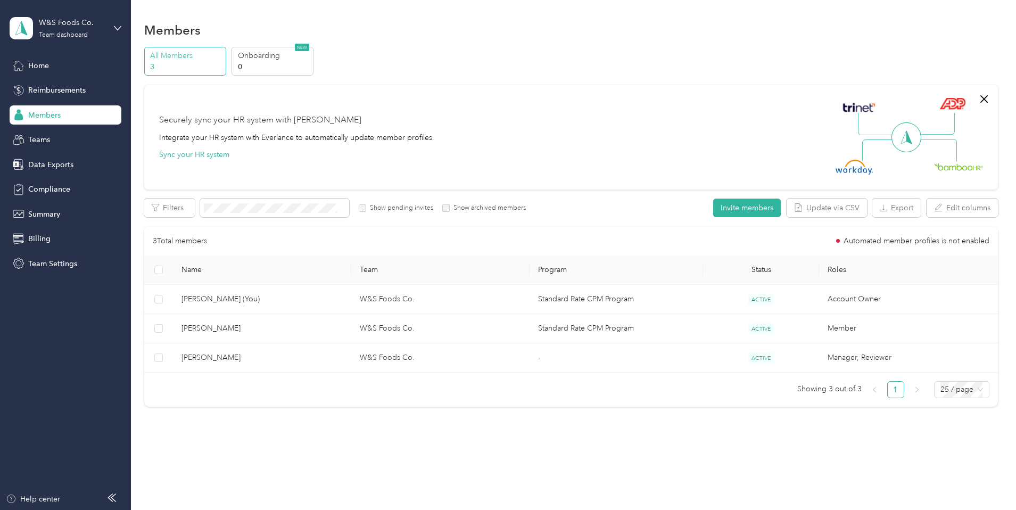
scroll to position [238, 0]
click at [40, 71] on div at bounding box center [508, 255] width 1016 height 510
click at [43, 240] on span "Billing" at bounding box center [39, 238] width 22 height 11
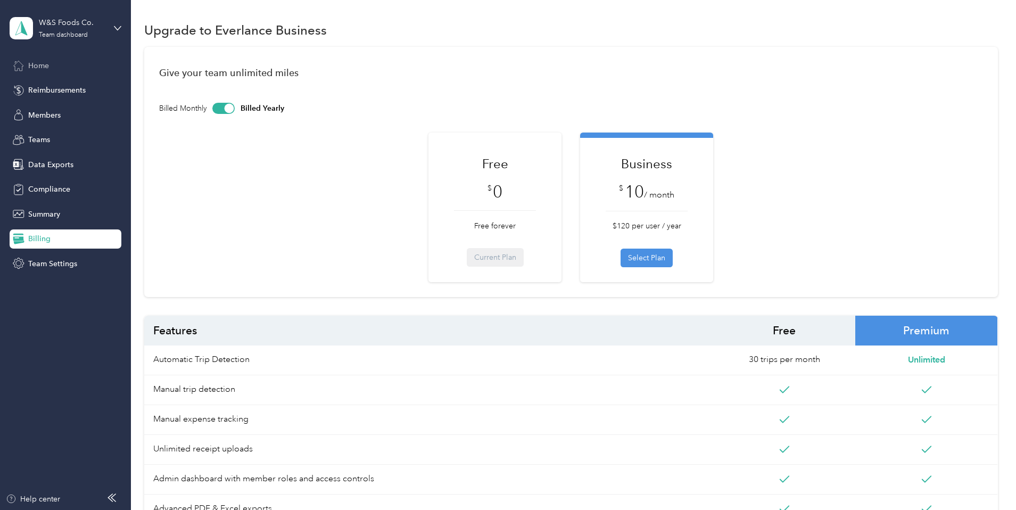
click at [46, 58] on div "Home" at bounding box center [66, 65] width 112 height 19
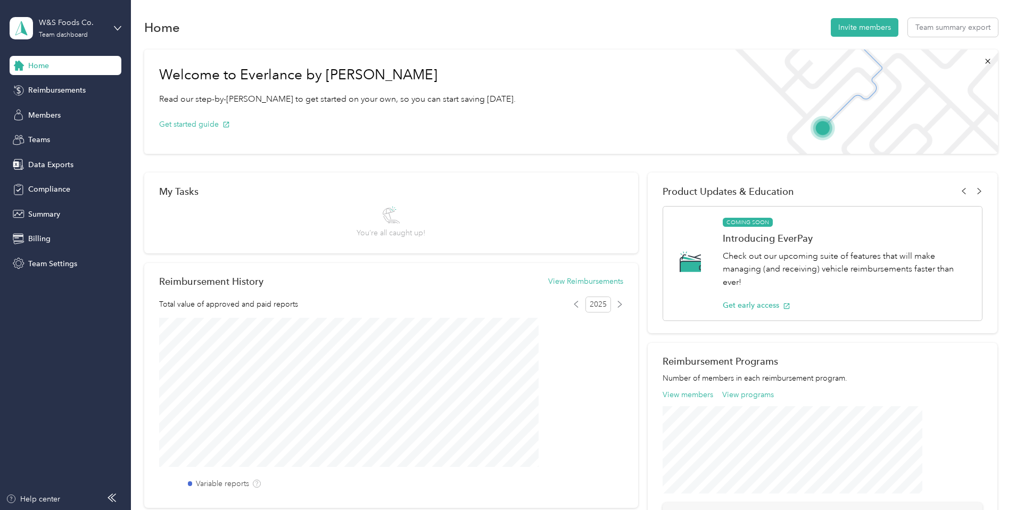
scroll to position [8, 0]
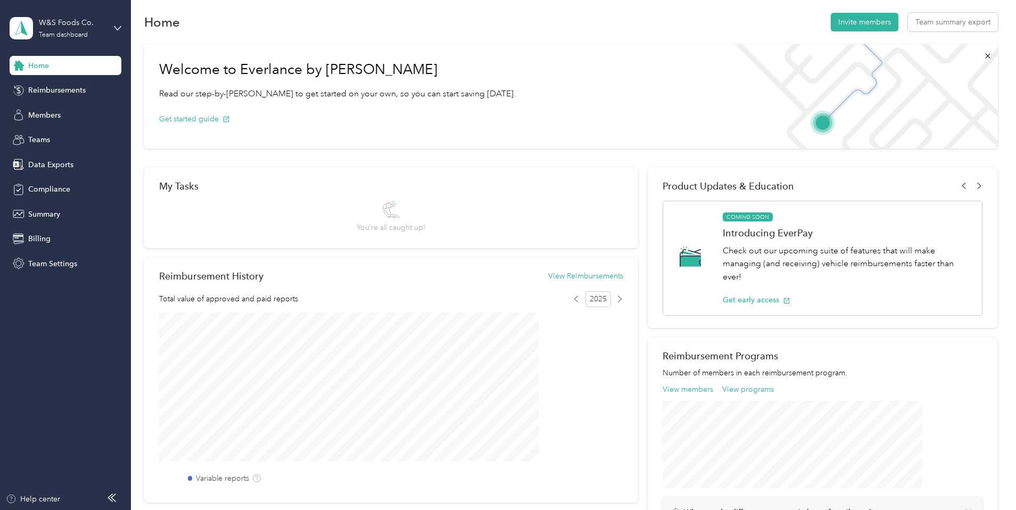
click at [905, 181] on h2 "Product Updates & Education" at bounding box center [822, 185] width 320 height 11
click at [976, 185] on icon at bounding box center [979, 185] width 7 height 7
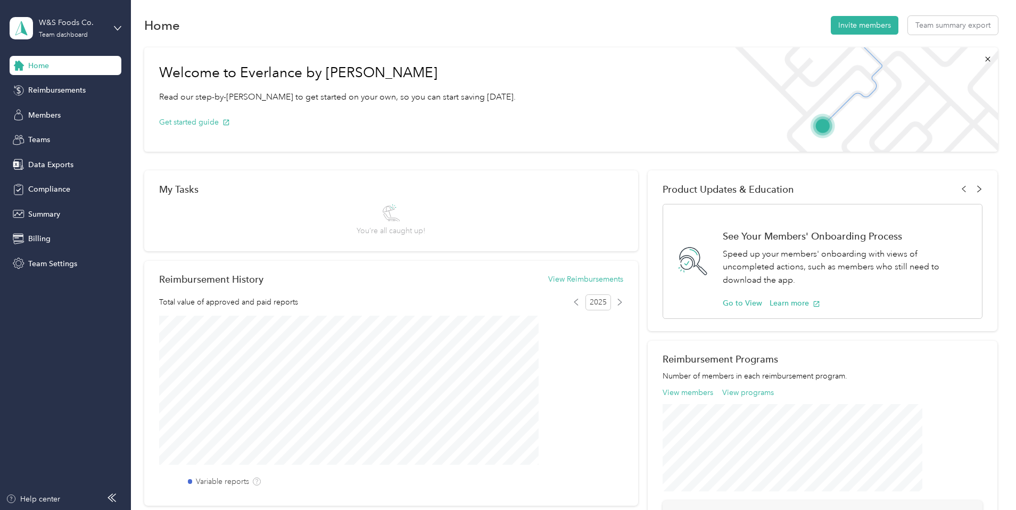
click at [976, 185] on icon at bounding box center [979, 188] width 7 height 7
click at [976, 185] on icon at bounding box center [979, 187] width 7 height 7
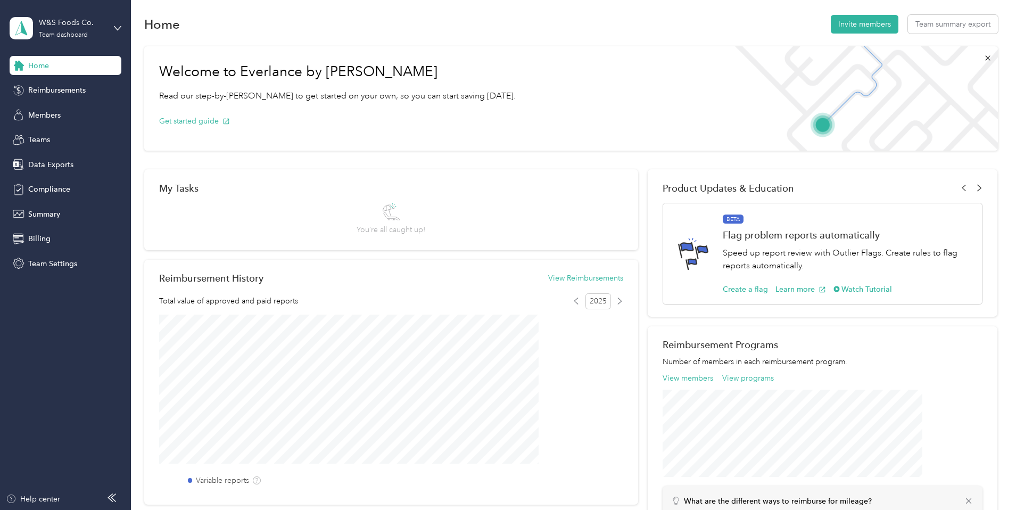
scroll to position [0, 0]
